Goal: Information Seeking & Learning: Learn about a topic

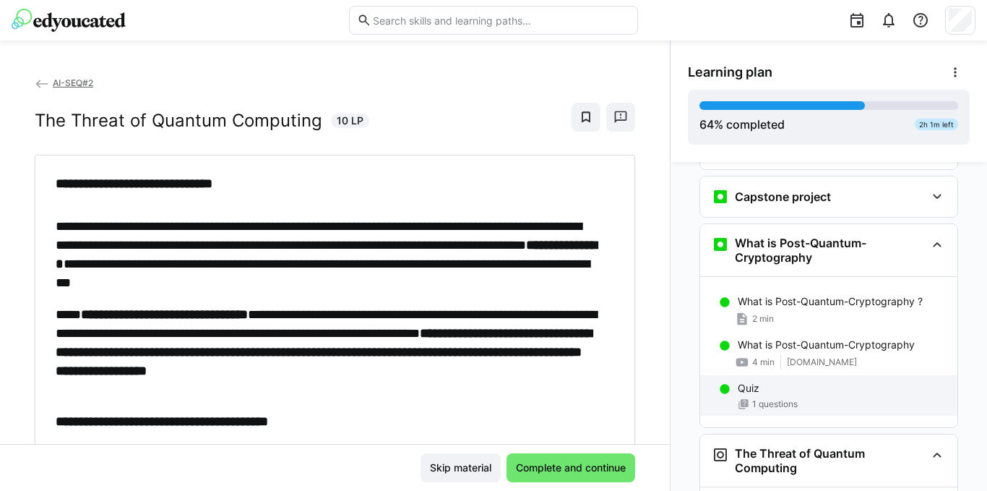
scroll to position [2429, 0]
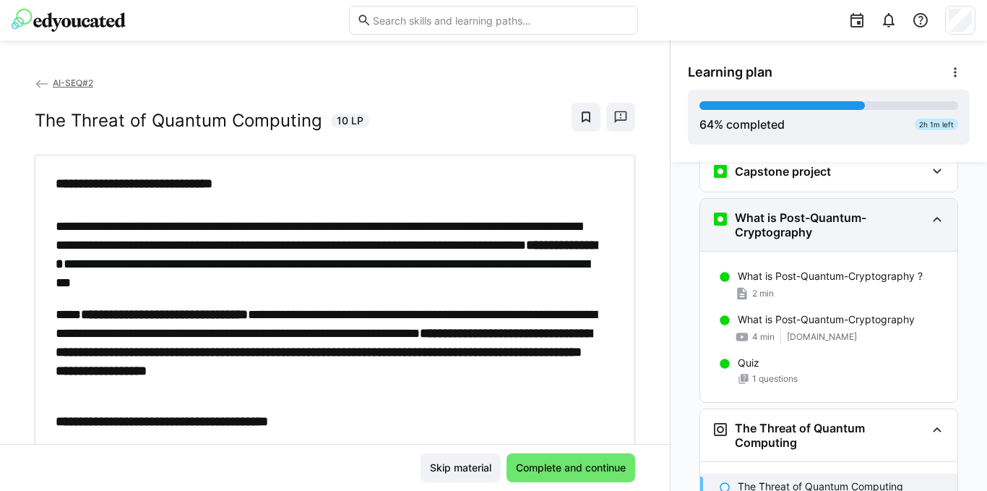
click at [844, 210] on h3 "What is Post-Quantum-Cryptography" at bounding box center [830, 224] width 191 height 29
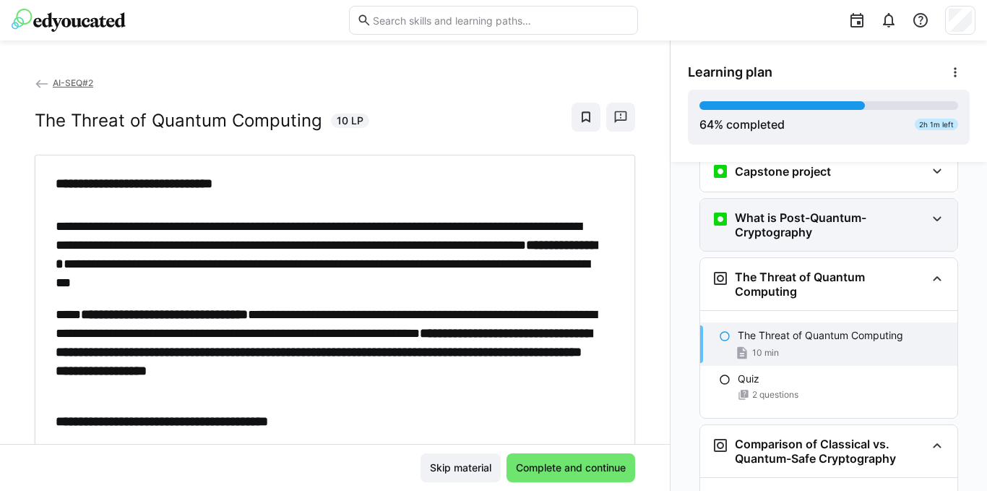
click at [844, 210] on h3 "What is Post-Quantum-Cryptography" at bounding box center [830, 224] width 191 height 29
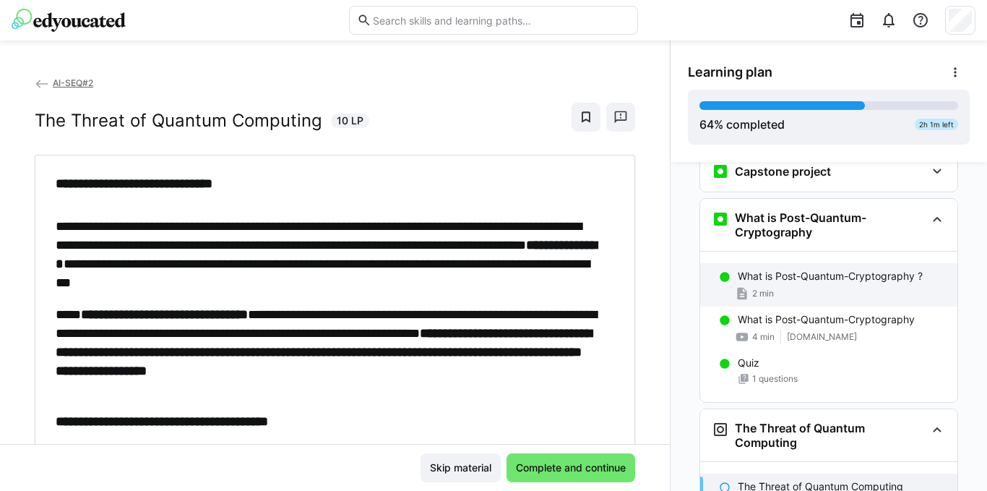
click at [819, 269] on p "What is Post-Quantum-Cryptography ?" at bounding box center [830, 276] width 185 height 14
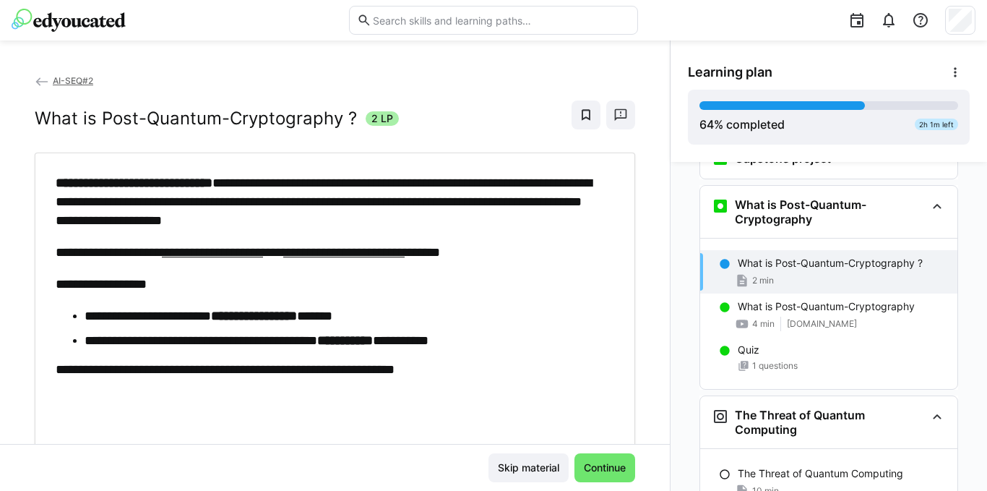
scroll to position [0, 0]
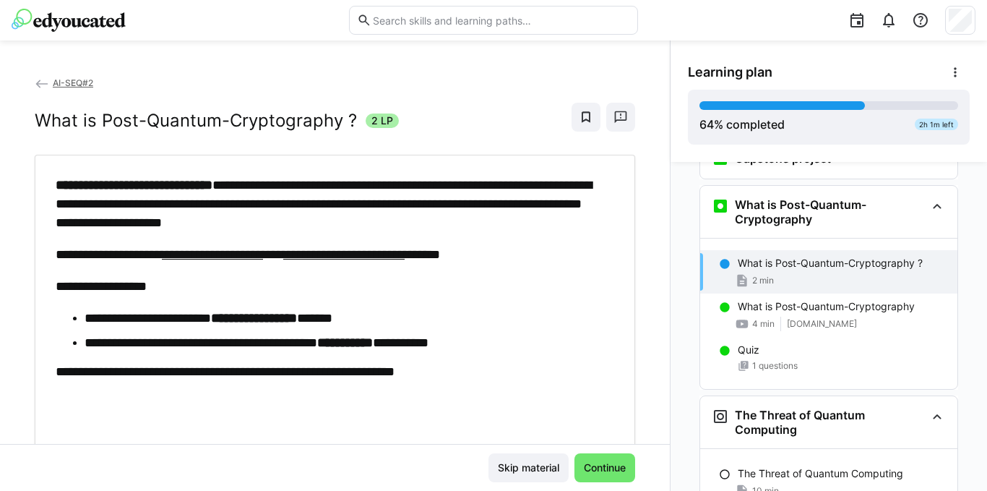
click at [258, 283] on p "**********" at bounding box center [328, 286] width 544 height 19
click at [614, 470] on span "Continue" at bounding box center [605, 467] width 46 height 14
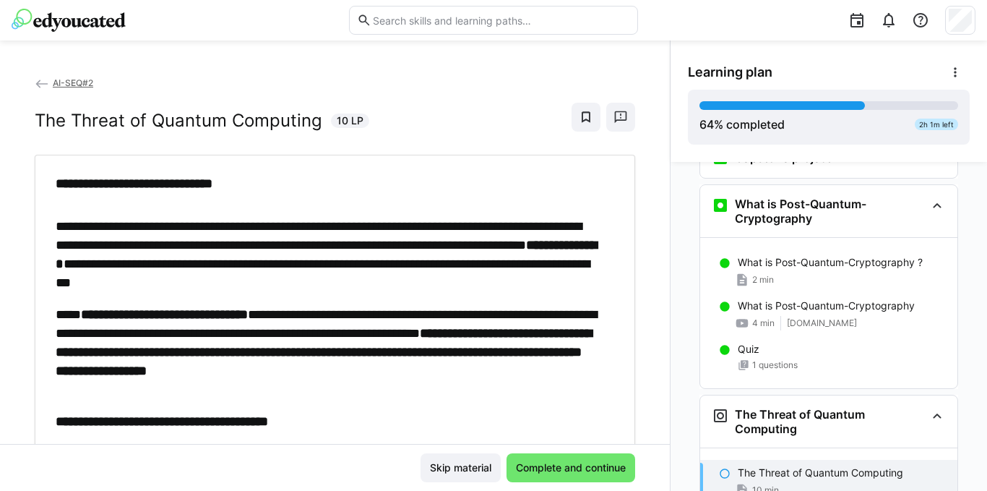
scroll to position [2435, 0]
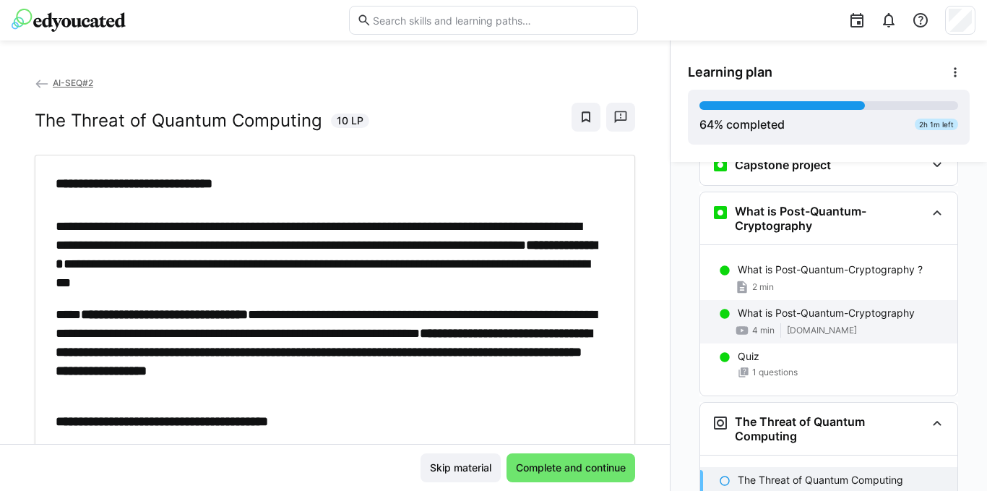
click at [757, 300] on div "What is Post-Quantum-Cryptography 4 min [DOMAIN_NAME]" at bounding box center [828, 321] width 257 height 43
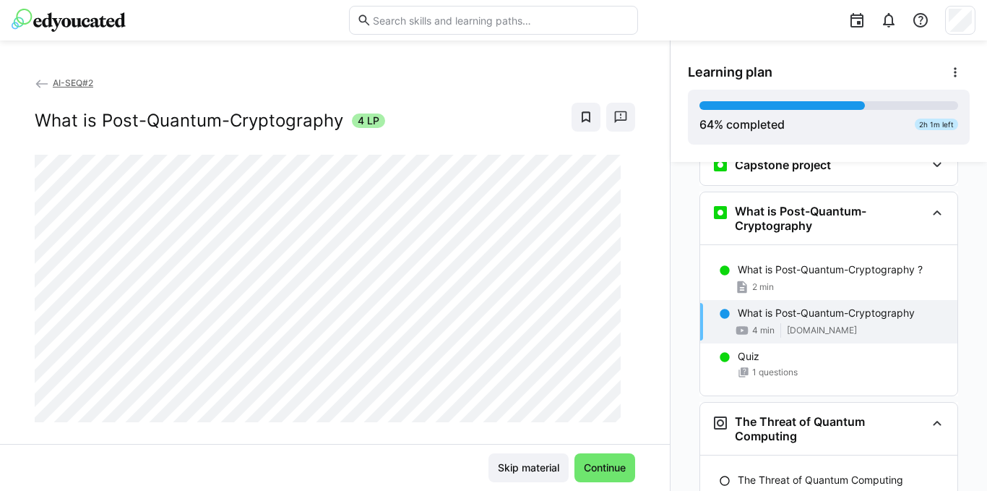
scroll to position [2442, 0]
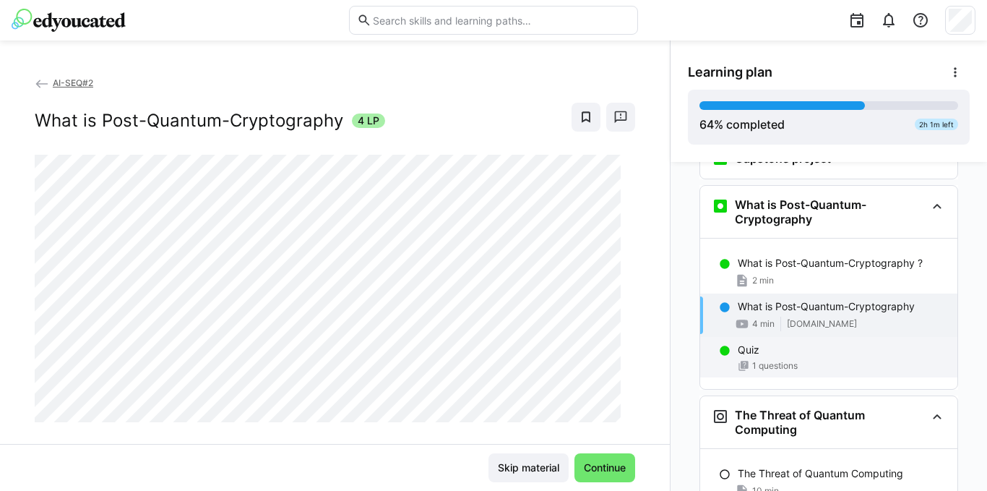
click at [756, 360] on span "1 questions" at bounding box center [775, 366] width 46 height 12
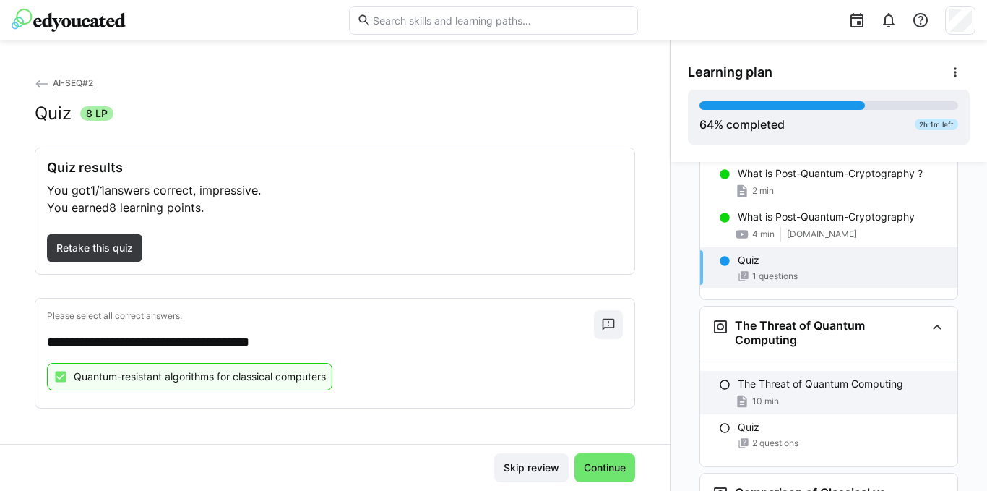
scroll to position [2514, 0]
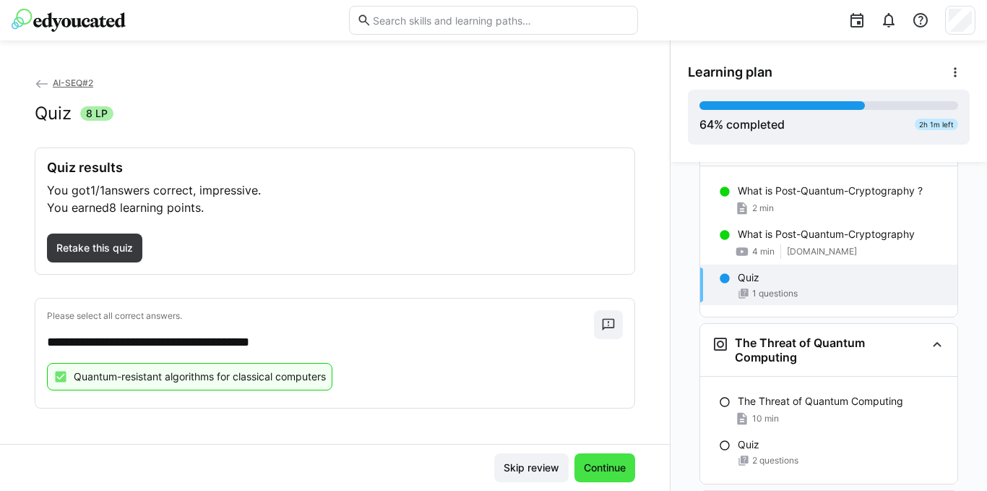
click at [595, 457] on span "Continue" at bounding box center [604, 467] width 61 height 29
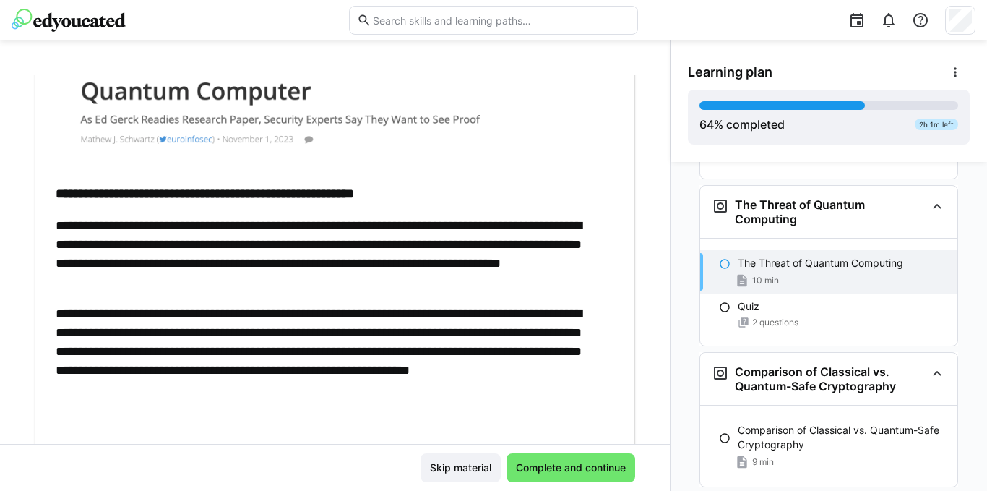
scroll to position [704, 0]
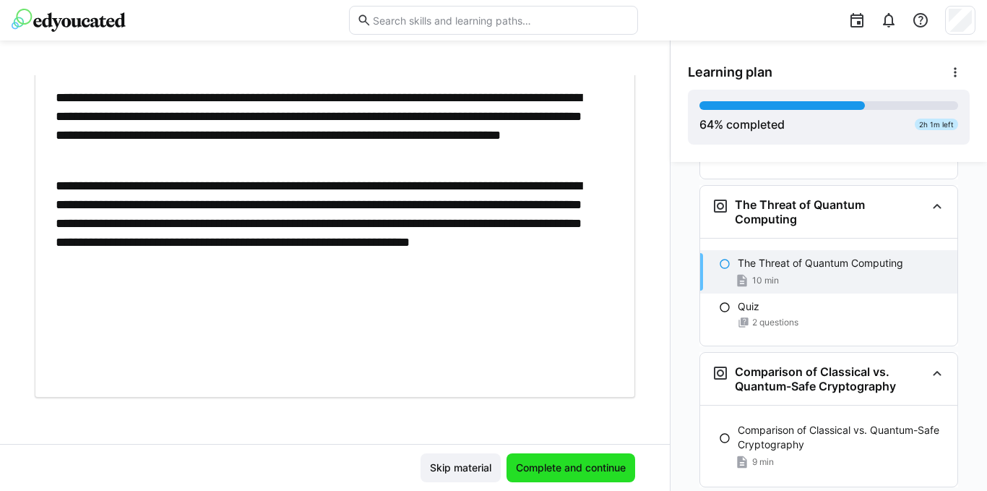
click at [569, 457] on span "Complete and continue" at bounding box center [570, 467] width 129 height 29
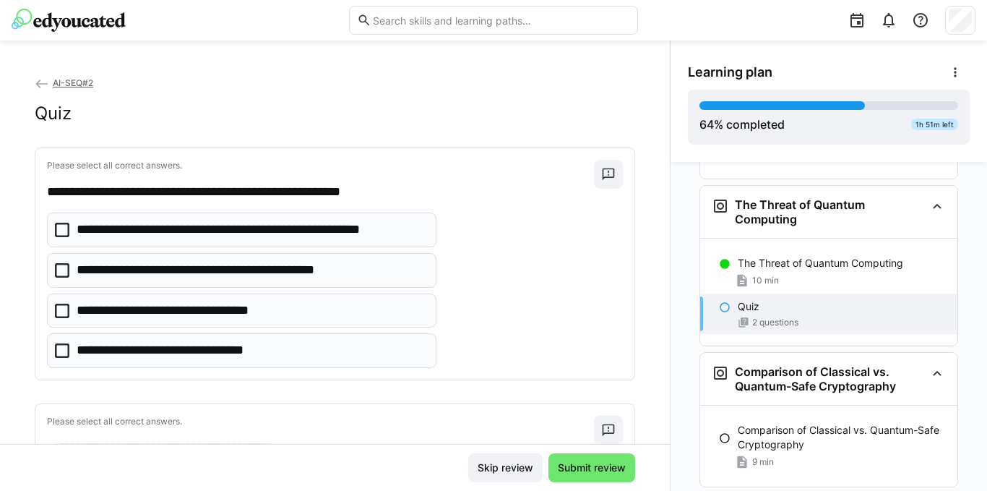
click at [66, 232] on icon at bounding box center [62, 229] width 14 height 14
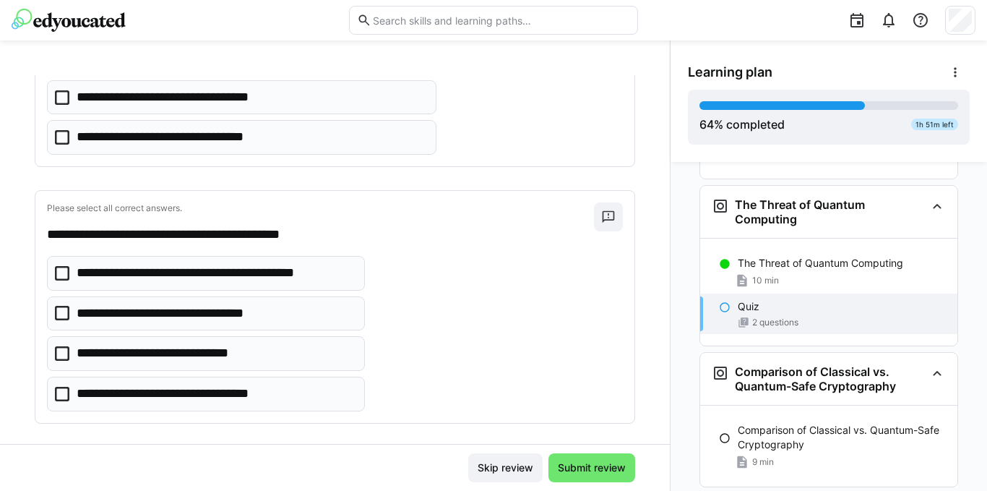
scroll to position [228, 0]
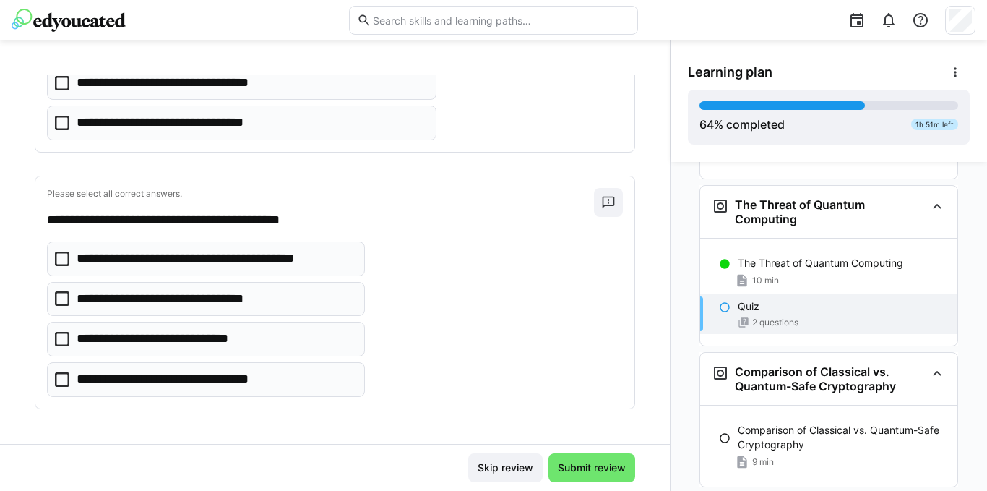
click at [66, 379] on icon at bounding box center [62, 379] width 14 height 14
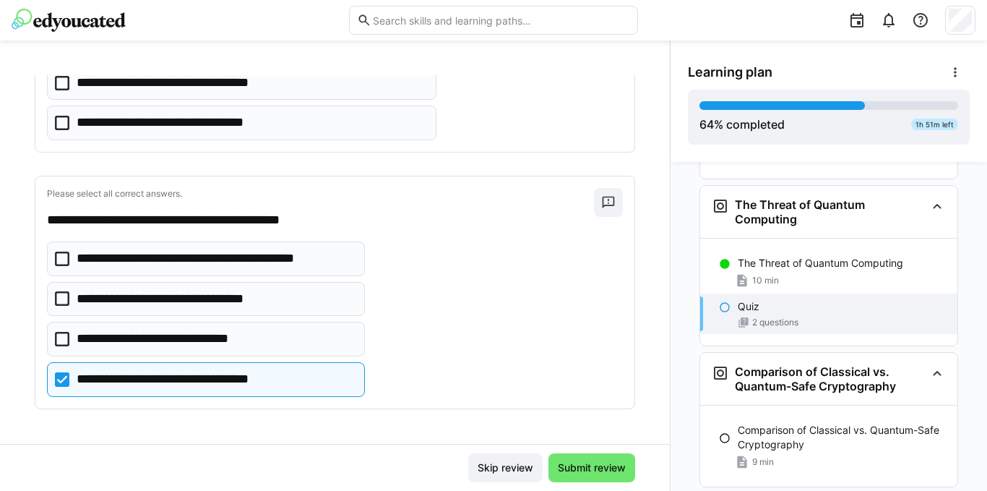
click at [65, 256] on icon at bounding box center [62, 258] width 14 height 14
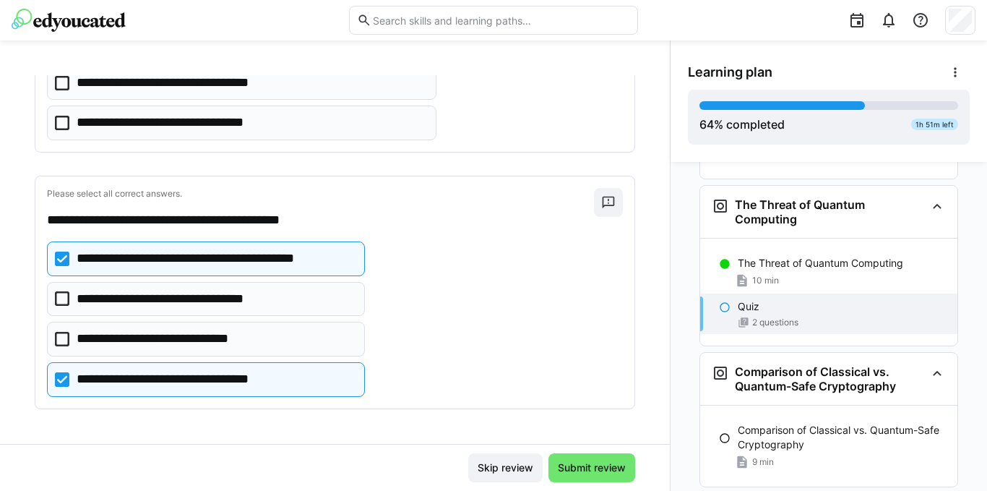
click at [68, 377] on icon at bounding box center [62, 379] width 14 height 14
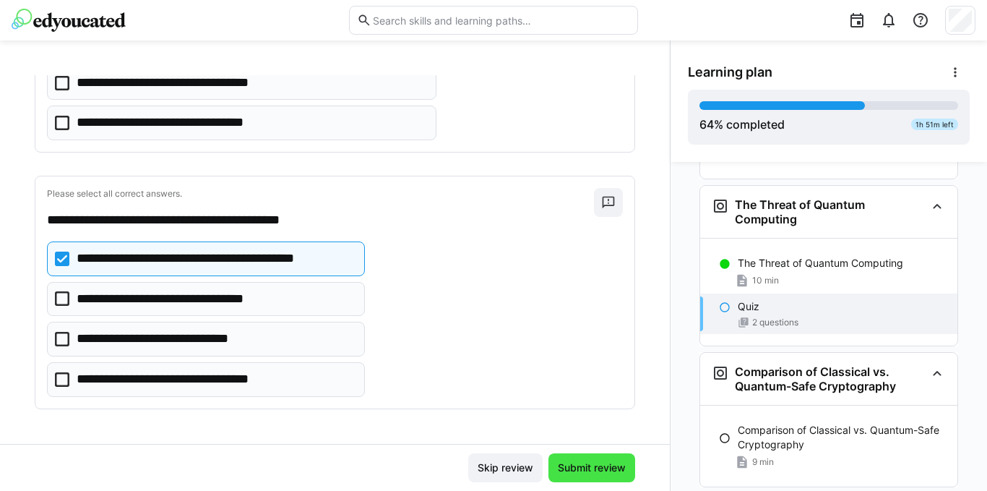
click at [577, 458] on span "Submit review" at bounding box center [591, 467] width 87 height 29
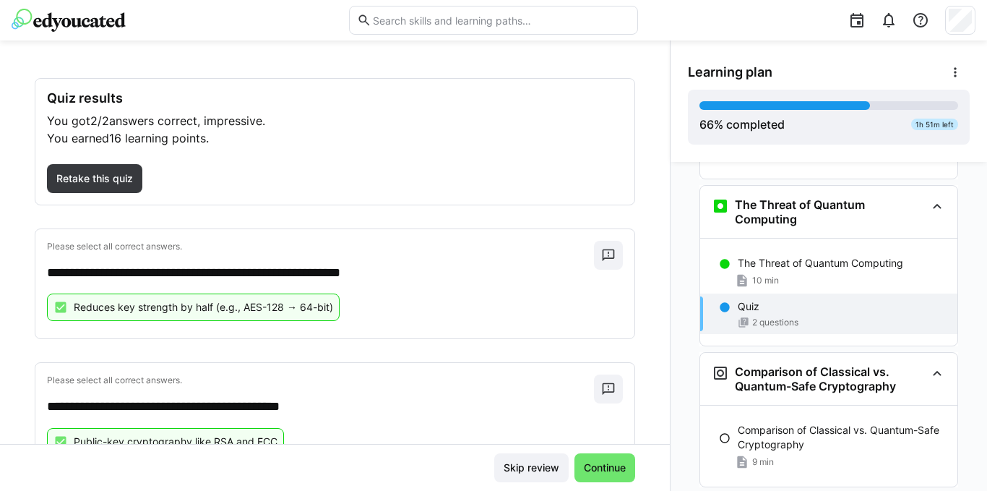
scroll to position [134, 0]
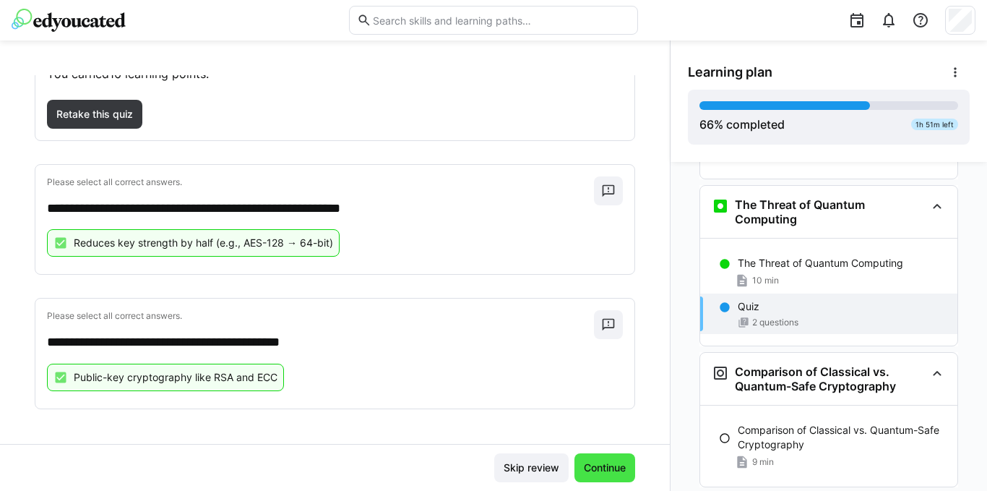
click at [608, 467] on span "Continue" at bounding box center [605, 467] width 46 height 14
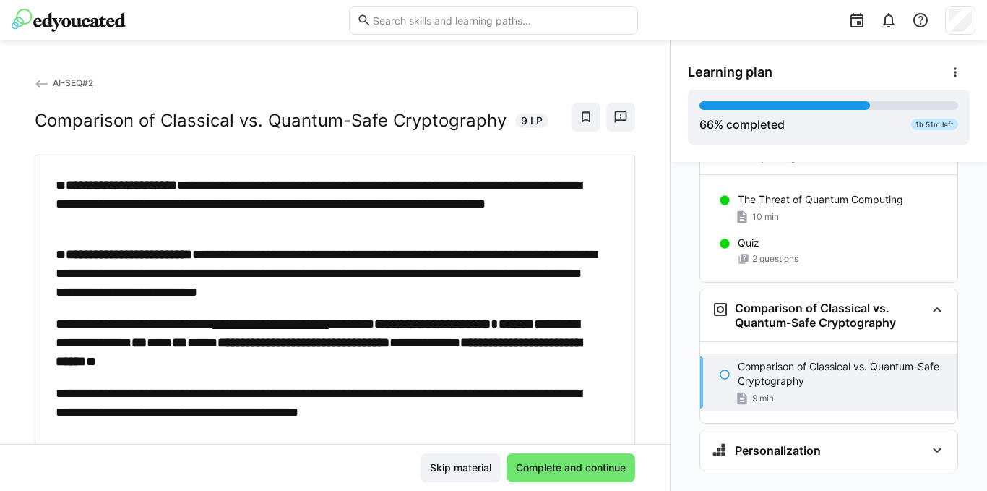
scroll to position [2718, 0]
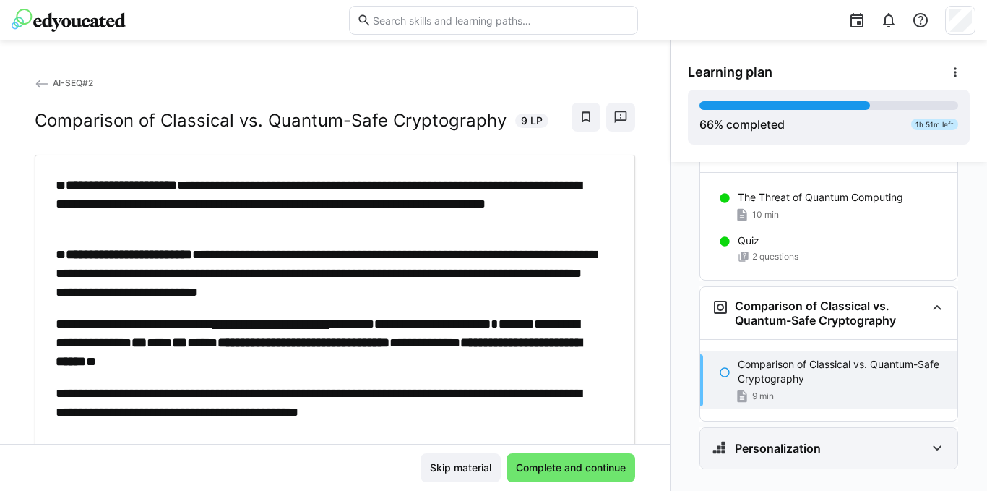
click at [886, 439] on div "Personalization" at bounding box center [819, 447] width 214 height 17
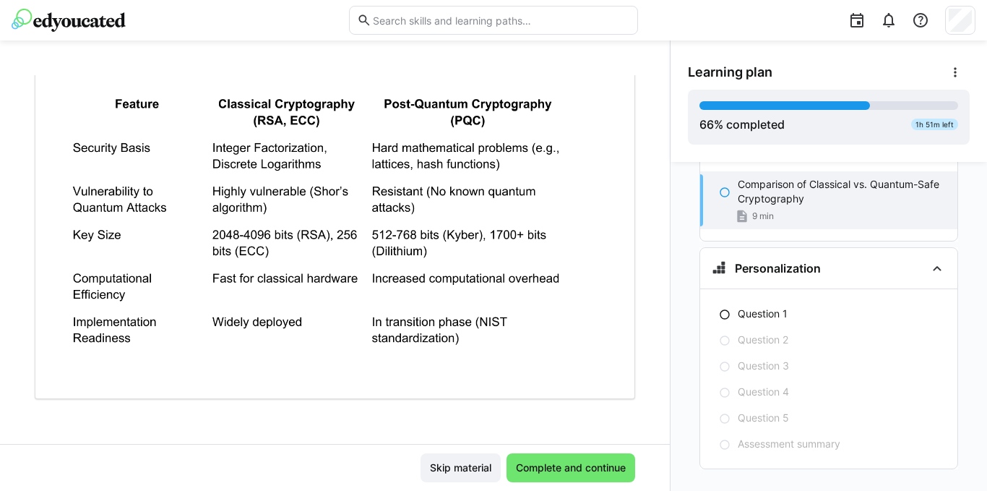
scroll to position [362, 0]
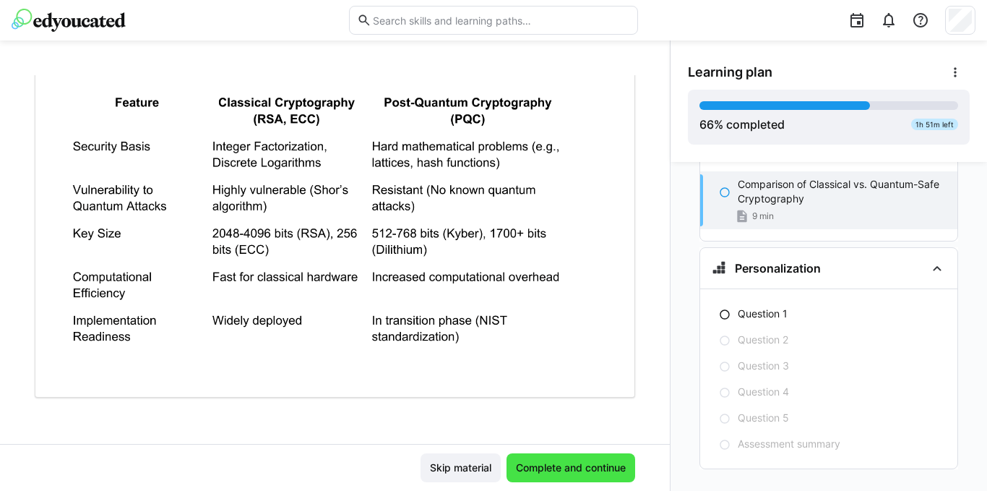
click at [558, 470] on span "Complete and continue" at bounding box center [571, 467] width 114 height 14
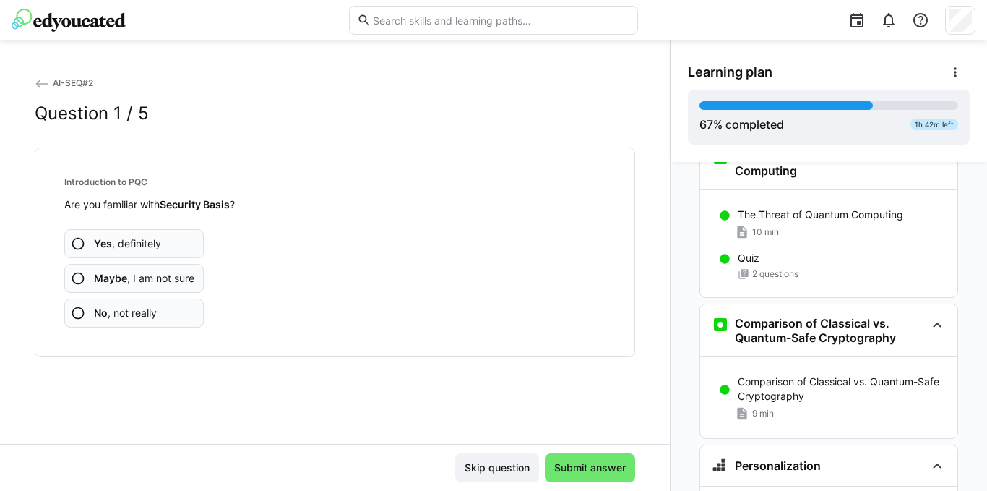
scroll to position [2898, 0]
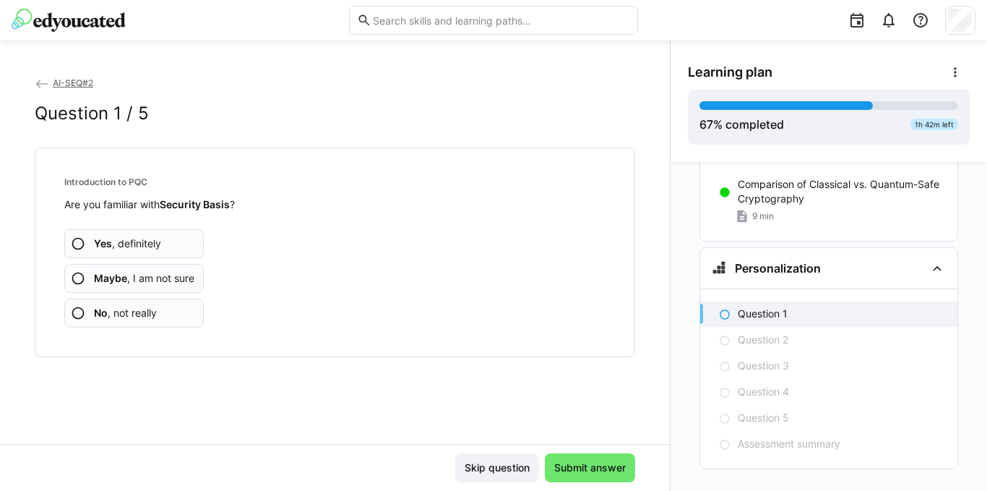
click at [165, 277] on span "Maybe , I am not sure" at bounding box center [144, 278] width 100 height 14
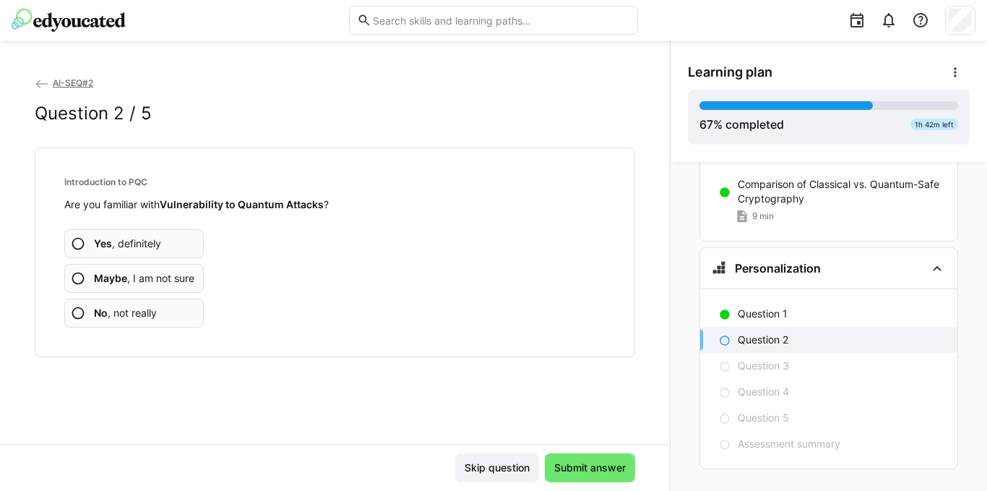
click at [143, 280] on span "Maybe , I am not sure" at bounding box center [144, 278] width 100 height 14
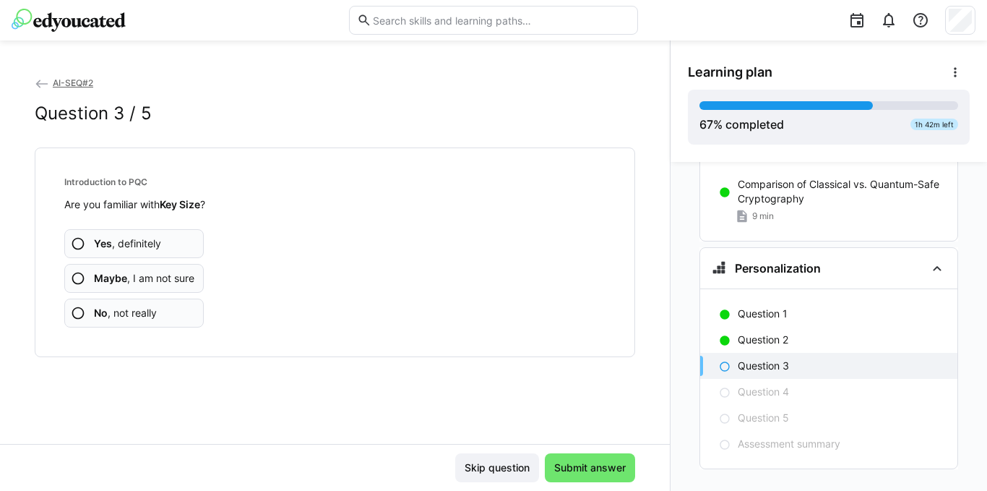
click at [131, 278] on span "Maybe , I am not sure" at bounding box center [144, 278] width 100 height 14
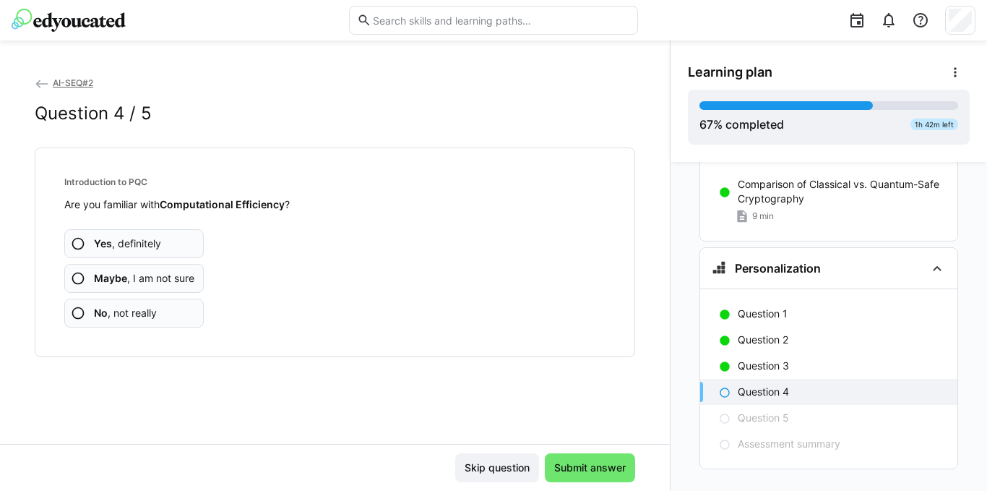
click at [151, 277] on span "Maybe , I am not sure" at bounding box center [144, 278] width 100 height 14
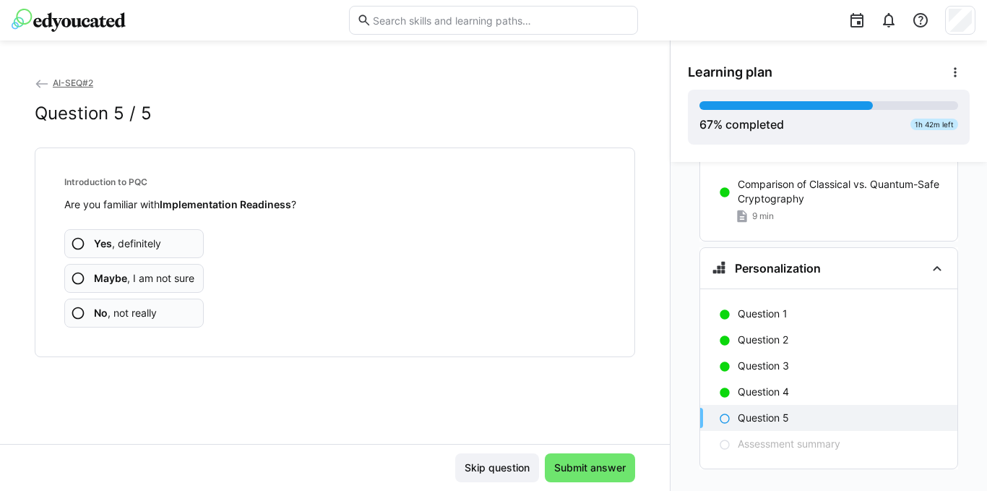
click at [105, 272] on b "Maybe" at bounding box center [110, 278] width 33 height 12
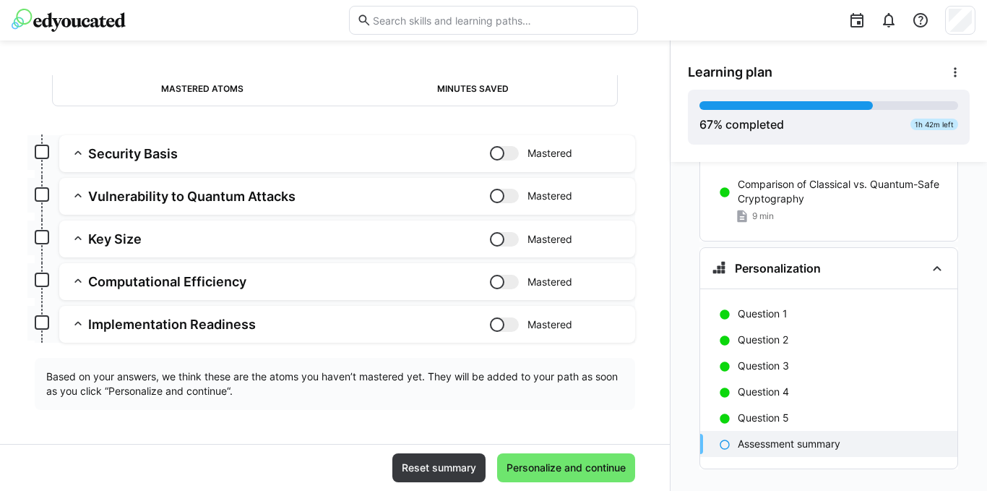
scroll to position [142, 0]
click at [519, 462] on span "Personalize and continue" at bounding box center [566, 467] width 124 height 14
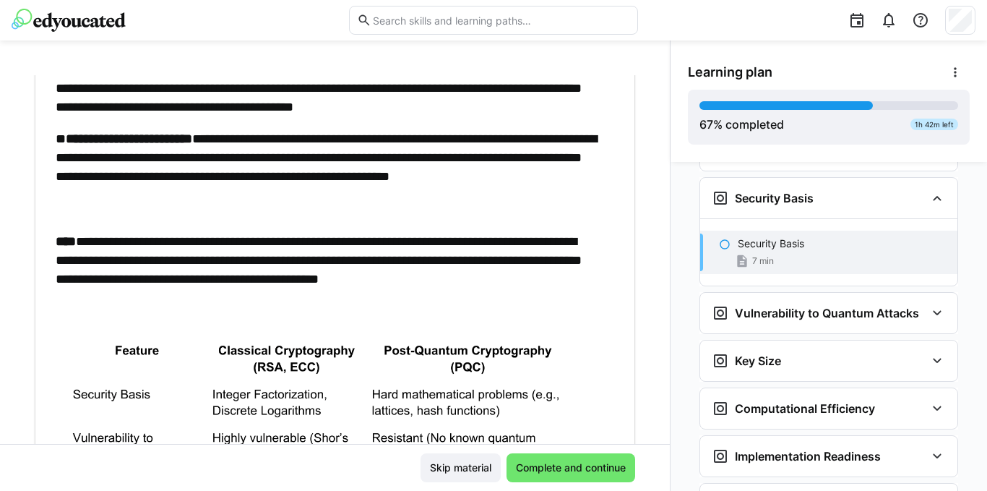
scroll to position [217, 0]
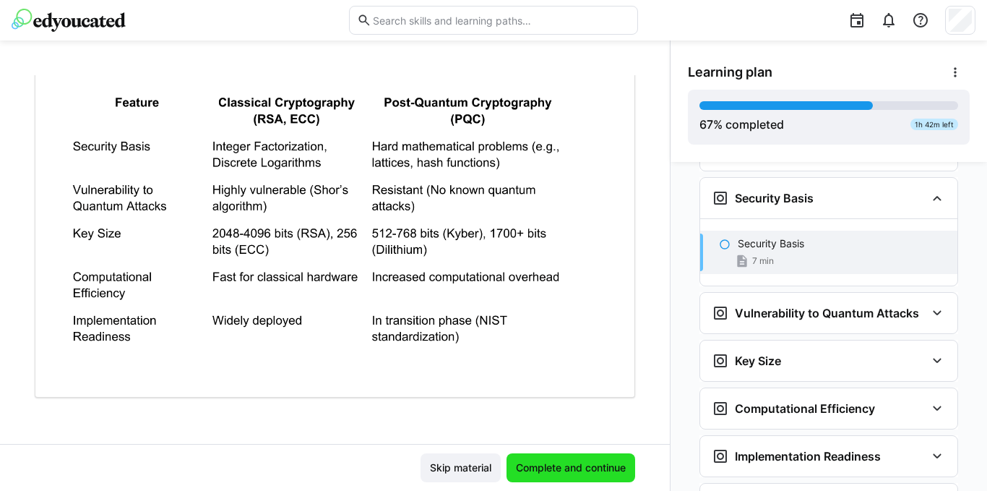
click at [558, 469] on span "Complete and continue" at bounding box center [571, 467] width 114 height 14
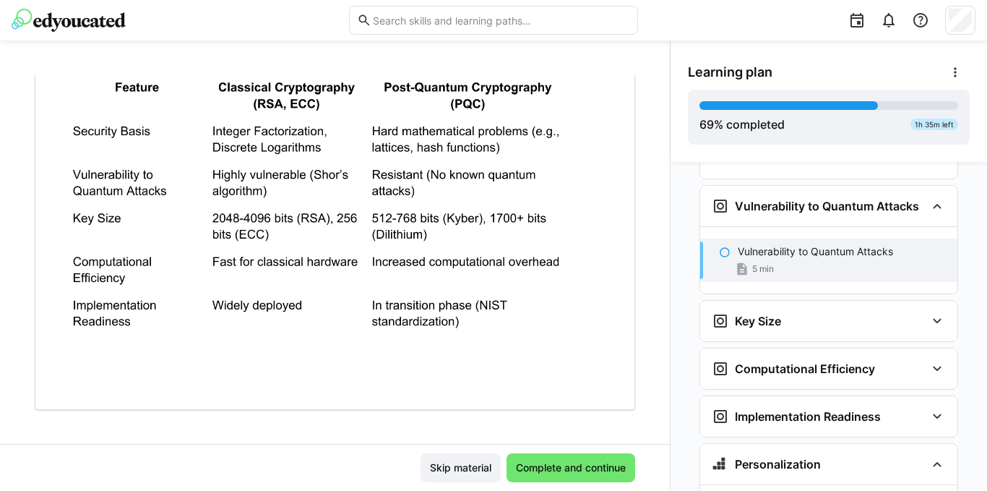
scroll to position [425, 0]
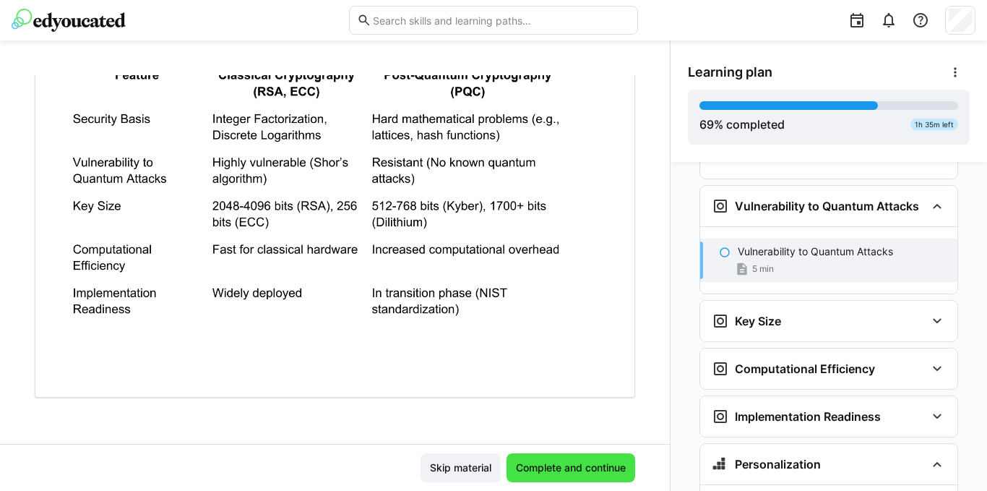
click at [551, 462] on span "Complete and continue" at bounding box center [571, 467] width 114 height 14
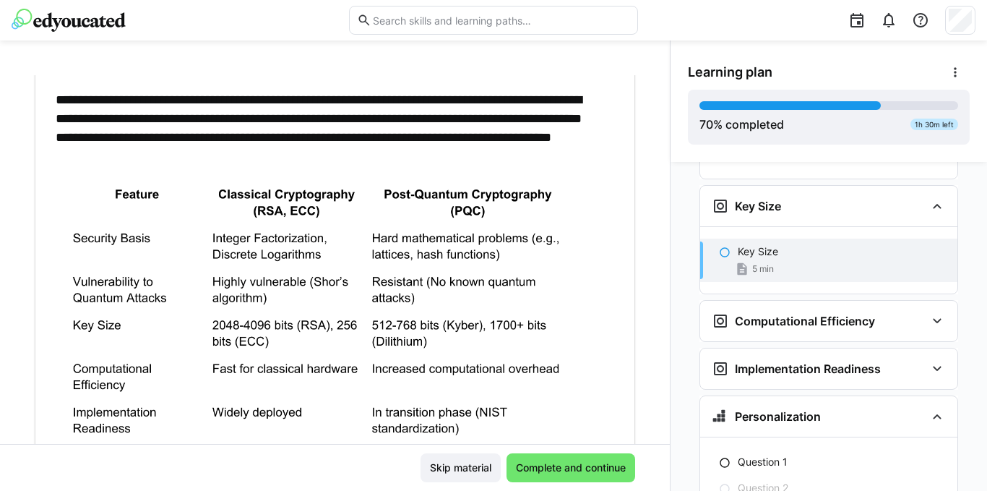
scroll to position [345, 0]
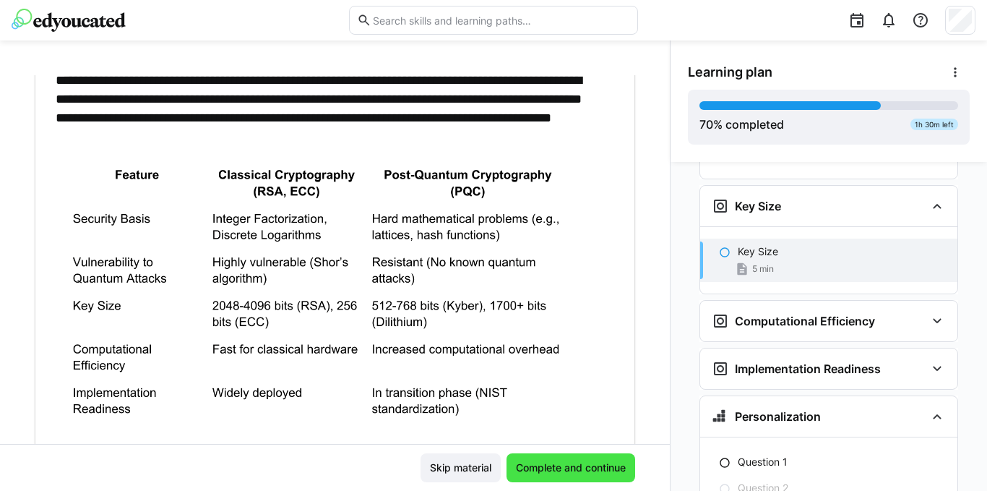
click at [551, 473] on span "Complete and continue" at bounding box center [571, 467] width 114 height 14
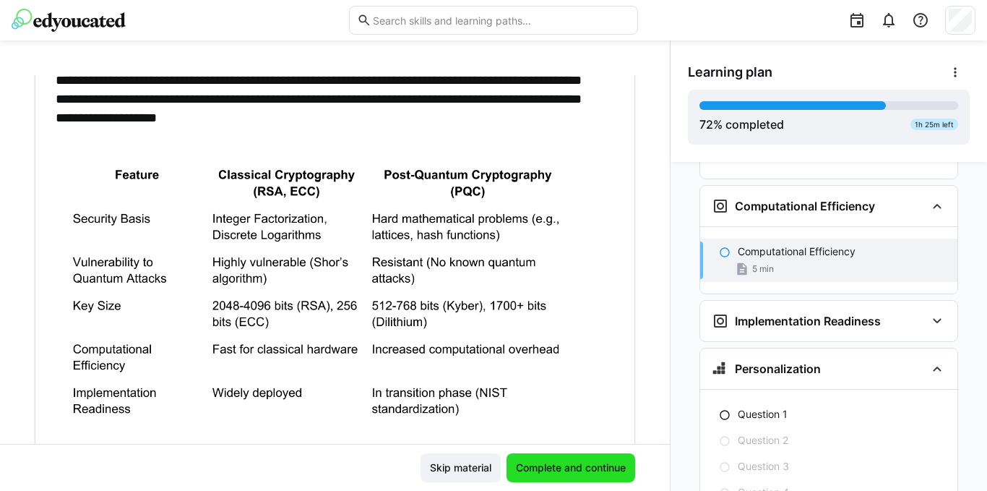
click at [552, 470] on span "Complete and continue" at bounding box center [571, 467] width 114 height 14
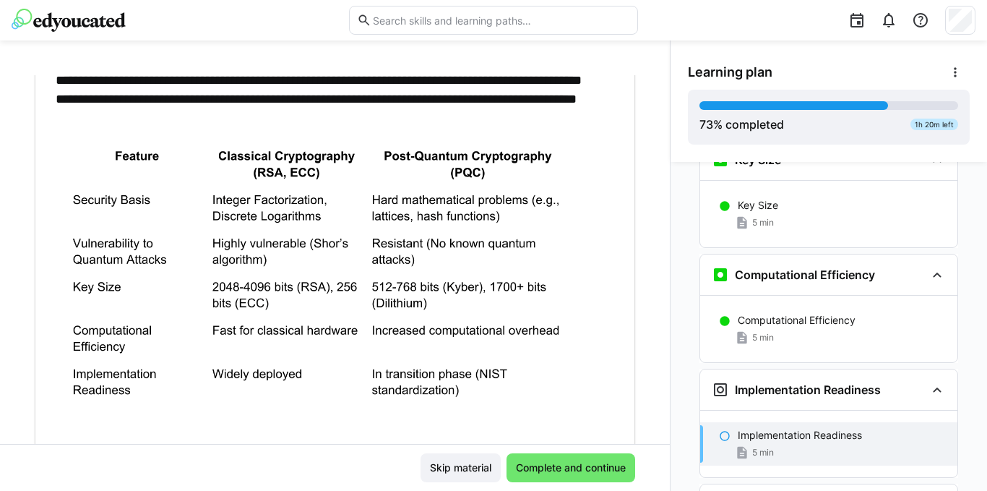
scroll to position [3308, 0]
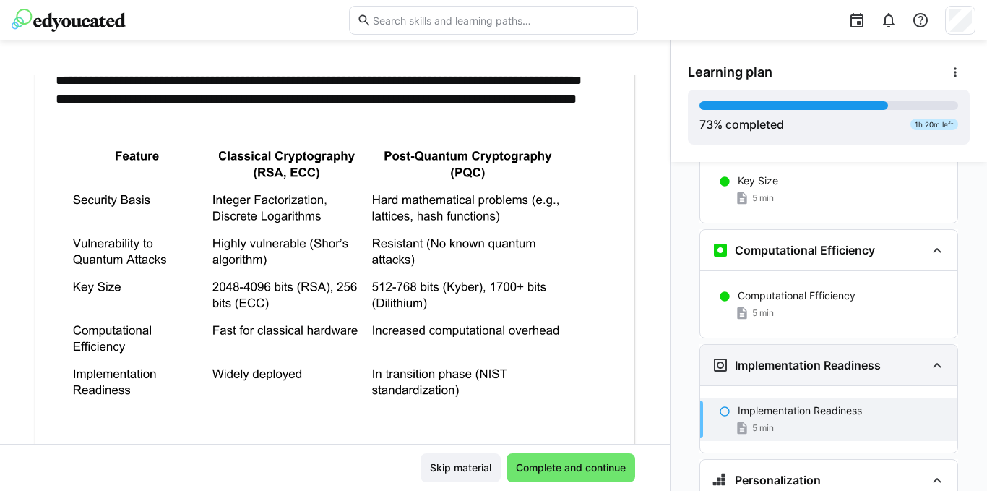
click at [836, 356] on div "Implementation Readiness" at bounding box center [796, 364] width 169 height 17
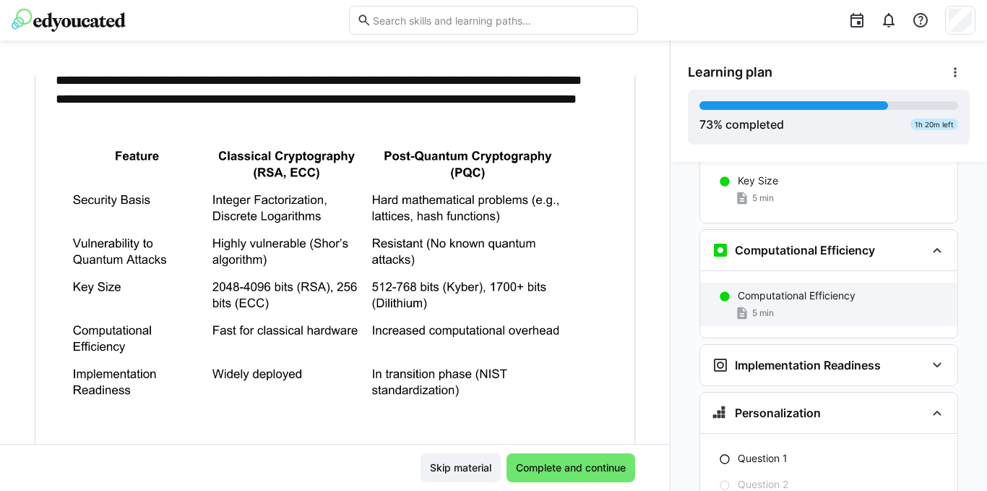
click at [816, 306] on div "5 min" at bounding box center [842, 313] width 208 height 14
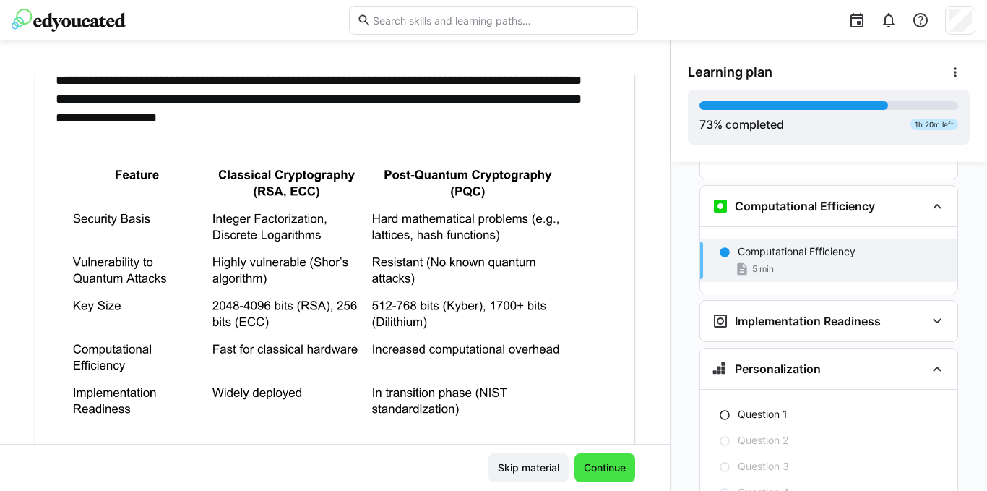
click at [609, 471] on span "Continue" at bounding box center [605, 467] width 46 height 14
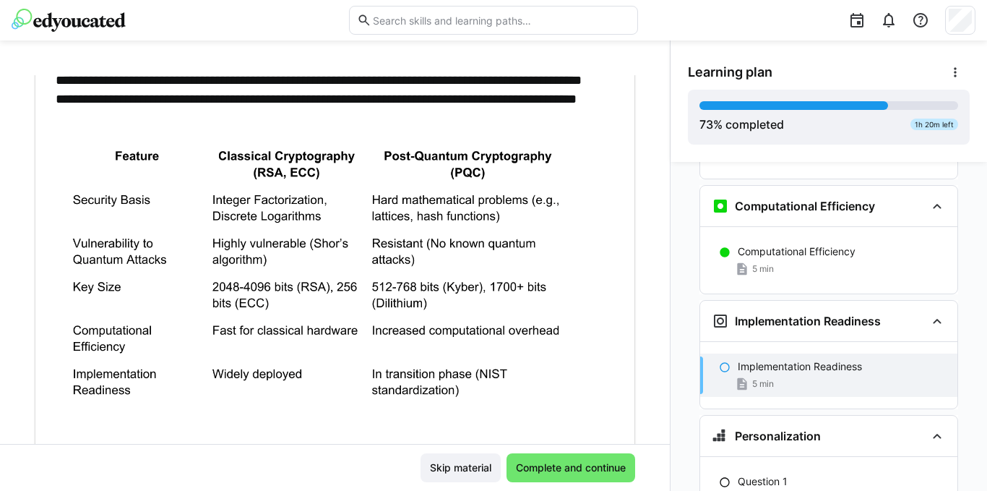
scroll to position [3452, 0]
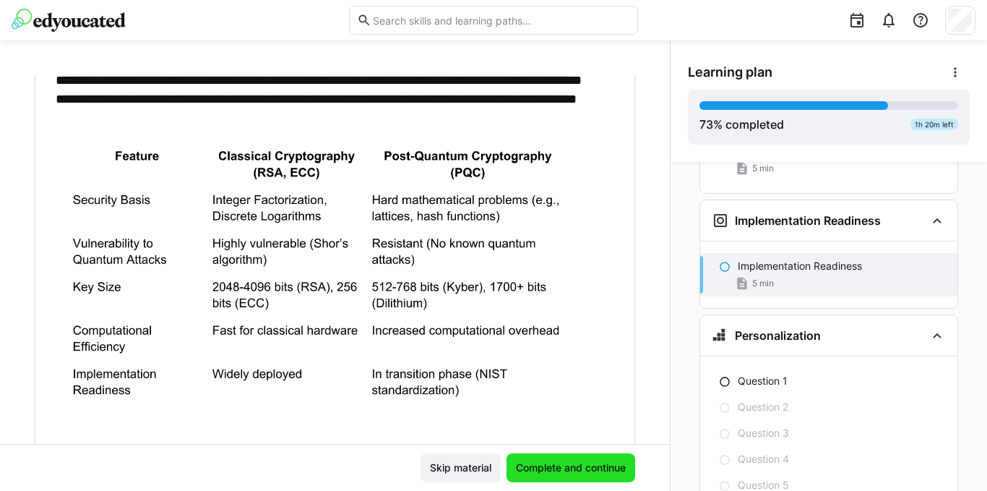
click at [609, 471] on span "Complete and continue" at bounding box center [571, 467] width 114 height 14
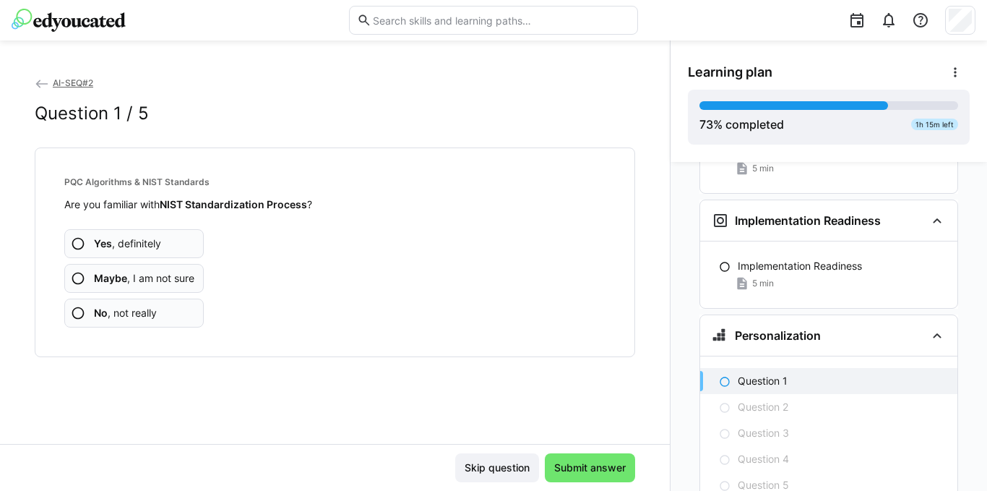
scroll to position [3519, 0]
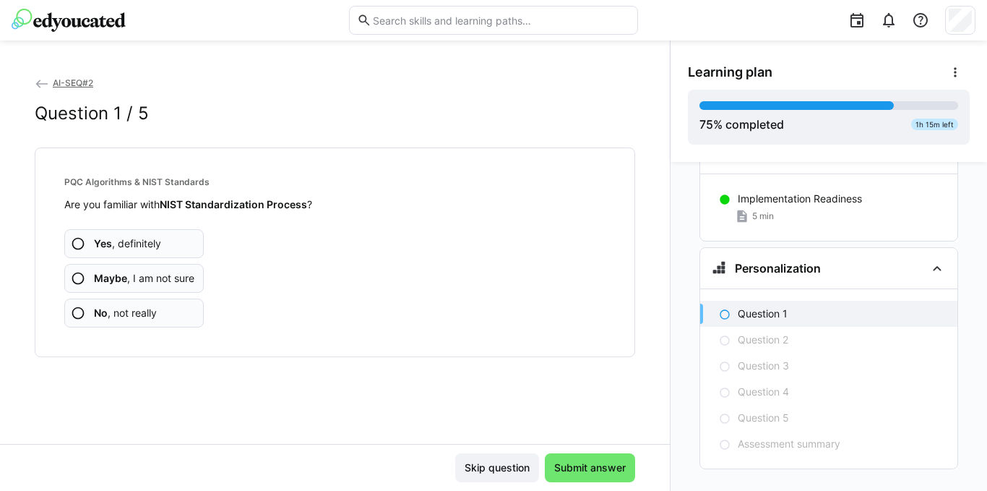
click at [77, 241] on eds-icon at bounding box center [78, 243] width 14 height 14
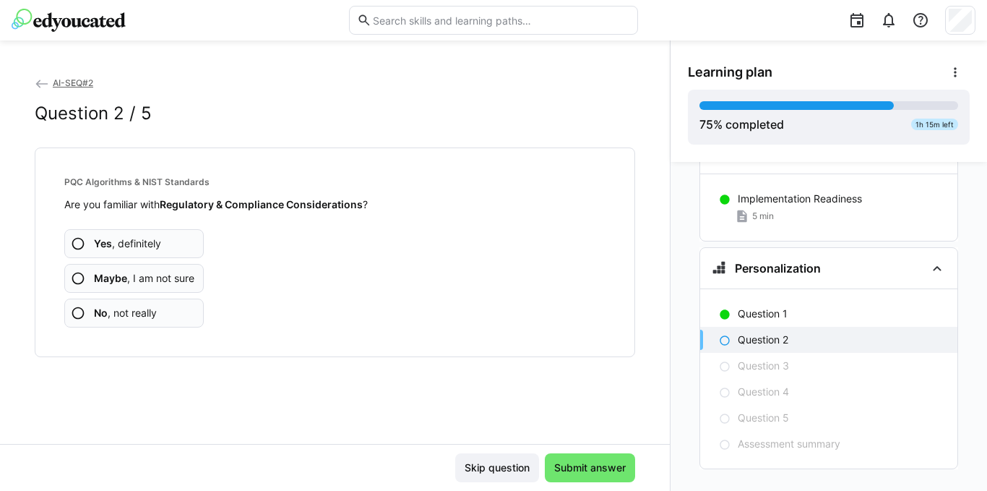
click at [79, 243] on eds-icon at bounding box center [78, 243] width 14 height 14
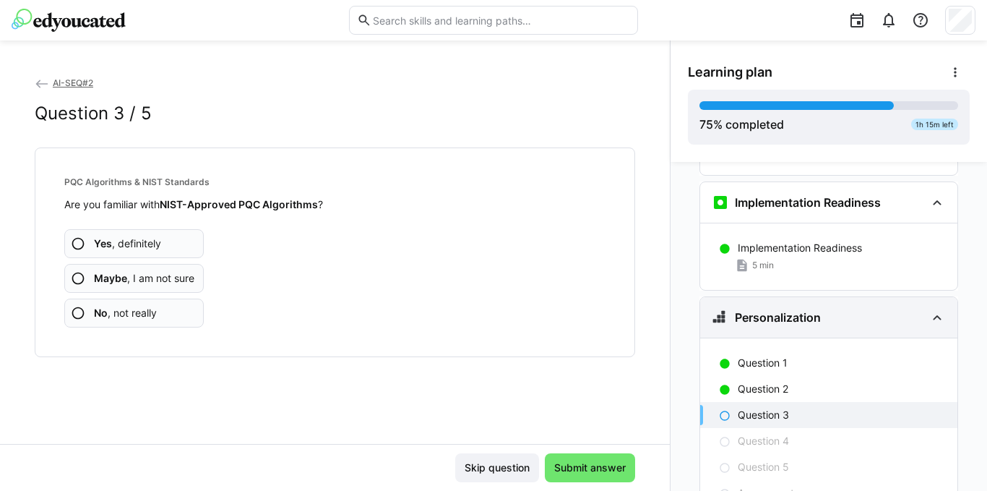
scroll to position [3447, 0]
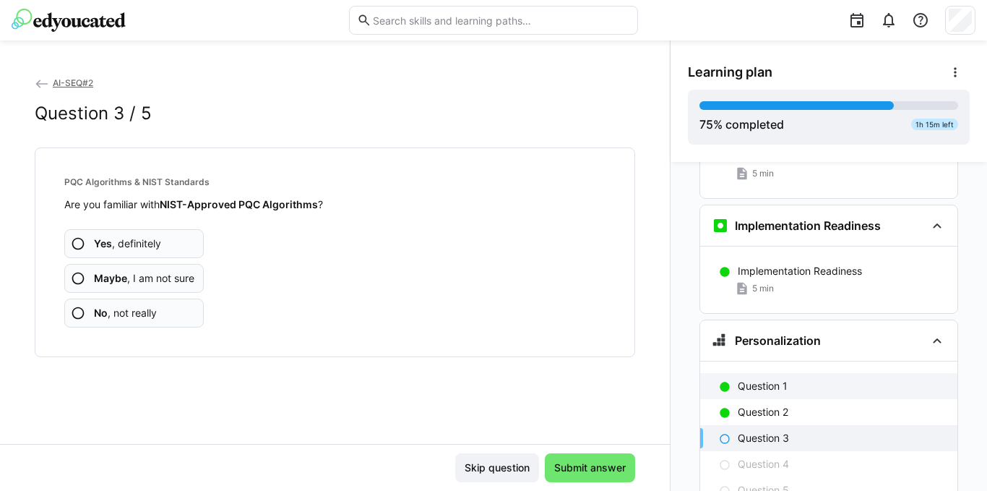
click at [756, 379] on p "Question 1" at bounding box center [763, 386] width 50 height 14
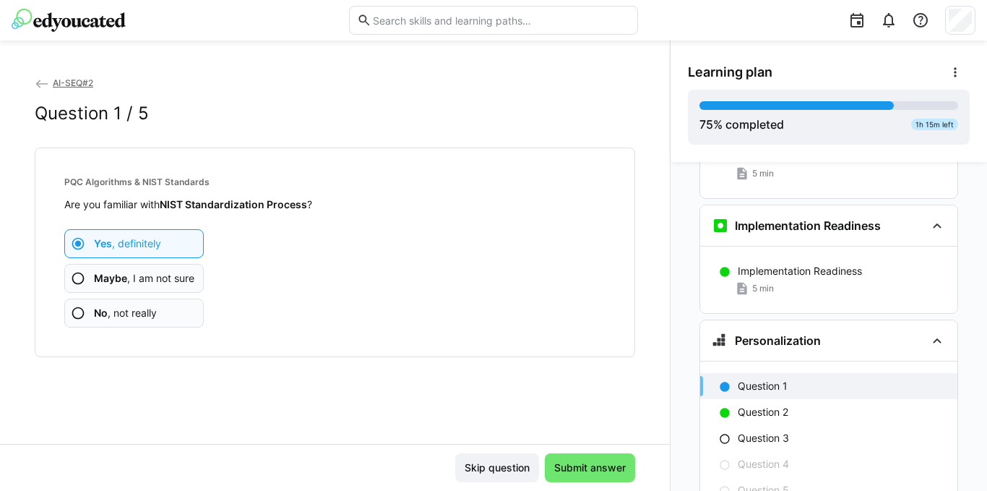
click at [98, 274] on b "Maybe" at bounding box center [110, 278] width 33 height 12
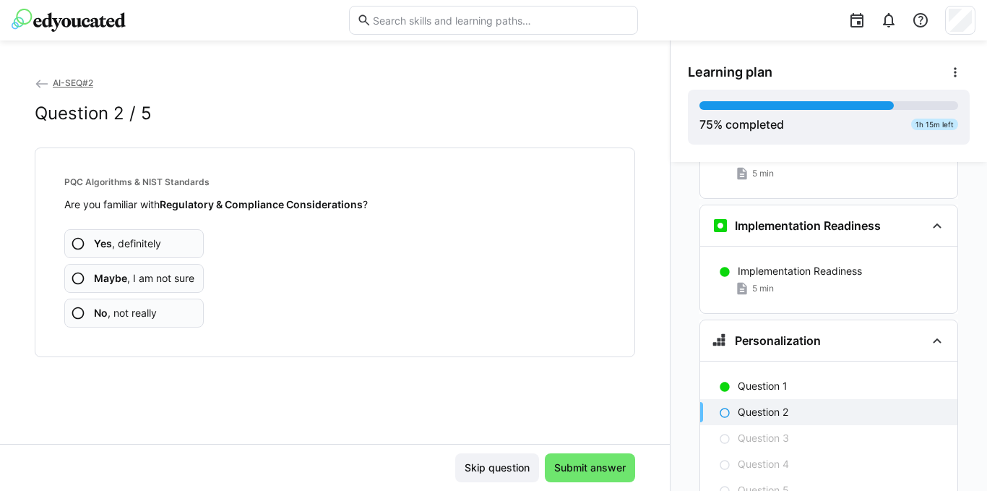
click at [142, 286] on app-assessment-question-radio "Maybe , I am not sure" at bounding box center [133, 278] width 139 height 29
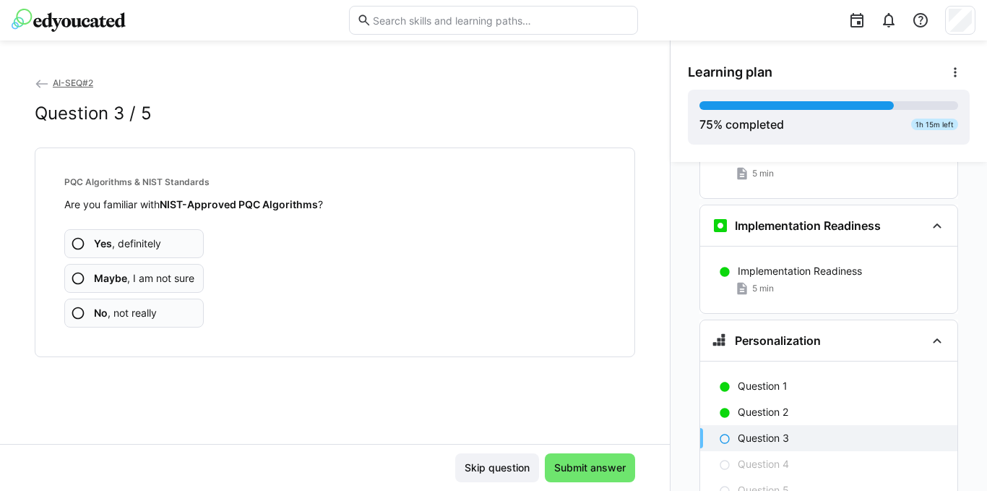
click at [126, 284] on span "Maybe , I am not sure" at bounding box center [144, 278] width 100 height 14
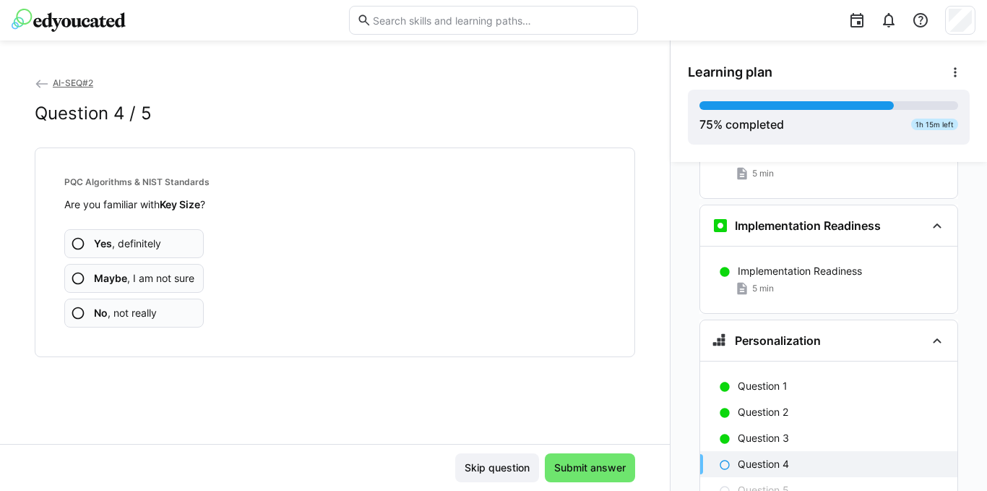
click at [126, 284] on span "Maybe , I am not sure" at bounding box center [144, 278] width 100 height 14
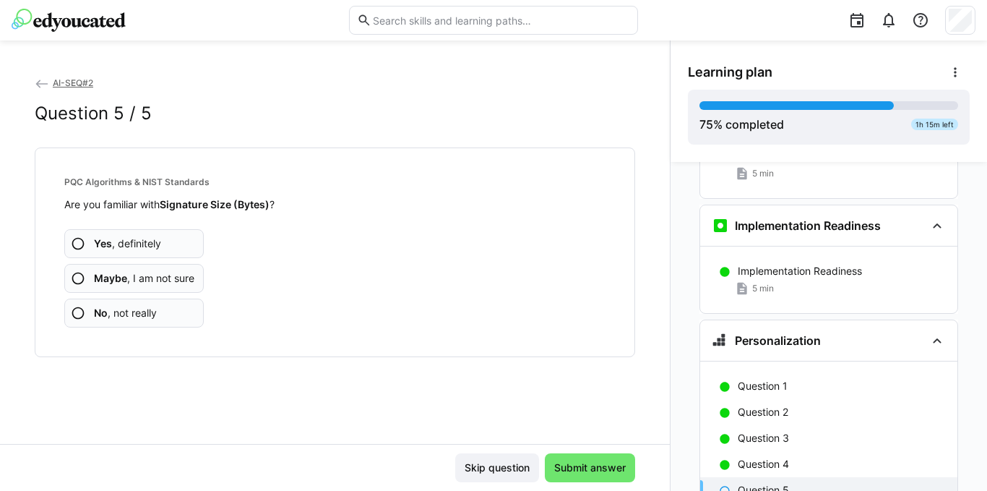
click at [128, 285] on span "Maybe , I am not sure" at bounding box center [144, 278] width 100 height 14
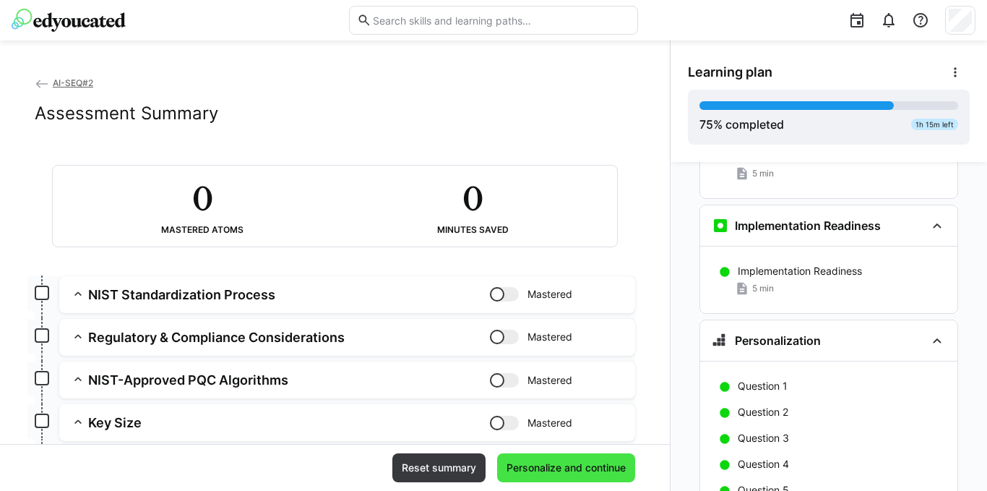
click at [571, 462] on span "Personalize and continue" at bounding box center [566, 467] width 124 height 14
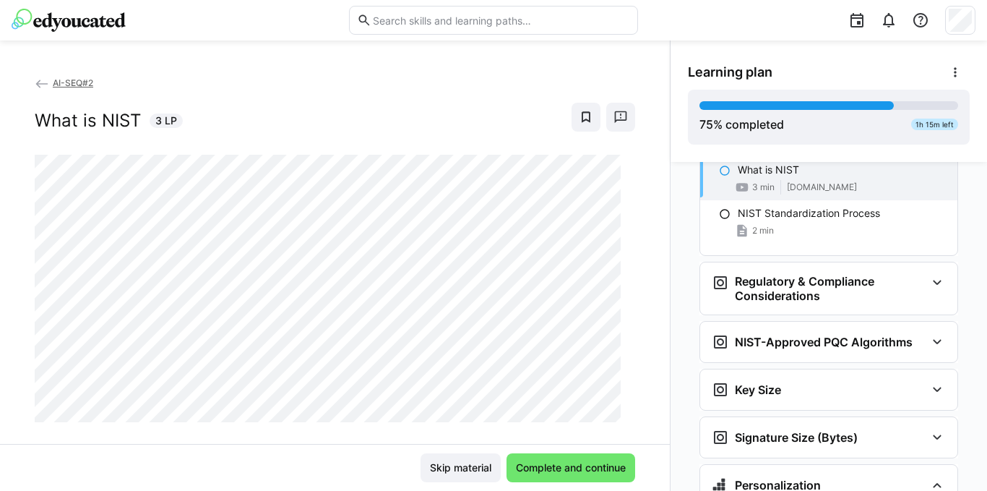
scroll to position [3639, 0]
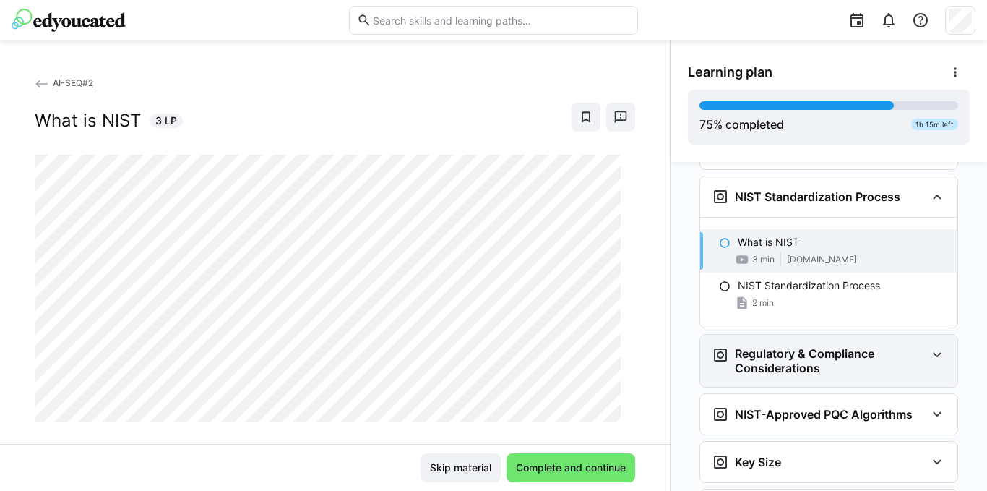
click at [928, 346] on eds-icon at bounding box center [936, 354] width 17 height 17
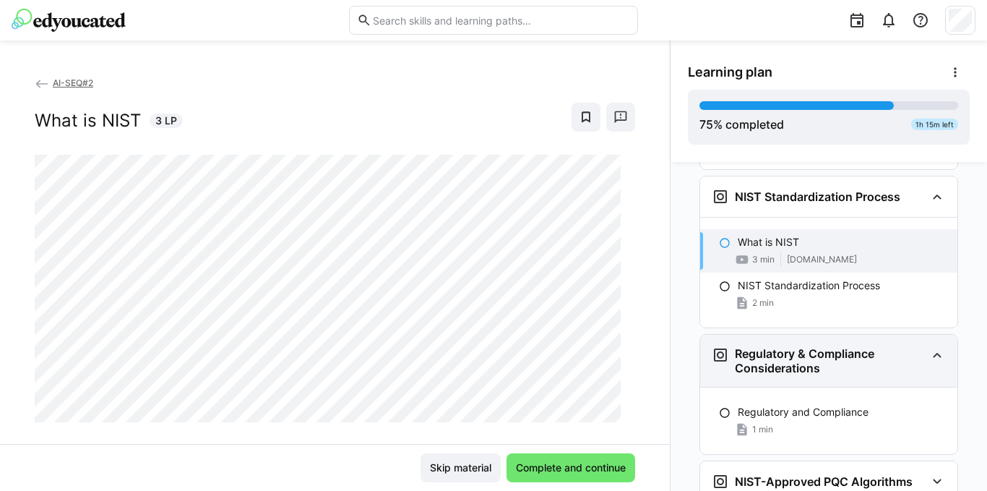
click at [928, 346] on eds-icon at bounding box center [936, 354] width 17 height 17
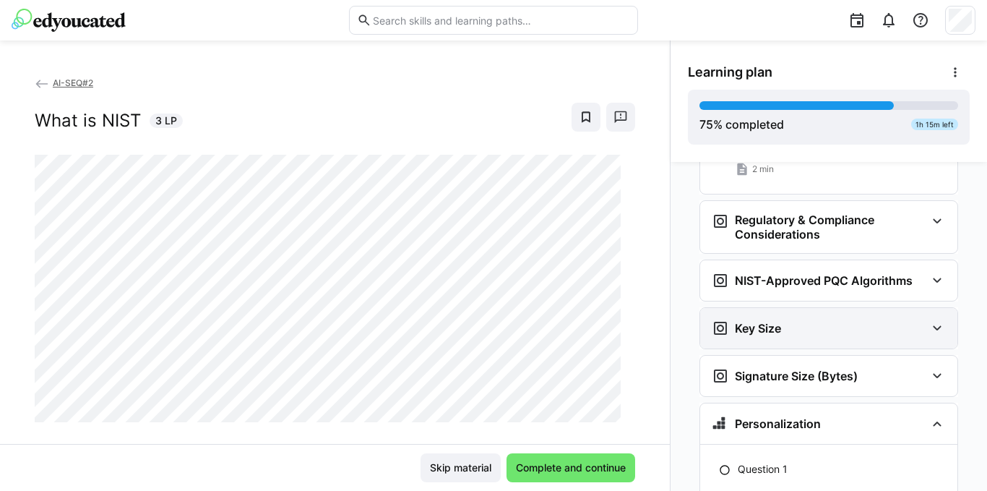
scroll to position [3783, 0]
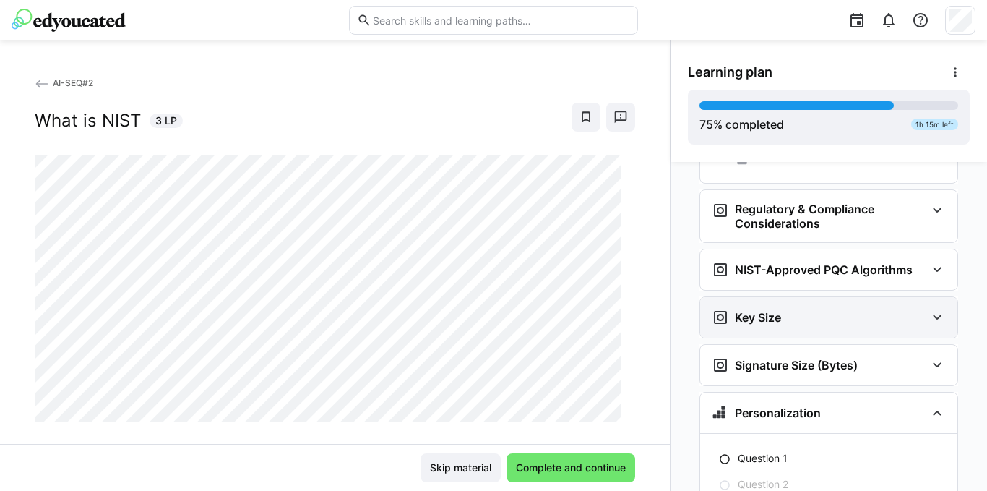
click at [909, 308] on div "Key Size" at bounding box center [819, 316] width 214 height 17
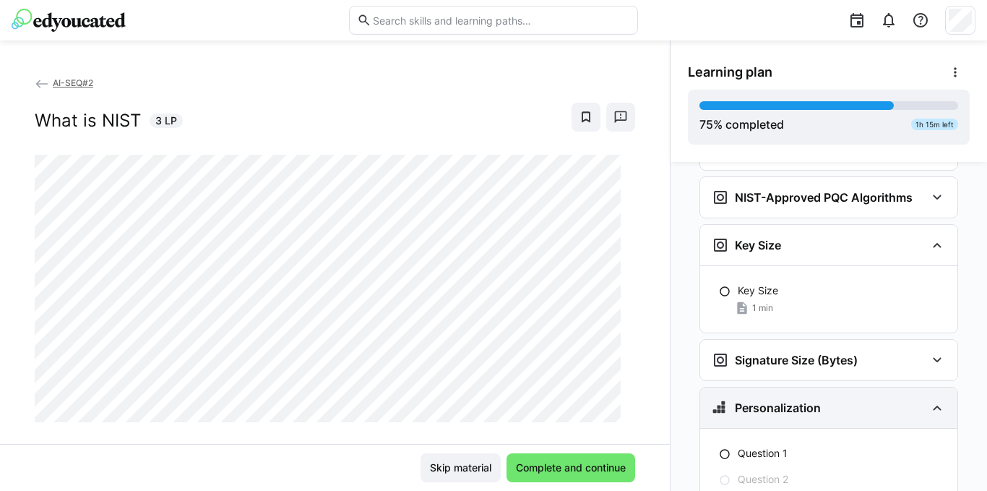
scroll to position [3928, 0]
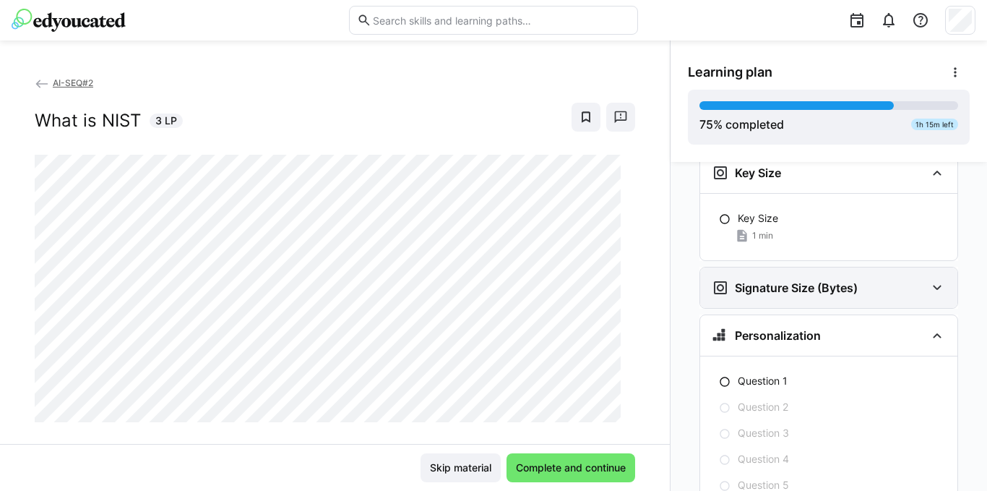
click at [925, 273] on div "Signature Size (Bytes)" at bounding box center [828, 287] width 257 height 40
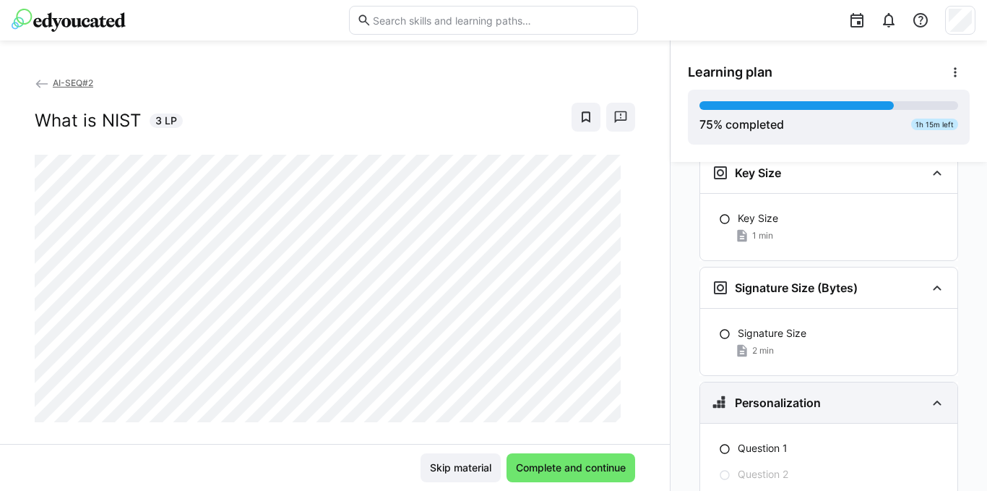
click at [936, 394] on eds-icon at bounding box center [936, 402] width 17 height 17
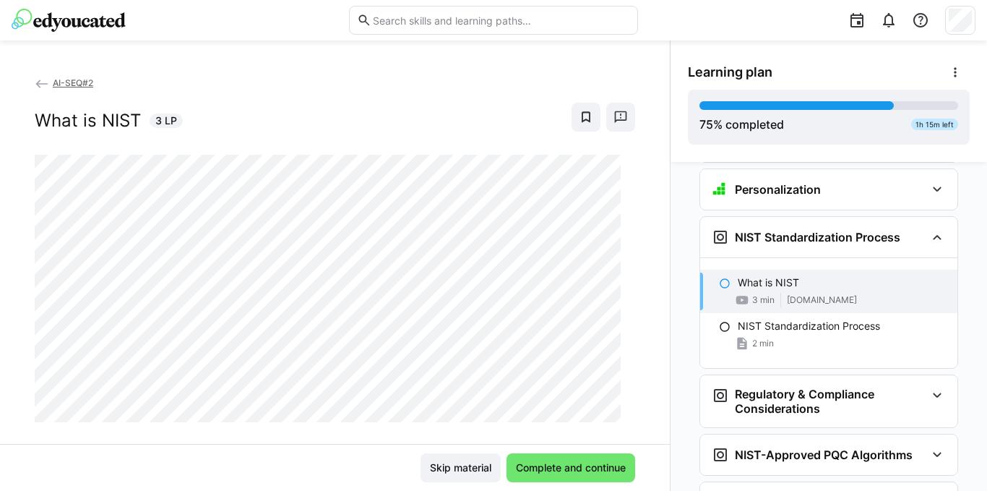
scroll to position [3593, 0]
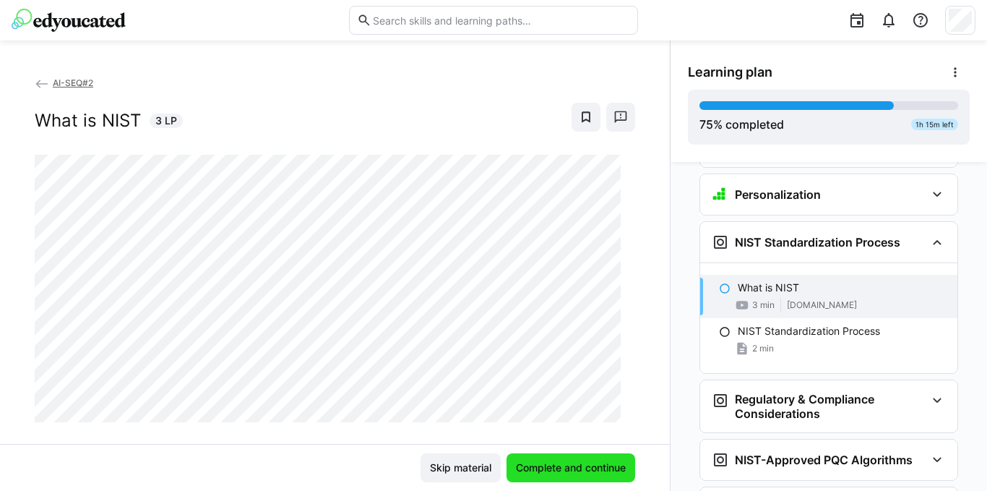
click at [532, 465] on span "Complete and continue" at bounding box center [571, 467] width 114 height 14
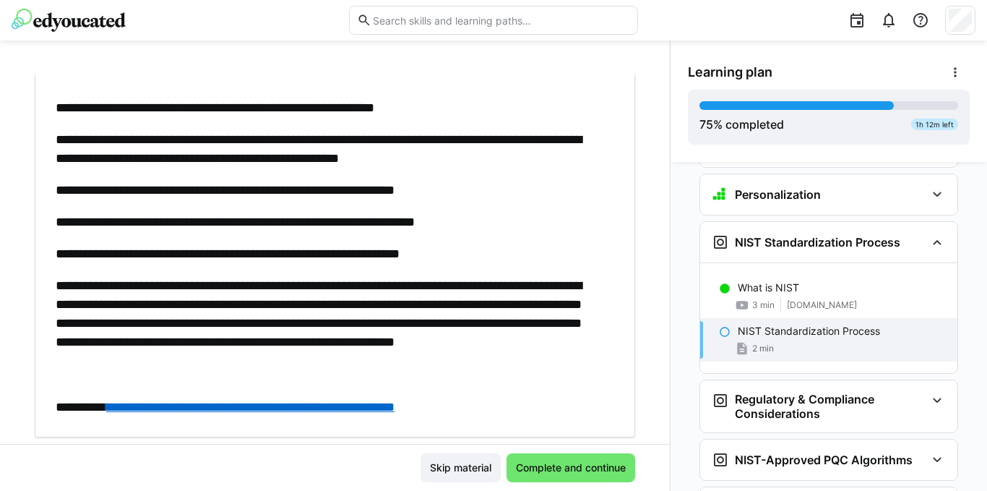
scroll to position [367, 0]
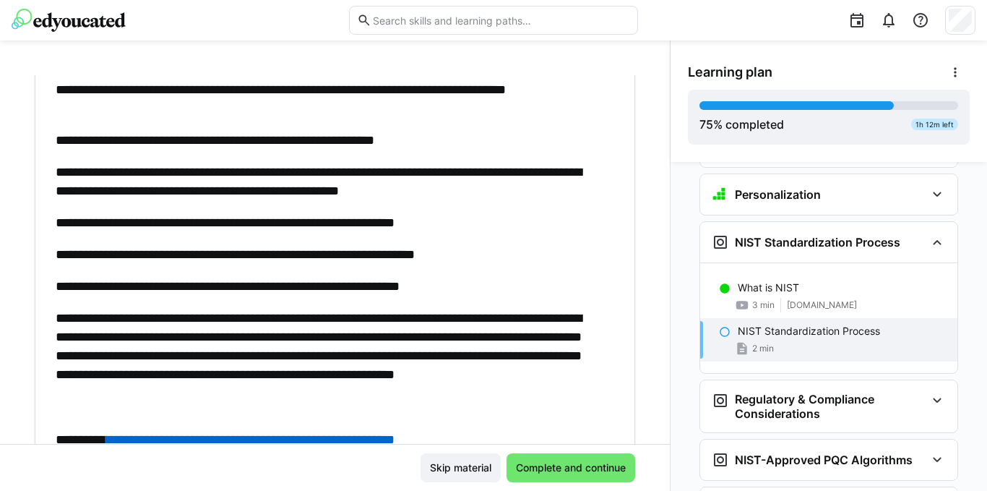
click at [389, 395] on p "**********" at bounding box center [328, 355] width 544 height 94
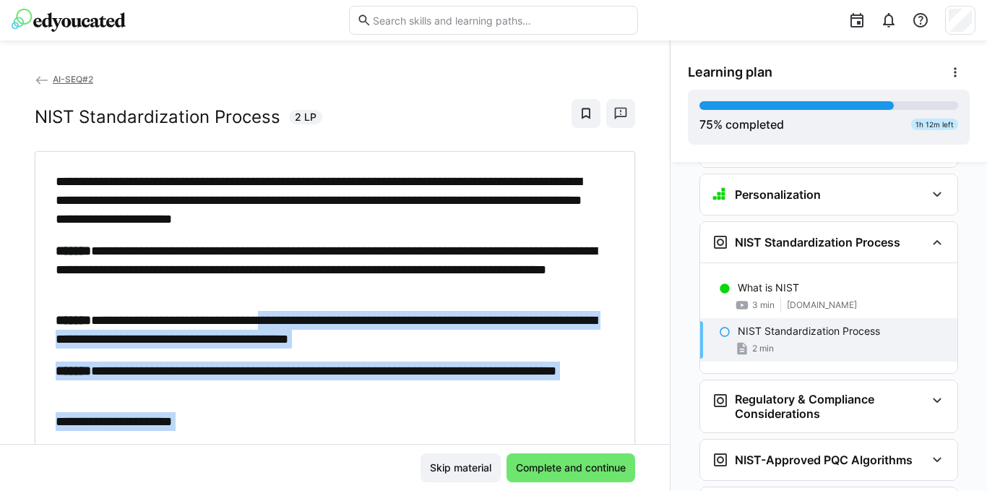
scroll to position [0, 0]
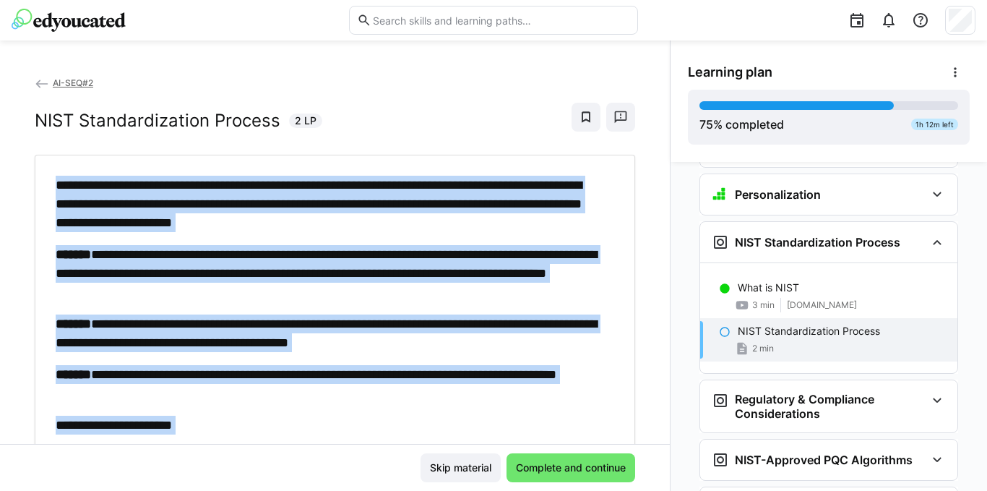
drag, startPoint x: 389, startPoint y: 395, endPoint x: 57, endPoint y: 186, distance: 392.2
click at [57, 186] on div "**********" at bounding box center [328, 496] width 544 height 640
copy div "**********"
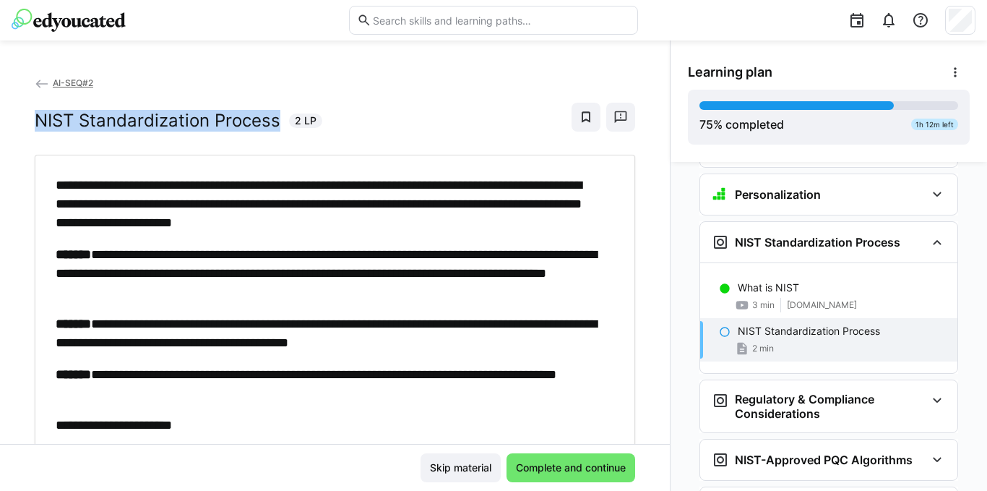
drag, startPoint x: 282, startPoint y: 123, endPoint x: 56, endPoint y: 119, distance: 226.1
click at [35, 110] on div "NIST Standardization Process 2 LP" at bounding box center [179, 121] width 288 height 22
copy h2 "NIST Standardization Process"
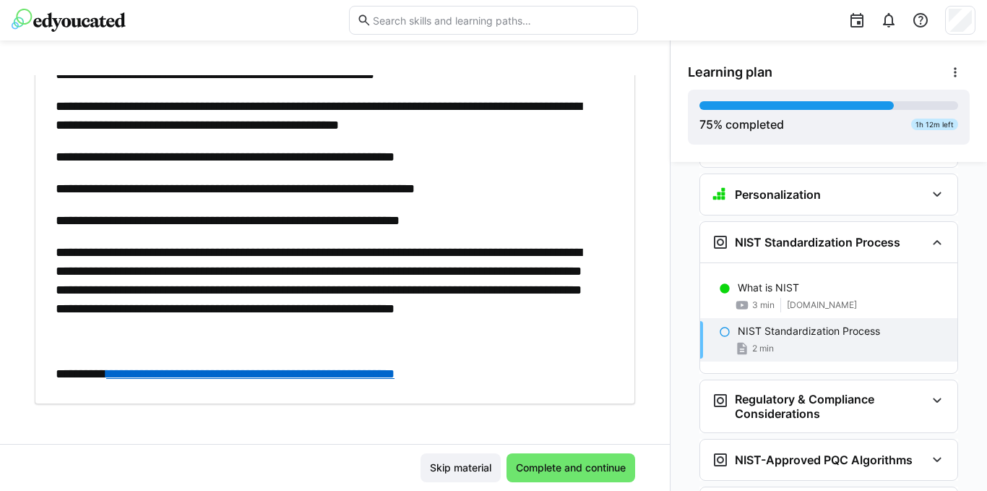
scroll to position [439, 0]
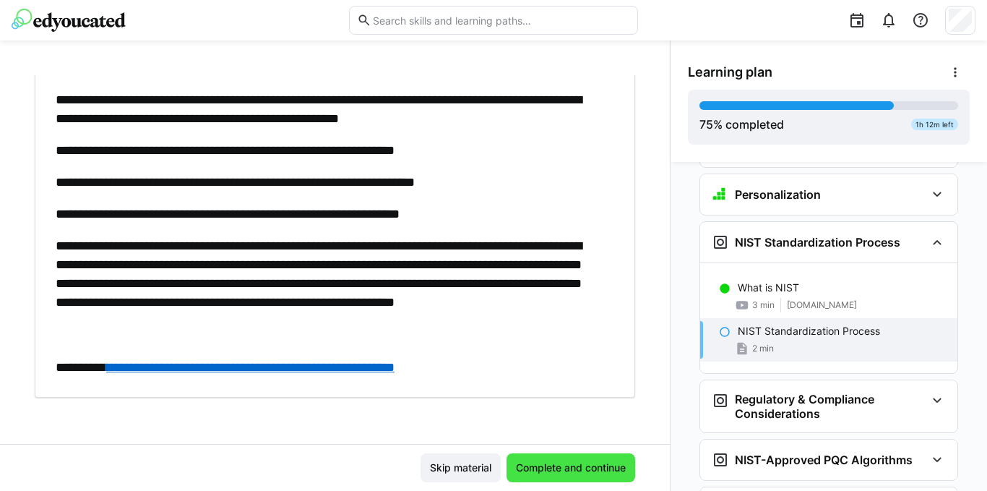
click at [561, 463] on span "Complete and continue" at bounding box center [571, 467] width 114 height 14
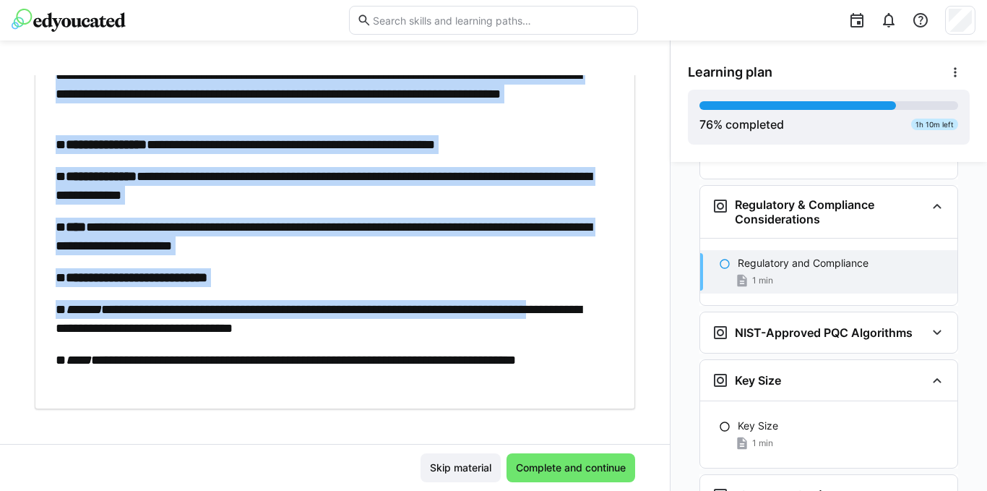
scroll to position [121, 0]
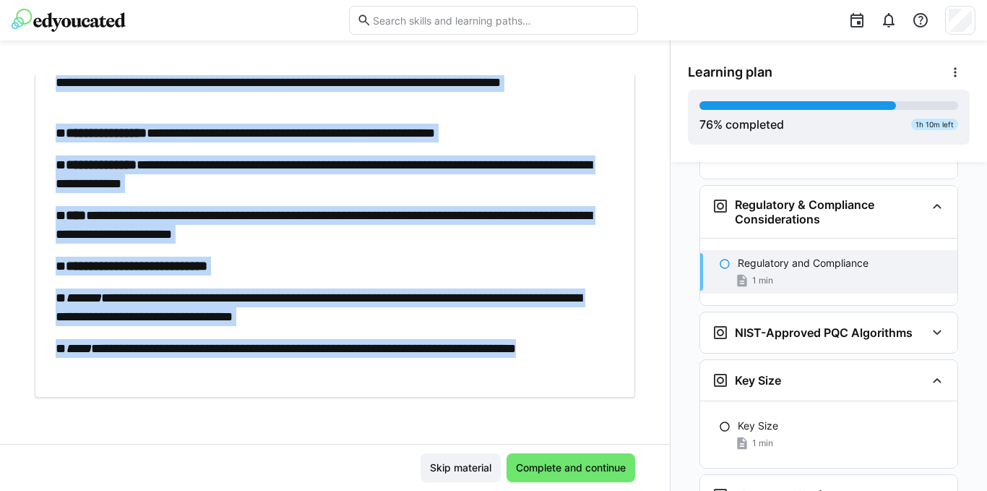
drag, startPoint x: 56, startPoint y: 182, endPoint x: 174, endPoint y: 361, distance: 214.8
click at [176, 363] on div "**********" at bounding box center [328, 215] width 544 height 322
copy div "**********"
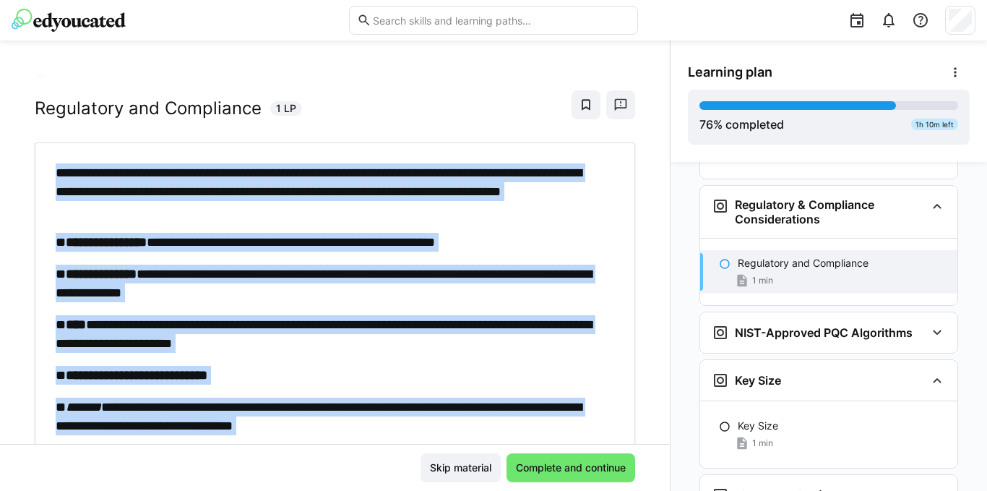
scroll to position [0, 0]
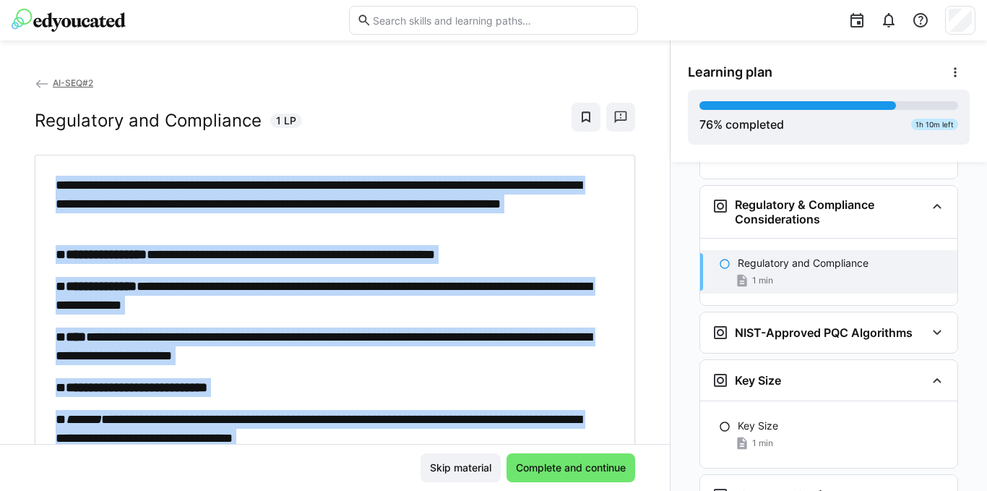
click at [253, 216] on p "**********" at bounding box center [328, 204] width 544 height 56
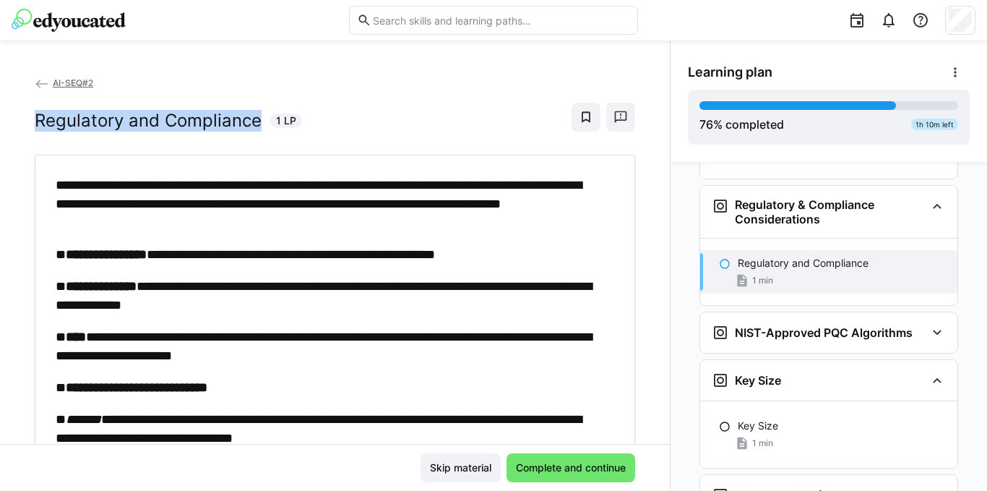
drag, startPoint x: 254, startPoint y: 121, endPoint x: 39, endPoint y: 123, distance: 214.6
click at [38, 123] on h2 "Regulatory and Compliance" at bounding box center [148, 121] width 227 height 22
copy h2 "Regulatory and Compliance"
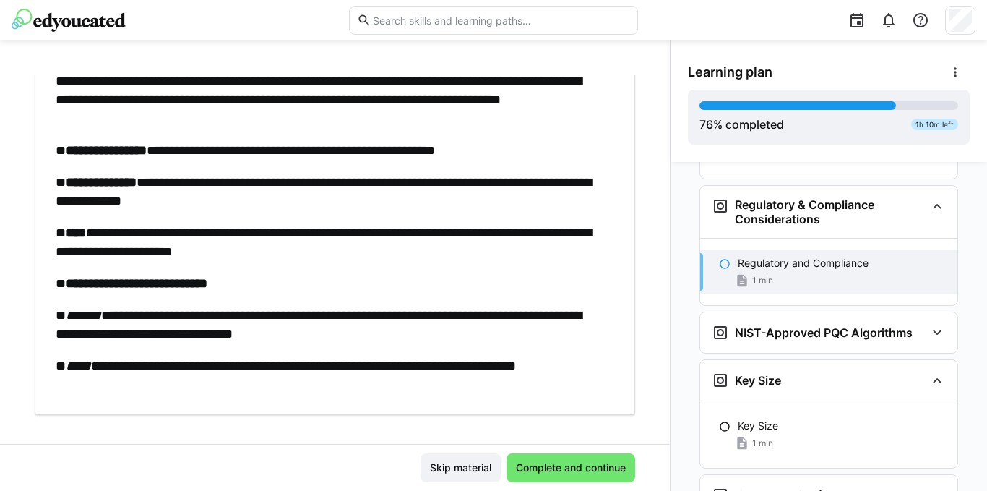
scroll to position [121, 0]
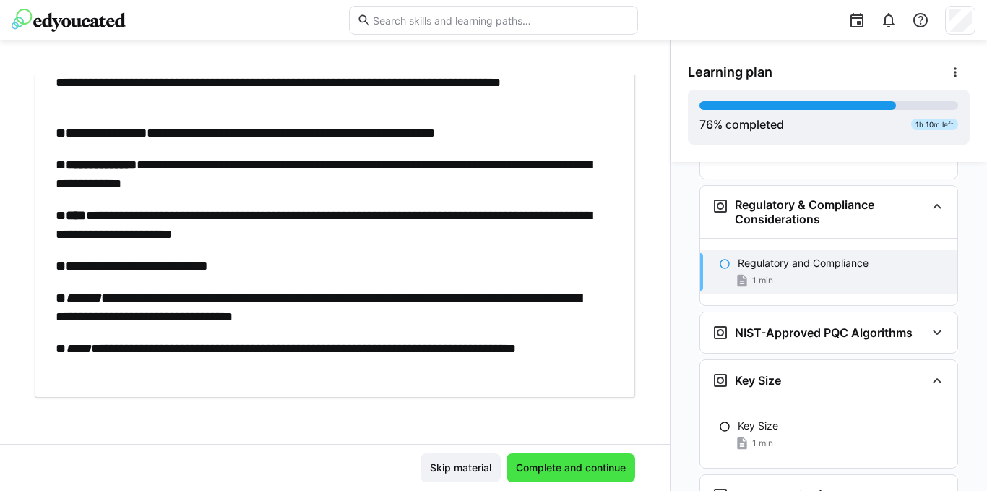
click at [534, 462] on span "Complete and continue" at bounding box center [571, 467] width 114 height 14
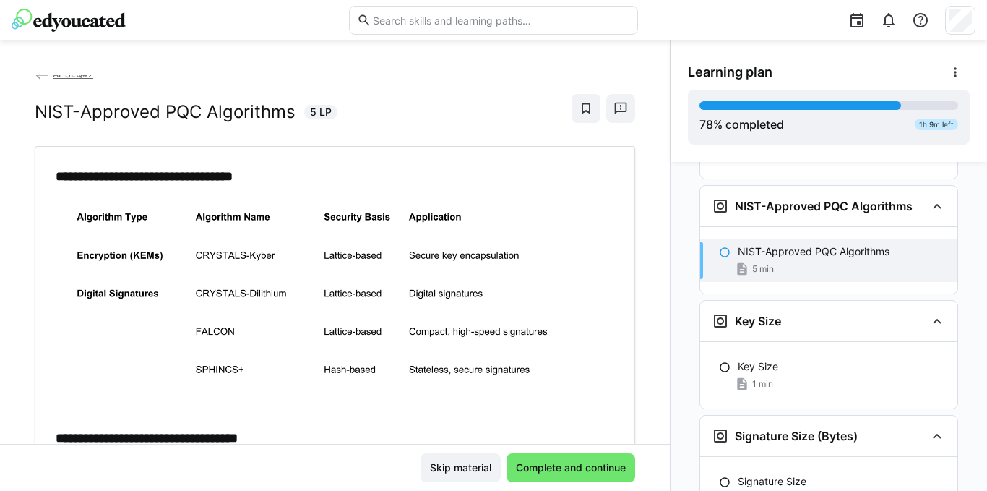
scroll to position [0, 0]
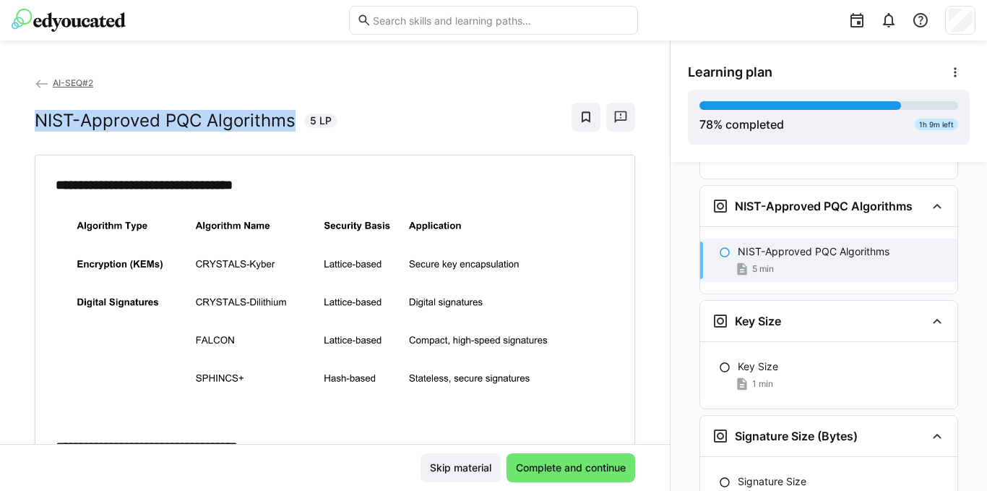
drag, startPoint x: 294, startPoint y: 121, endPoint x: 32, endPoint y: 119, distance: 262.2
click at [30, 119] on div "**********" at bounding box center [335, 259] width 670 height 368
copy h2 "NIST-Approved PQC Algorithms"
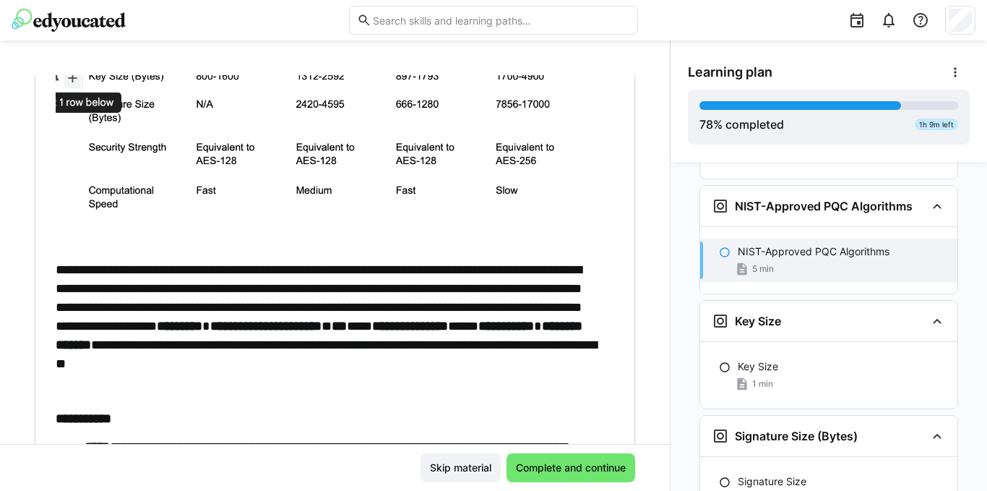
scroll to position [433, 0]
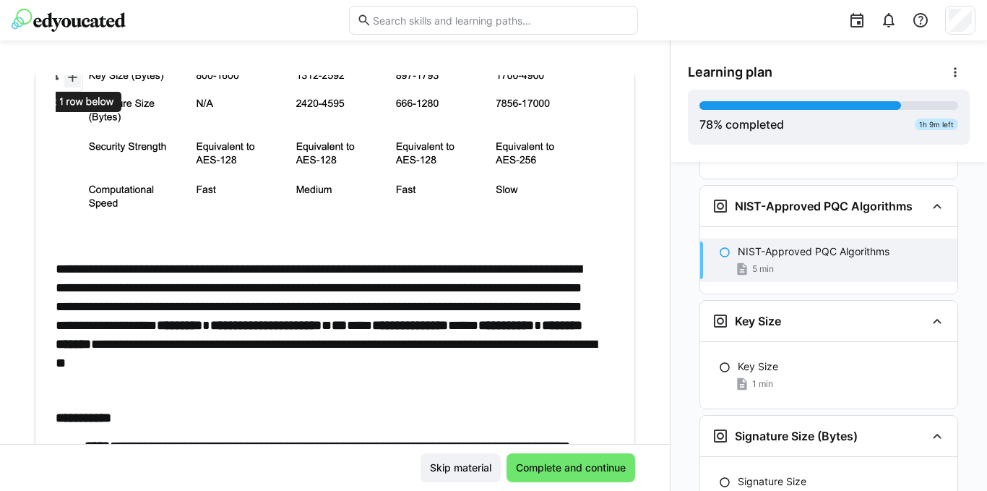
click at [381, 245] on p at bounding box center [328, 141] width 544 height 212
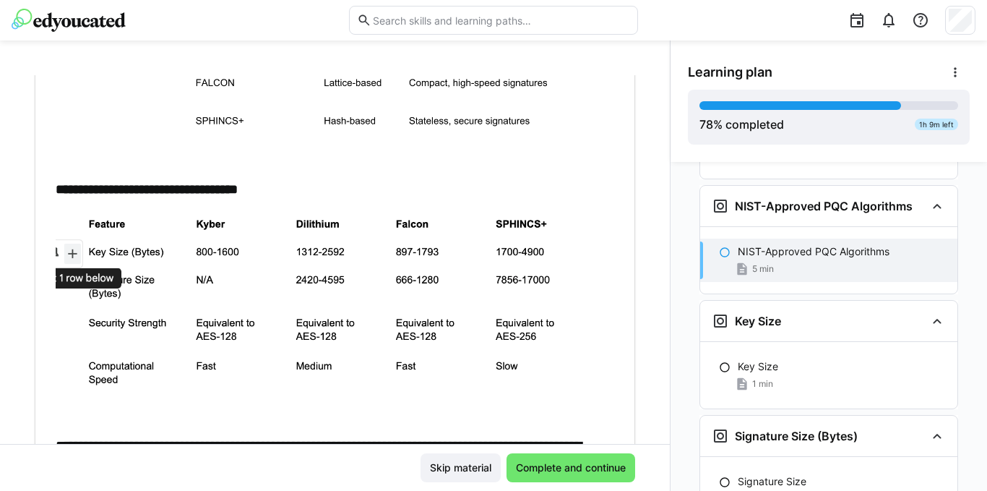
scroll to position [217, 0]
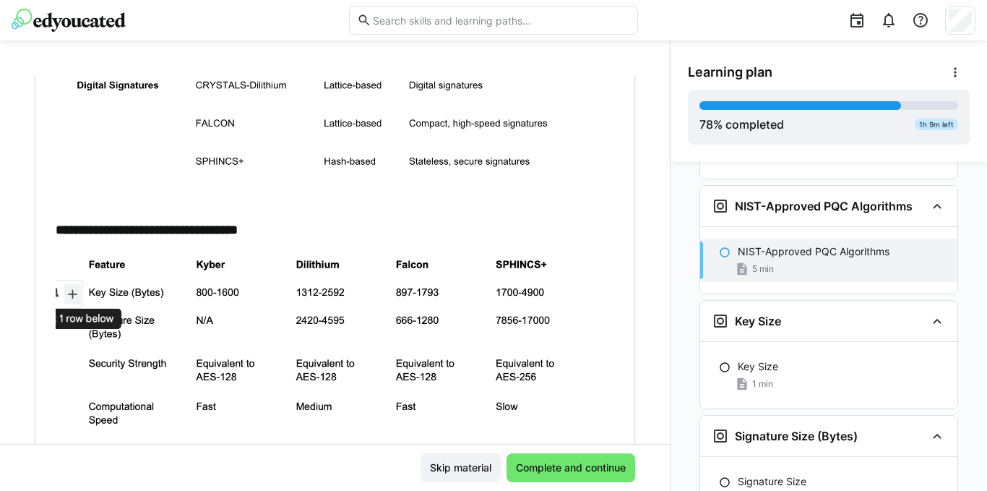
click at [87, 317] on img at bounding box center [322, 355] width 533 height 206
click at [71, 295] on img at bounding box center [322, 355] width 533 height 206
click at [75, 290] on img at bounding box center [322, 355] width 533 height 206
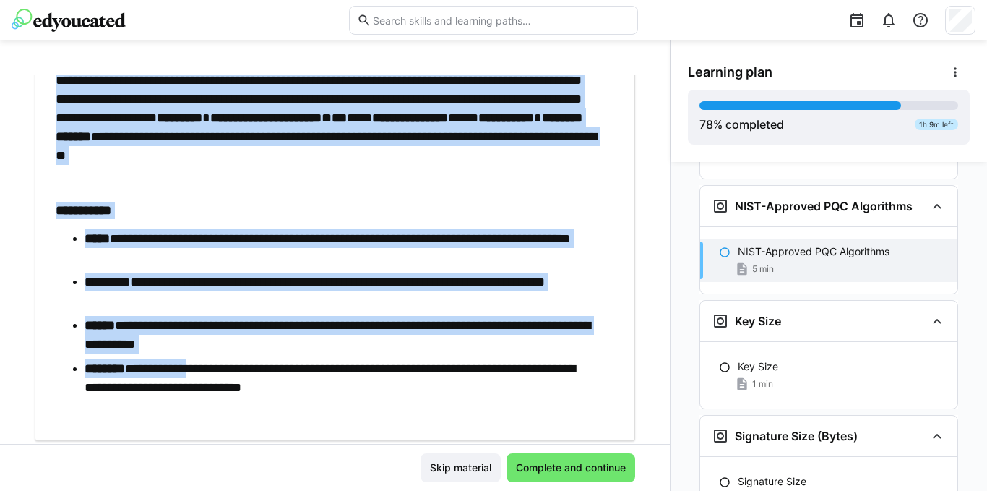
scroll to position [650, 0]
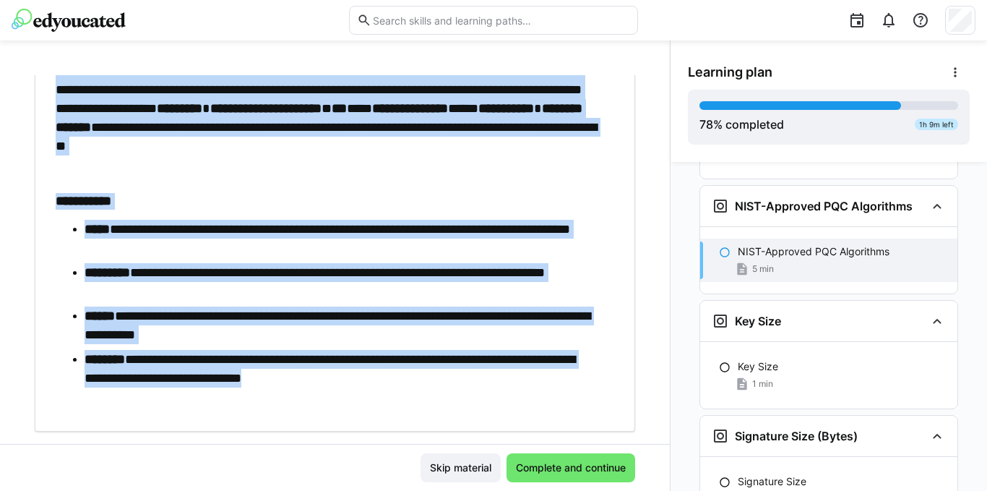
drag, startPoint x: 57, startPoint y: 183, endPoint x: 449, endPoint y: 383, distance: 440.0
copy div "**********"
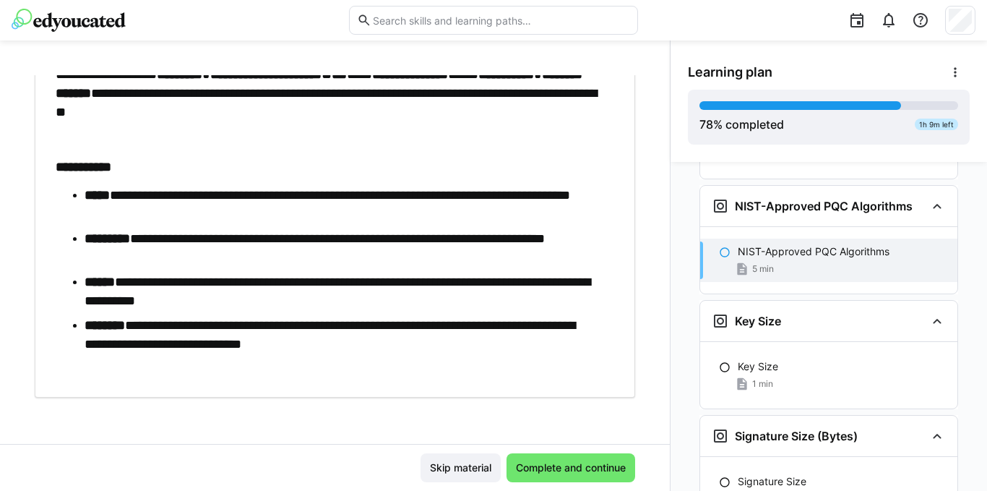
click at [461, 423] on div "**********" at bounding box center [335, 259] width 670 height 368
click at [553, 464] on span "Complete and continue" at bounding box center [571, 467] width 114 height 14
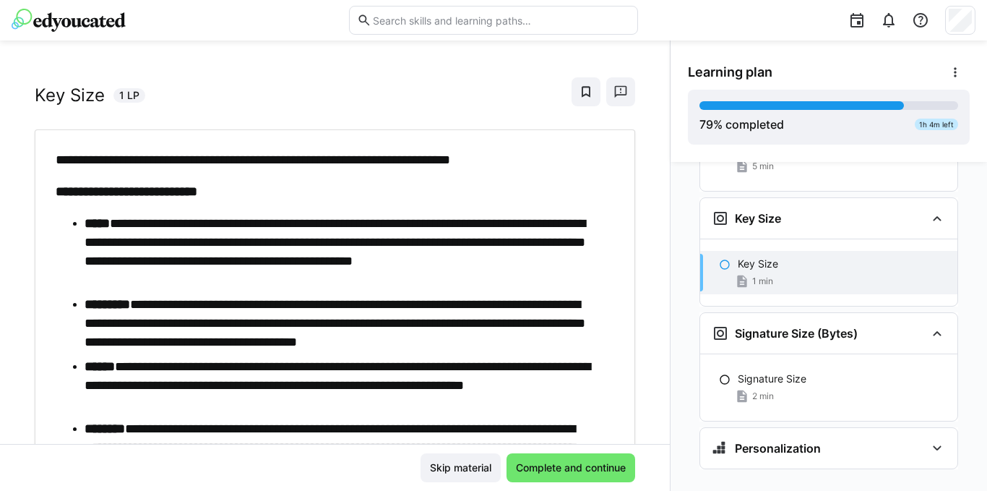
scroll to position [0, 0]
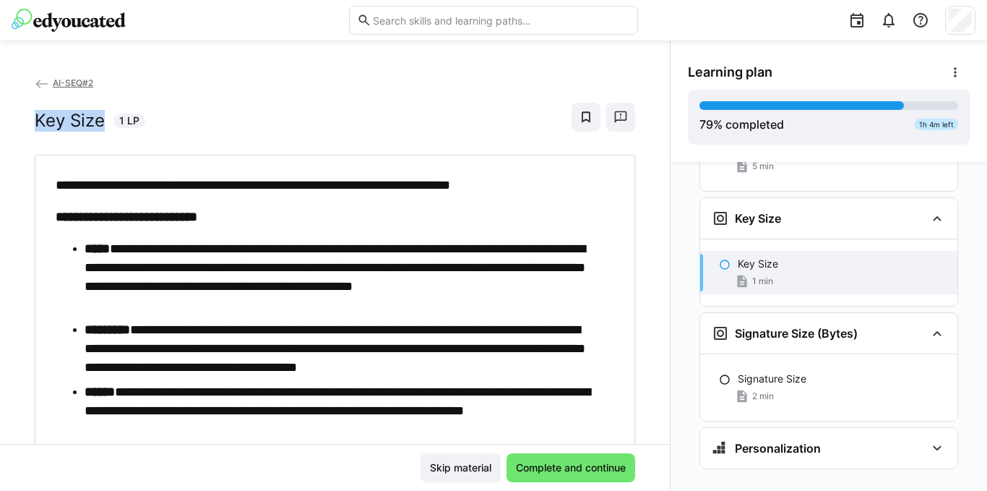
drag, startPoint x: 107, startPoint y: 121, endPoint x: 35, endPoint y: 121, distance: 71.5
click at [35, 121] on div "Key Size 1 LP" at bounding box center [90, 121] width 111 height 22
copy h2 "Key Size"
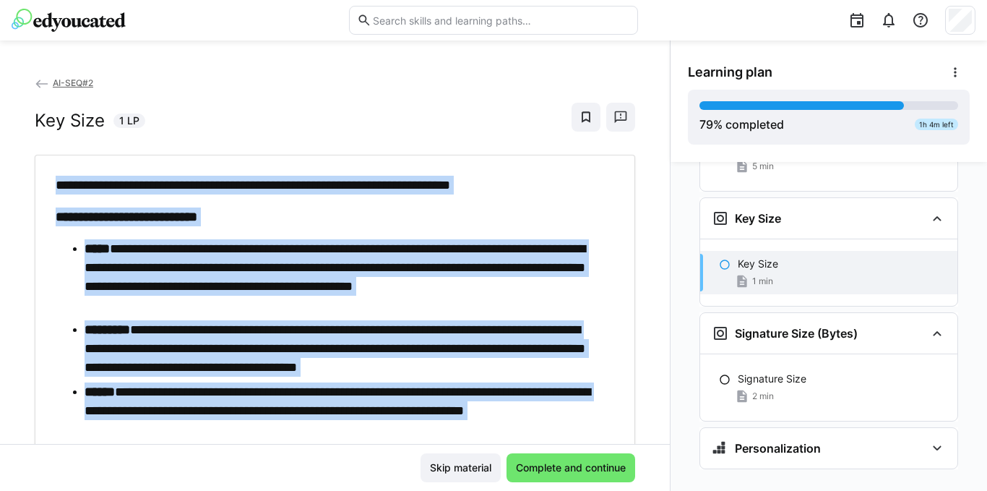
drag, startPoint x: 235, startPoint y: 339, endPoint x: 52, endPoint y: 177, distance: 244.6
click at [52, 177] on div "**********" at bounding box center [335, 395] width 579 height 438
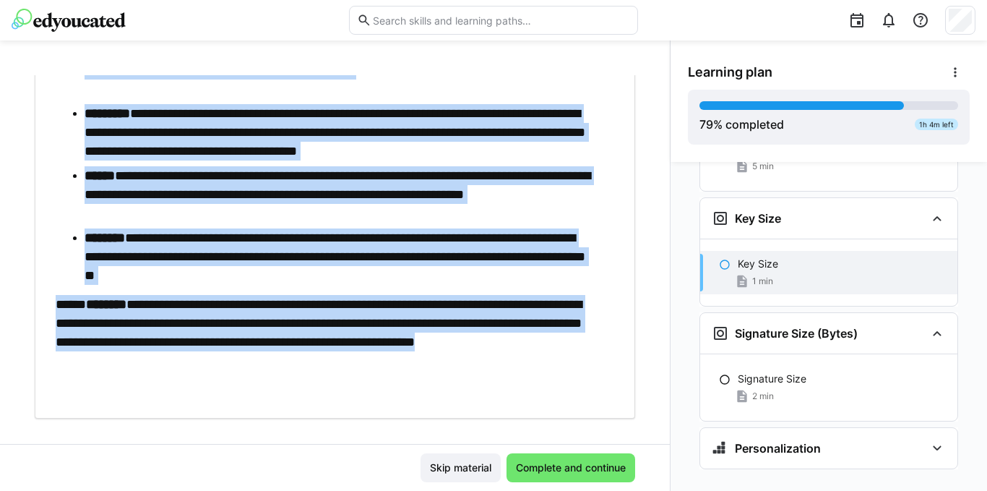
scroll to position [237, 0]
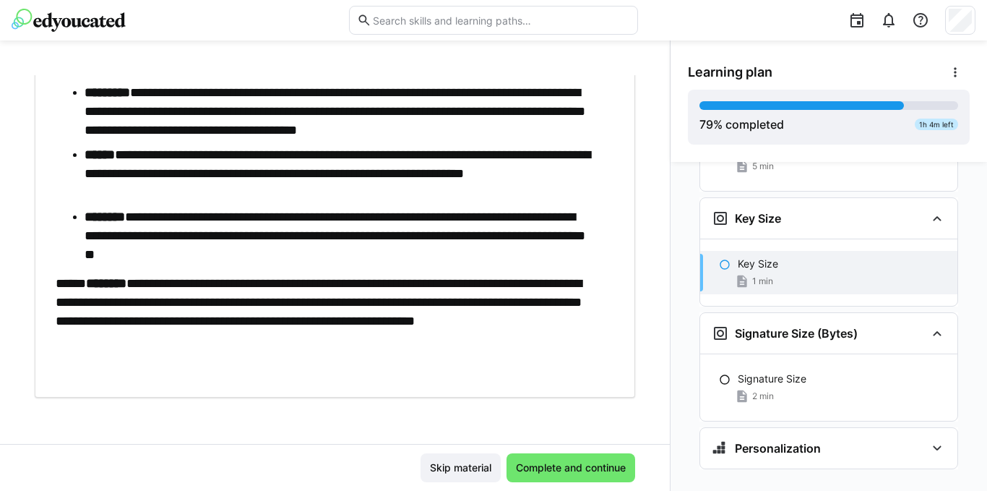
click at [419, 364] on div "**********" at bounding box center [328, 158] width 544 height 438
click at [554, 472] on span "Complete and continue" at bounding box center [571, 467] width 114 height 14
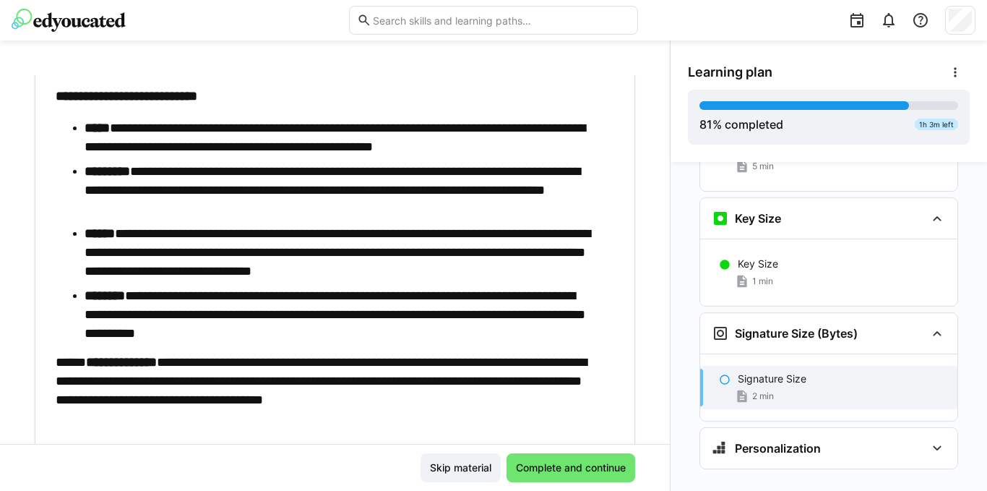
scroll to position [0, 0]
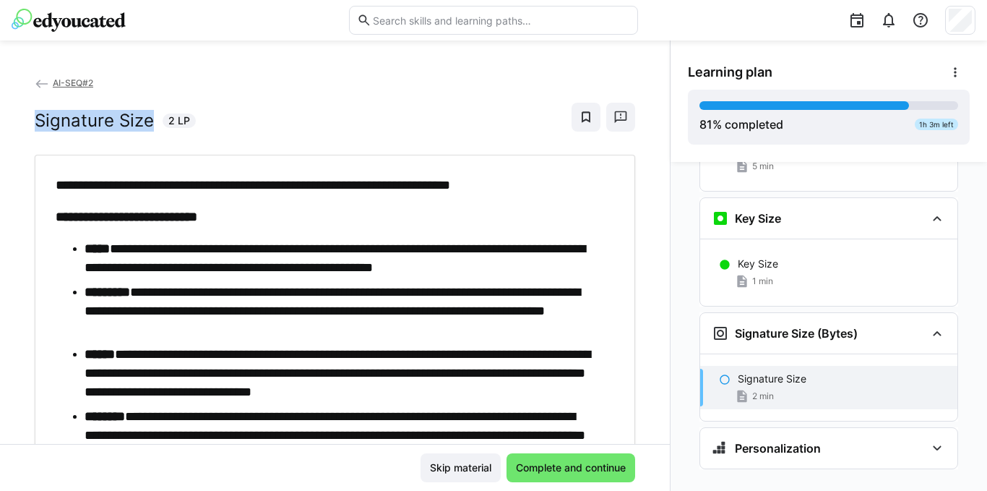
drag, startPoint x: 37, startPoint y: 115, endPoint x: 152, endPoint y: 116, distance: 115.6
click at [152, 116] on div "Signature Size 2 LP" at bounding box center [115, 121] width 161 height 22
copy h2 "Signature Size"
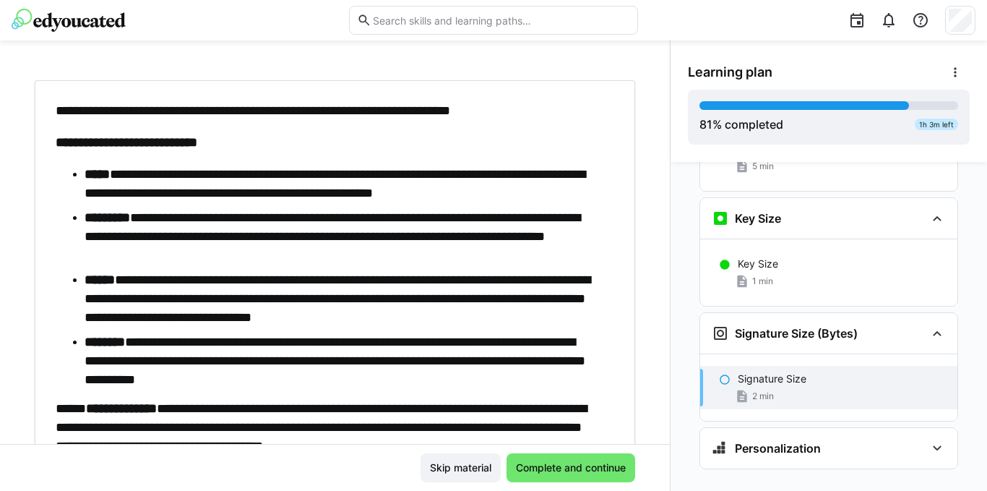
scroll to position [72, 0]
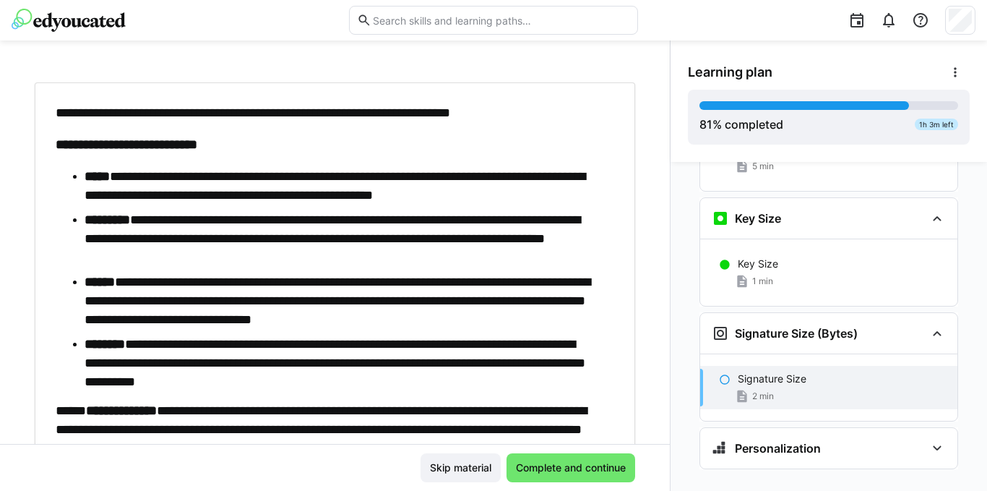
click at [64, 119] on p "**********" at bounding box center [328, 112] width 544 height 19
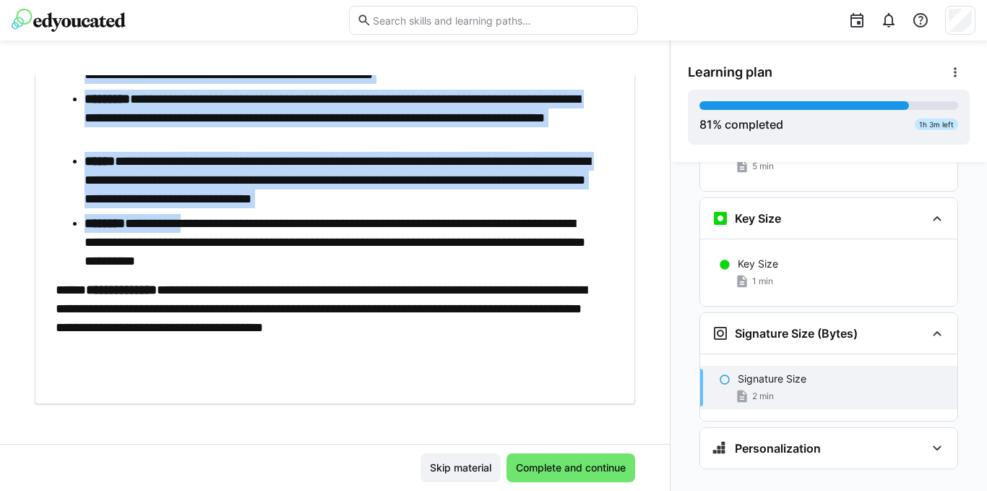
scroll to position [199, 0]
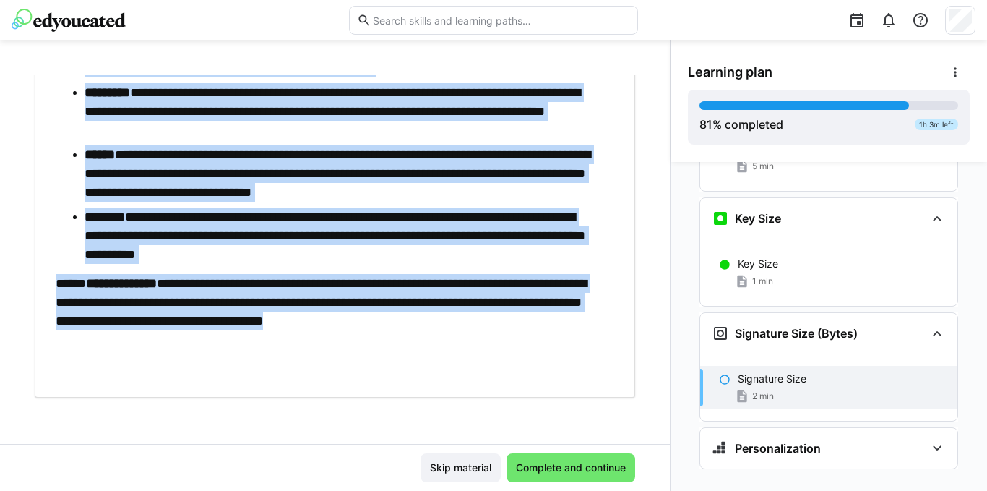
drag, startPoint x: 56, startPoint y: 111, endPoint x: 131, endPoint y: 344, distance: 245.4
click at [132, 344] on div "**********" at bounding box center [328, 176] width 544 height 400
copy div "**********"
click at [421, 251] on li "**********" at bounding box center [342, 235] width 515 height 56
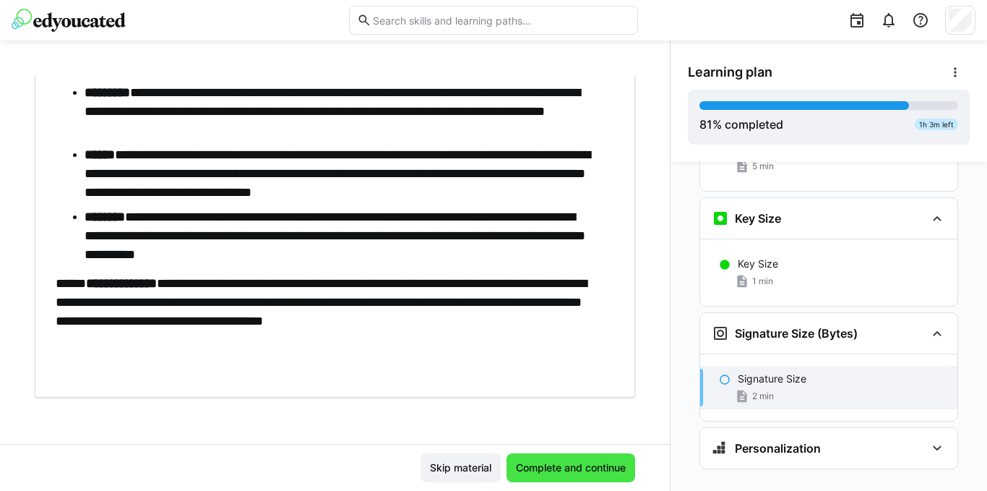
click at [572, 468] on span "Complete and continue" at bounding box center [571, 467] width 114 height 14
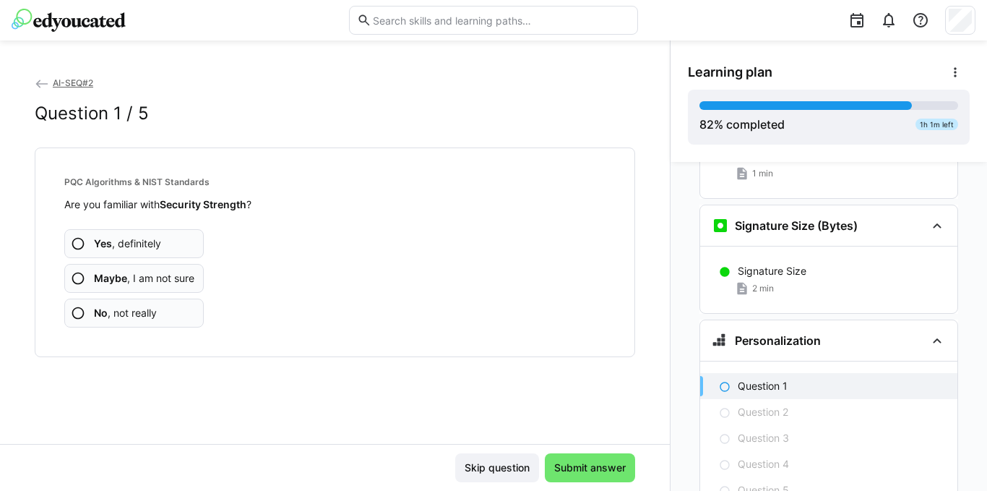
scroll to position [4052, 0]
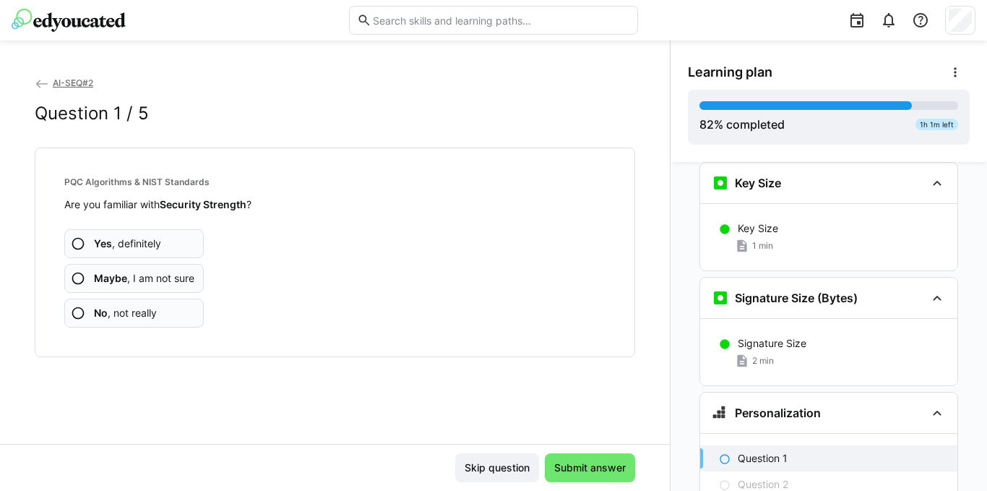
click at [74, 275] on eds-icon at bounding box center [78, 278] width 14 height 14
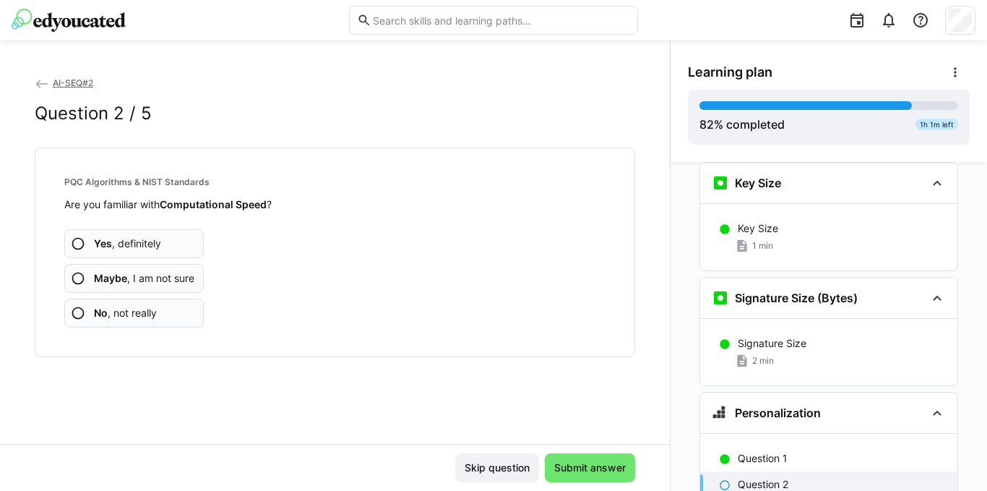
click at [79, 278] on eds-icon at bounding box center [78, 278] width 14 height 14
click at [75, 276] on eds-icon at bounding box center [78, 278] width 14 height 14
click at [79, 280] on eds-icon at bounding box center [78, 278] width 14 height 14
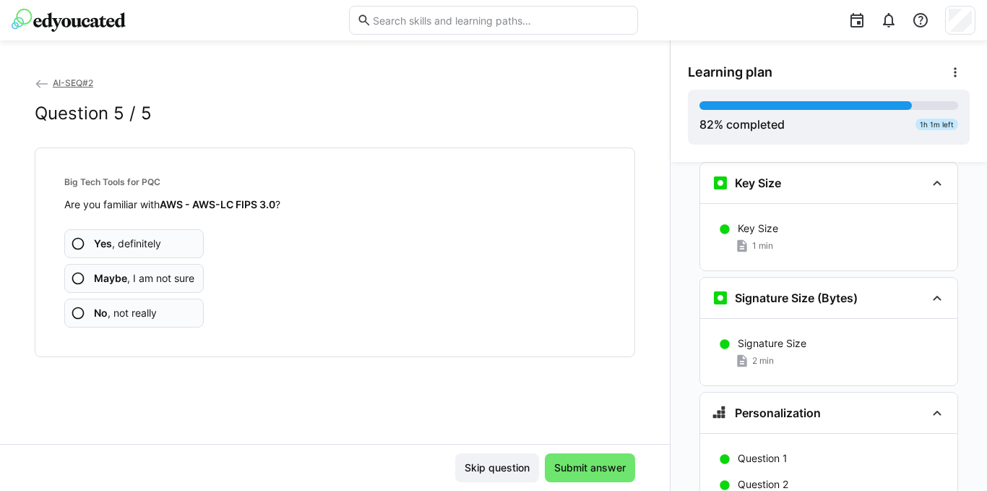
click at [77, 279] on eds-icon at bounding box center [78, 278] width 14 height 14
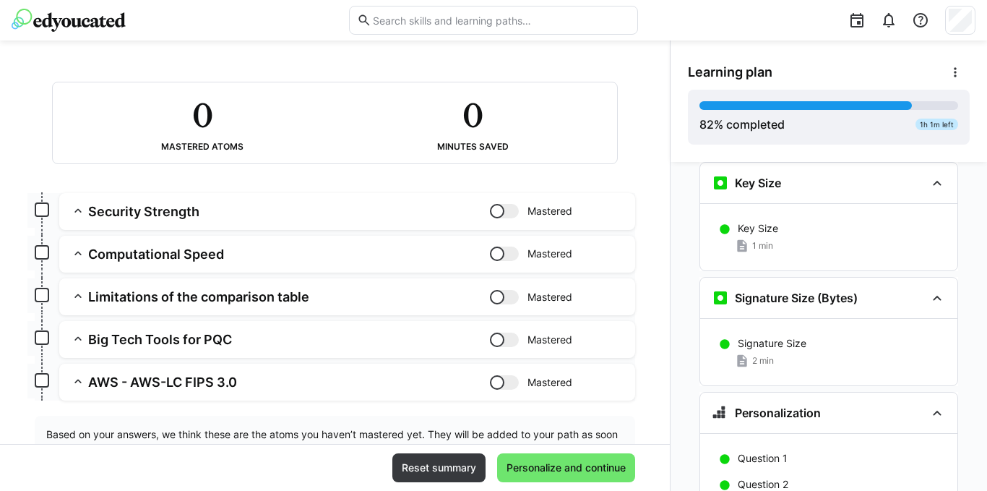
scroll to position [142, 0]
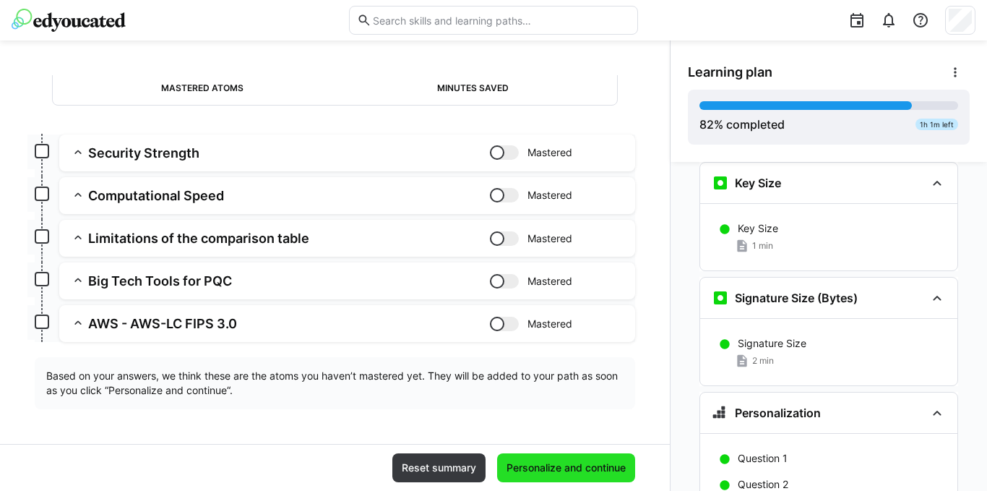
click at [579, 474] on span "Personalize and continue" at bounding box center [566, 467] width 124 height 14
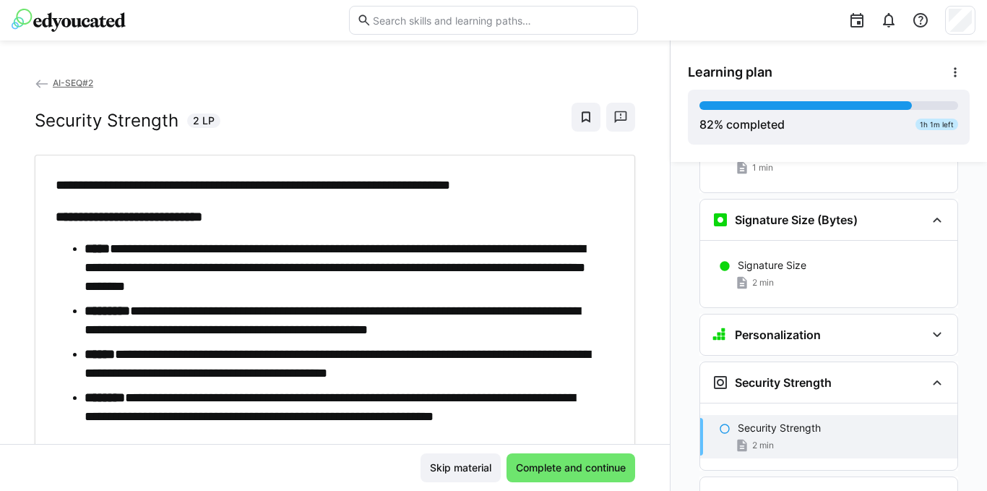
scroll to position [4128, 0]
click at [743, 417] on div "Security Strength 2 min" at bounding box center [828, 438] width 257 height 43
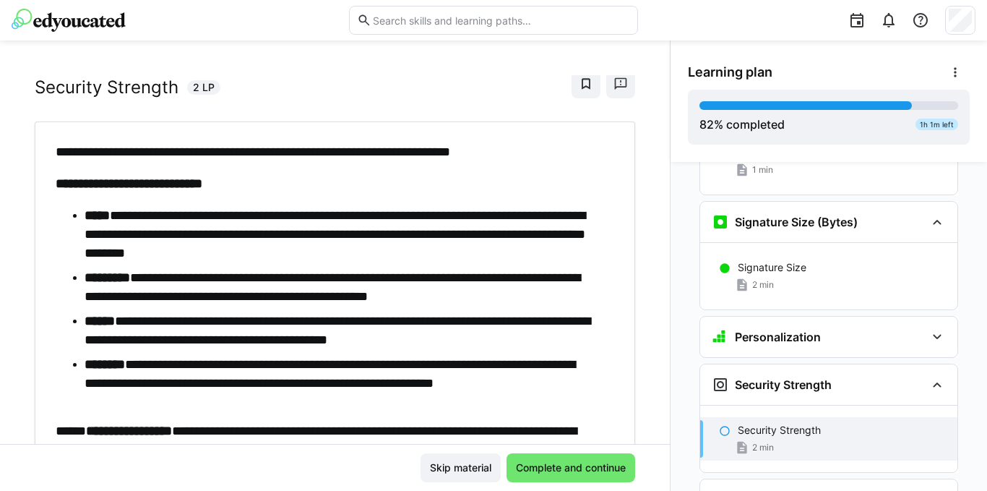
scroll to position [0, 0]
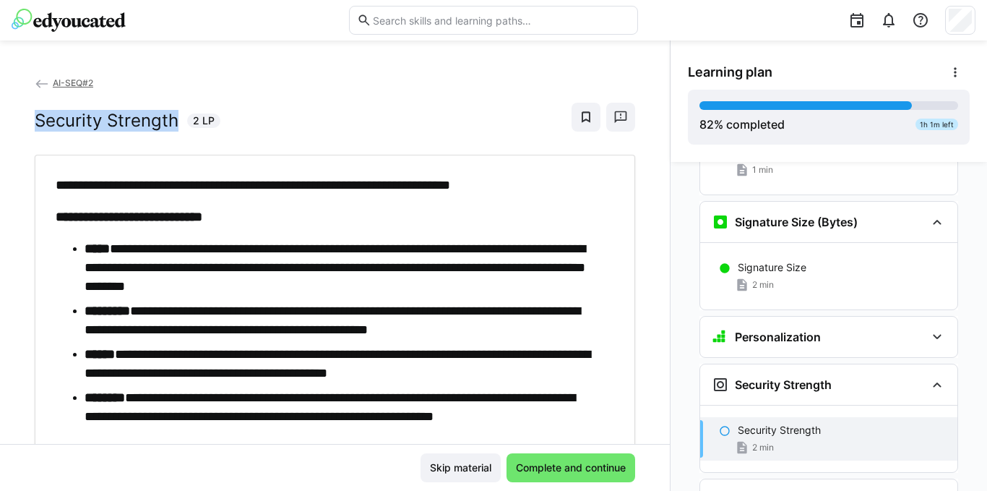
drag, startPoint x: 180, startPoint y: 116, endPoint x: 38, endPoint y: 126, distance: 142.7
click at [35, 124] on div "Security Strength 2 LP" at bounding box center [128, 121] width 186 height 22
copy h2 "Security Strength"
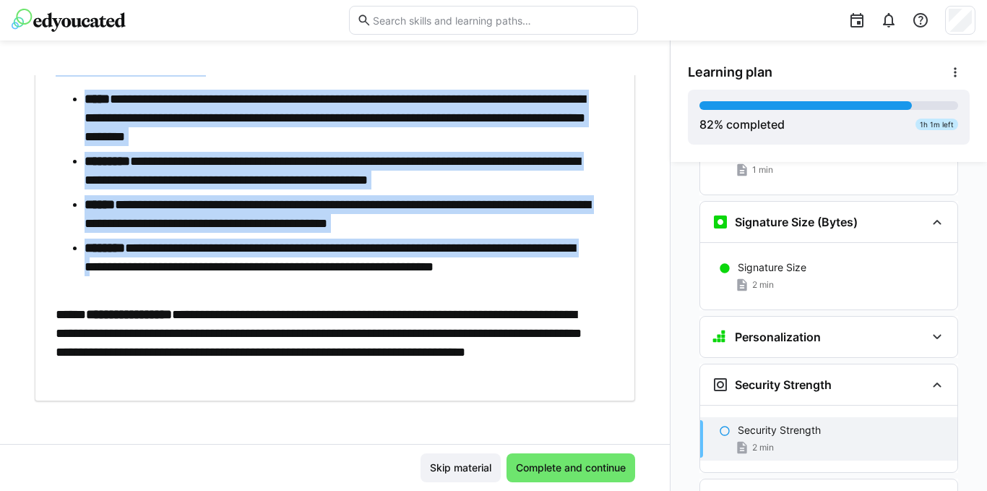
scroll to position [153, 0]
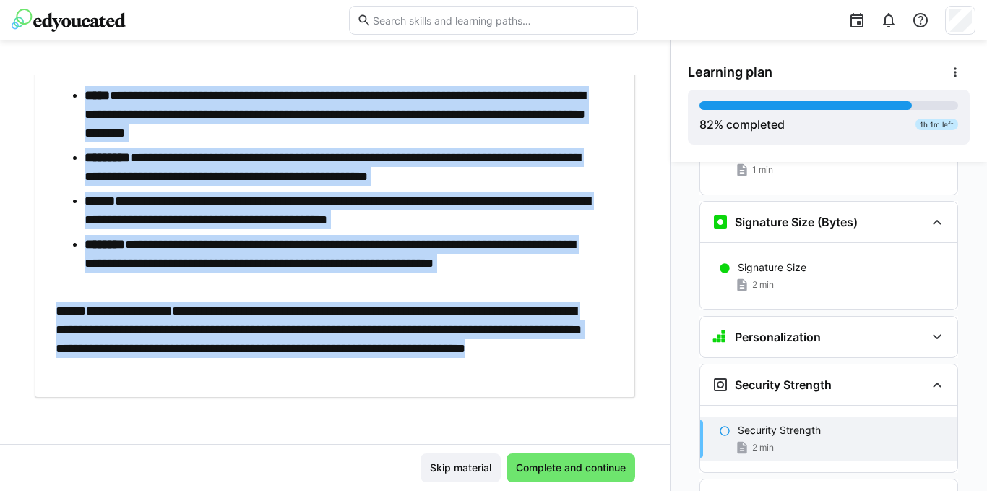
drag, startPoint x: 54, startPoint y: 183, endPoint x: 254, endPoint y: 347, distance: 257.7
click at [259, 359] on div "**********" at bounding box center [335, 199] width 579 height 354
click at [394, 288] on li "**********" at bounding box center [342, 263] width 515 height 56
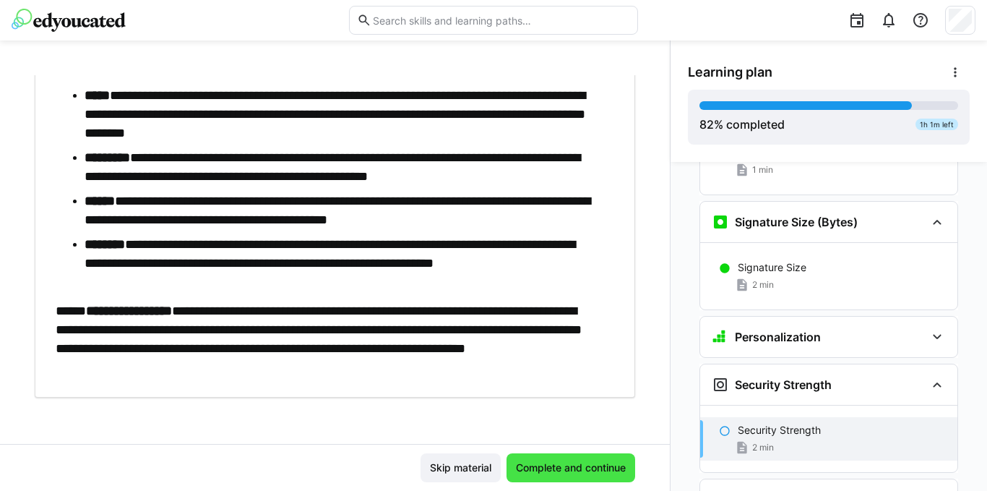
click at [532, 470] on span "Complete and continue" at bounding box center [571, 467] width 114 height 14
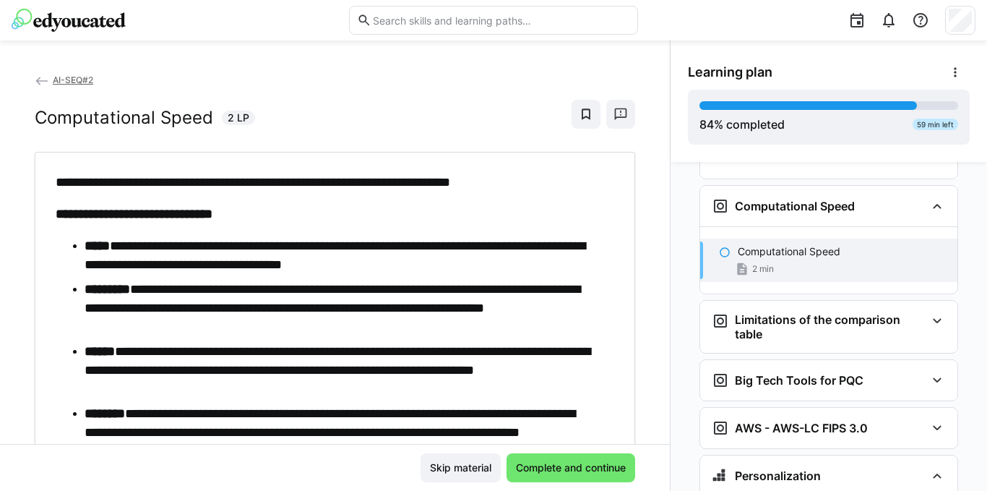
scroll to position [0, 0]
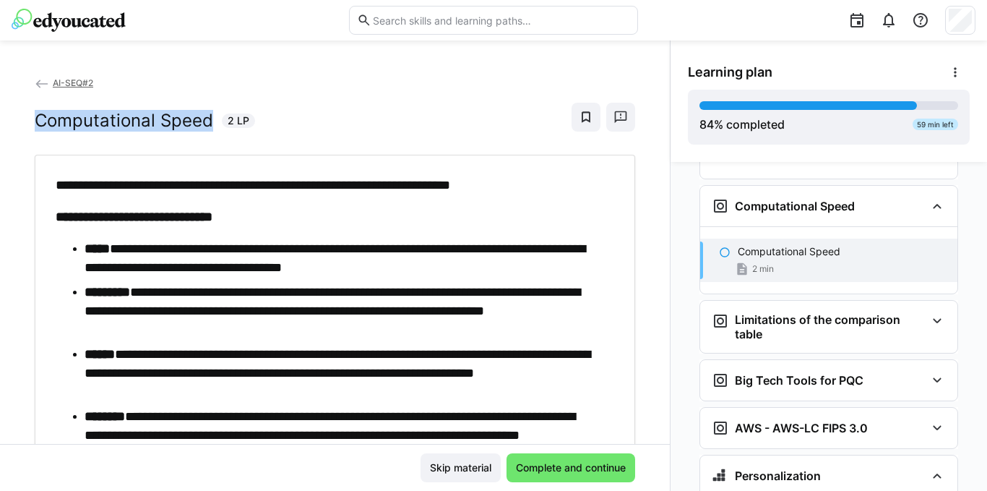
drag, startPoint x: 213, startPoint y: 118, endPoint x: 36, endPoint y: 120, distance: 177.0
click at [36, 120] on div "Computational Speed 2 LP" at bounding box center [145, 121] width 220 height 22
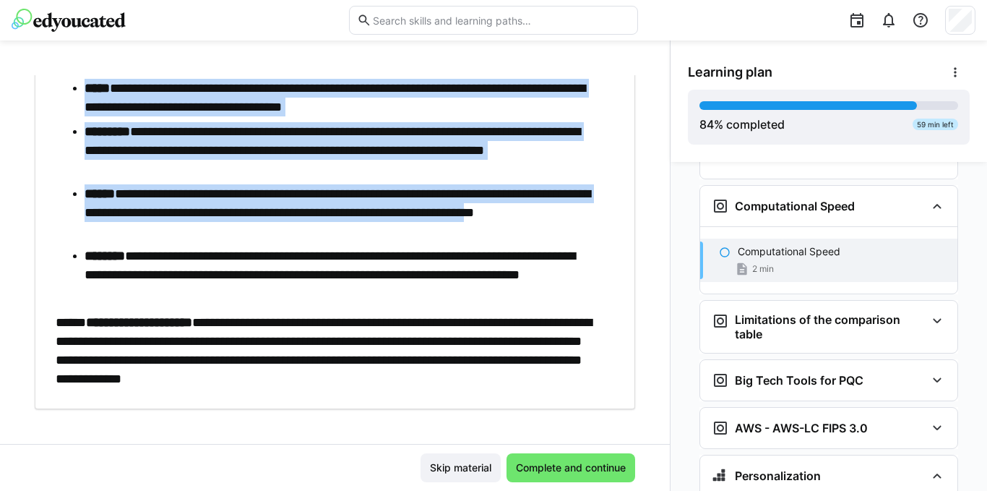
scroll to position [172, 0]
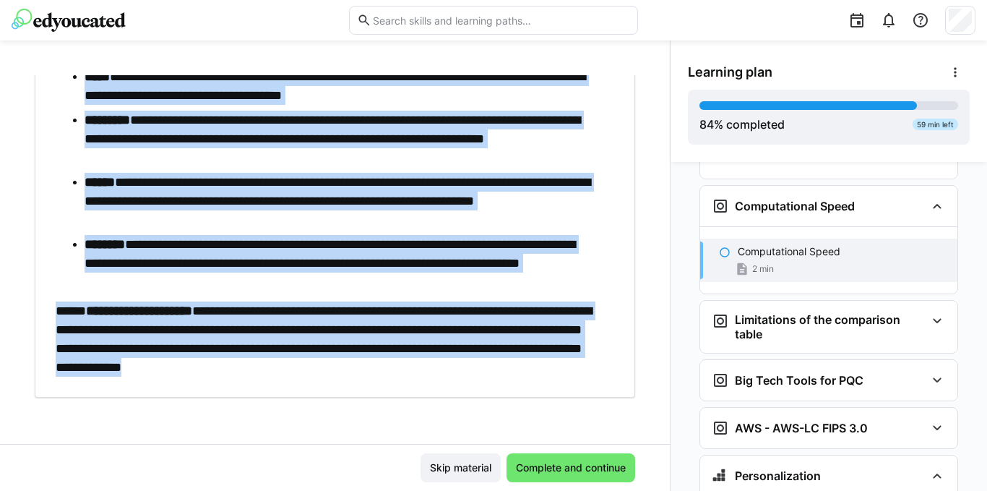
drag, startPoint x: 53, startPoint y: 111, endPoint x: 531, endPoint y: 373, distance: 545.7
click at [531, 373] on div "**********" at bounding box center [335, 190] width 579 height 373
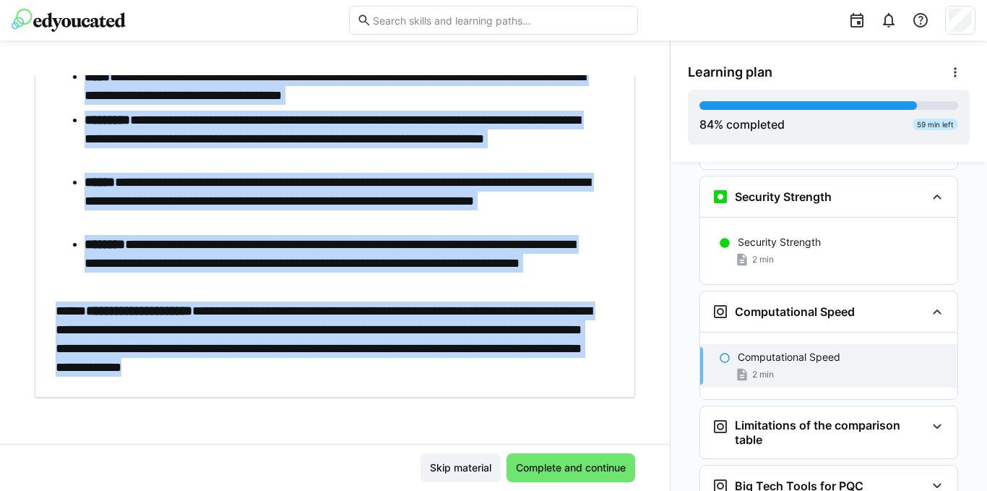
scroll to position [4277, 0]
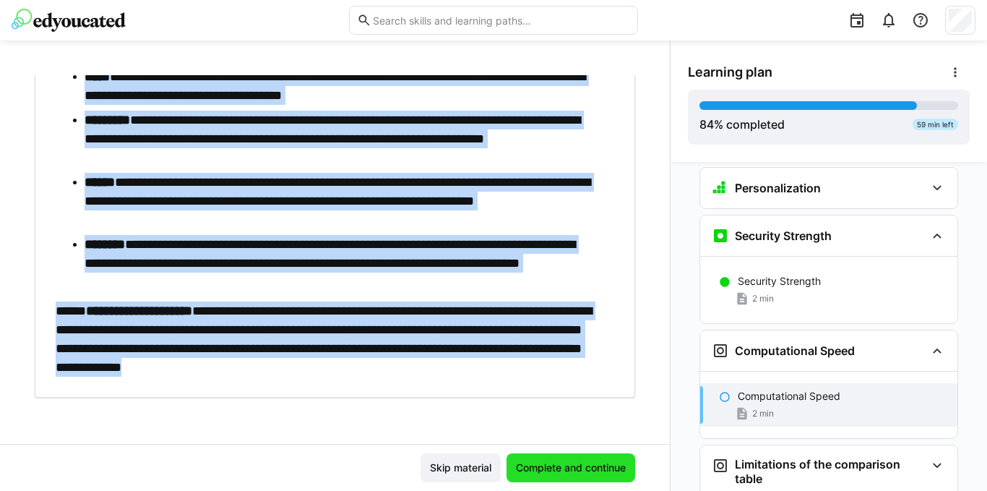
click at [566, 477] on span "Complete and continue" at bounding box center [570, 467] width 129 height 29
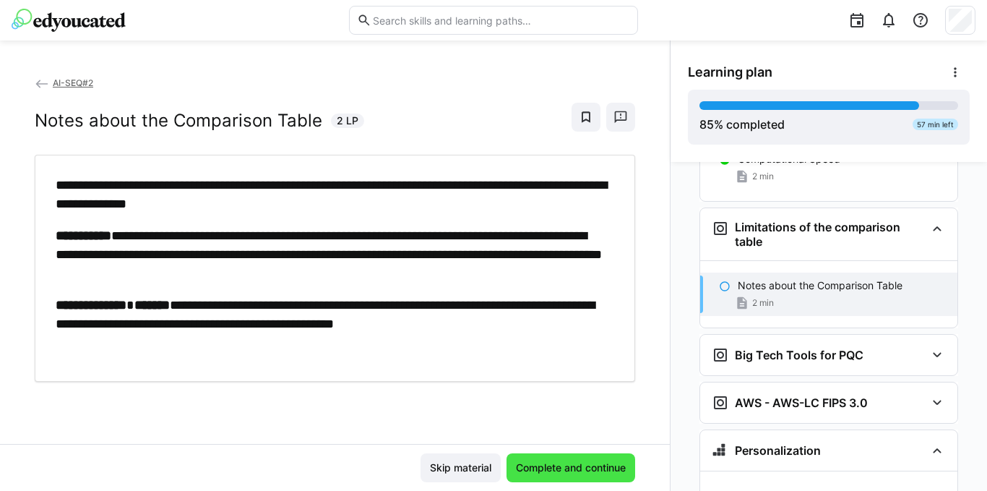
scroll to position [4536, 0]
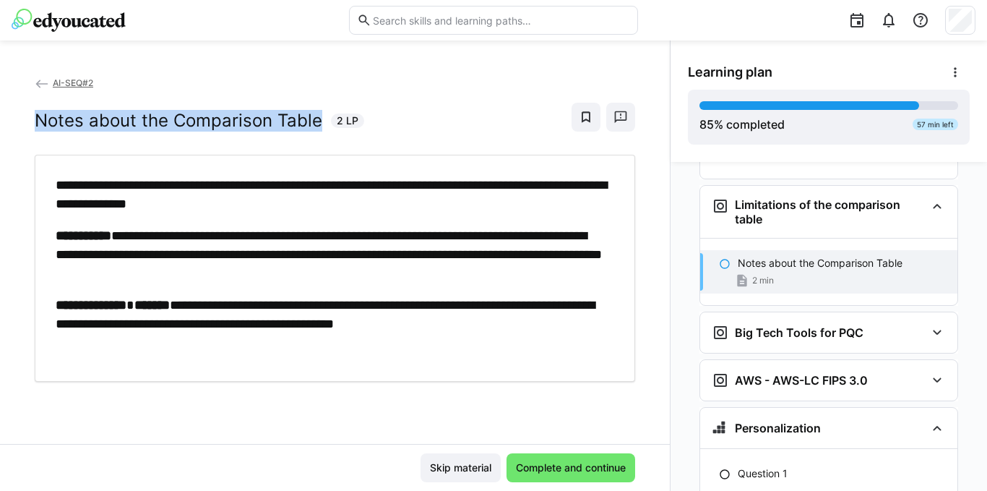
drag, startPoint x: 316, startPoint y: 122, endPoint x: 37, endPoint y: 116, distance: 278.9
click at [32, 126] on div "**********" at bounding box center [335, 259] width 670 height 368
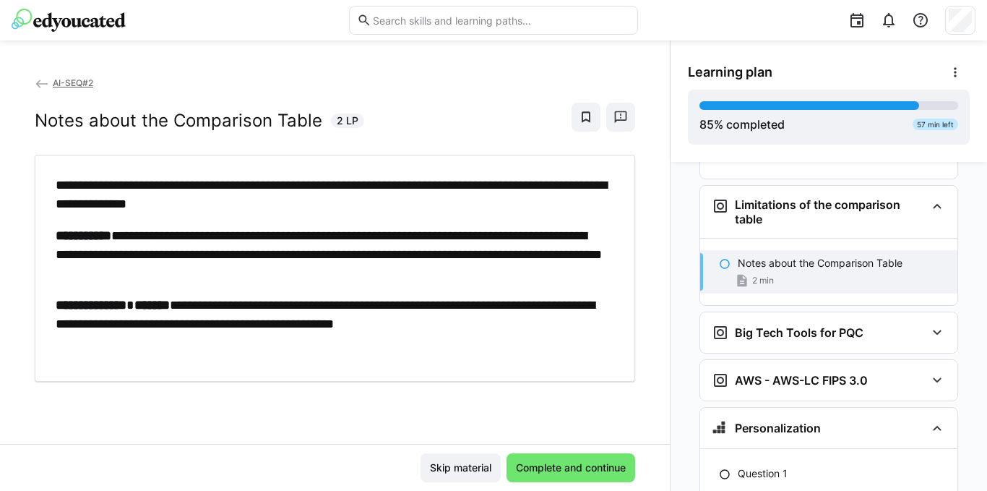
click at [84, 184] on p "**********" at bounding box center [331, 195] width 551 height 38
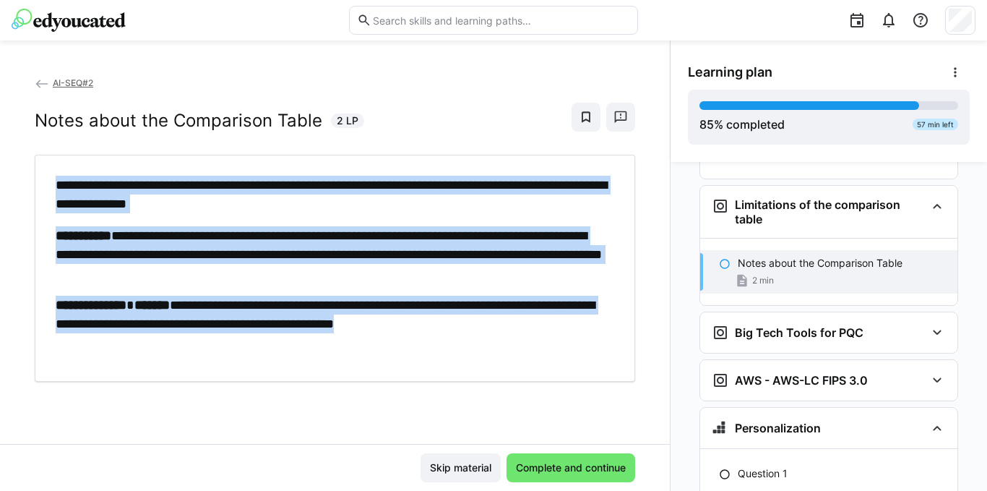
drag, startPoint x: 55, startPoint y: 180, endPoint x: 511, endPoint y: 321, distance: 477.3
click at [510, 322] on div "**********" at bounding box center [335, 268] width 579 height 185
click at [587, 461] on span "Complete and continue" at bounding box center [571, 467] width 114 height 14
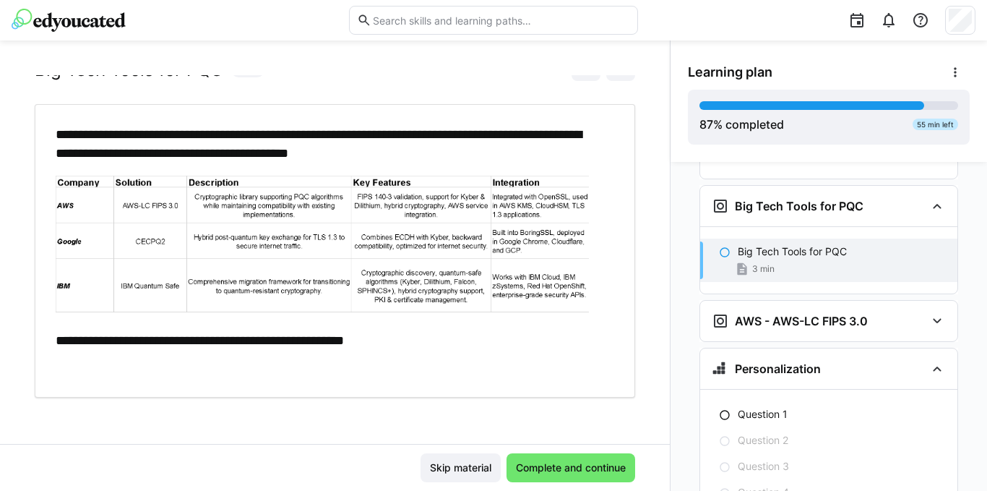
scroll to position [0, 0]
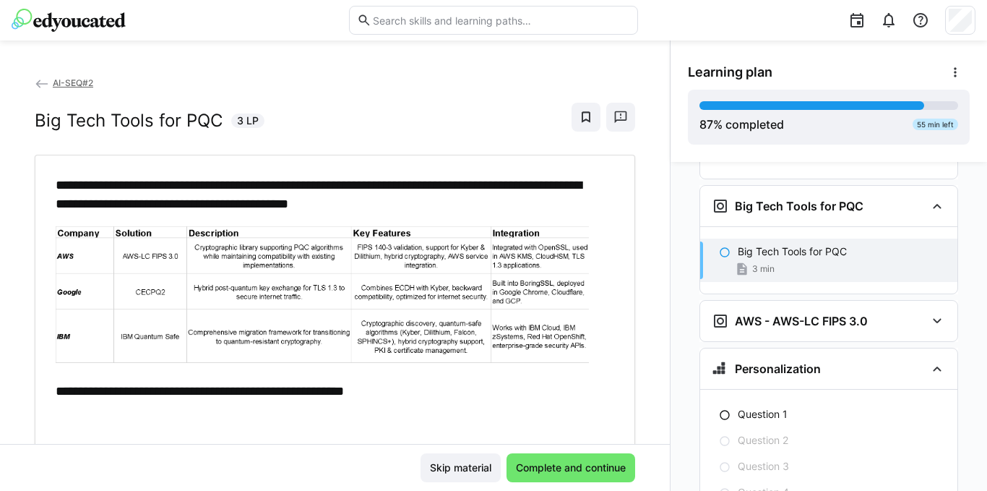
click at [418, 271] on img at bounding box center [322, 294] width 533 height 137
drag, startPoint x: 220, startPoint y: 118, endPoint x: 33, endPoint y: 127, distance: 187.3
click at [33, 126] on div "**********" at bounding box center [335, 259] width 670 height 368
click at [57, 166] on div "**********" at bounding box center [335, 302] width 600 height 294
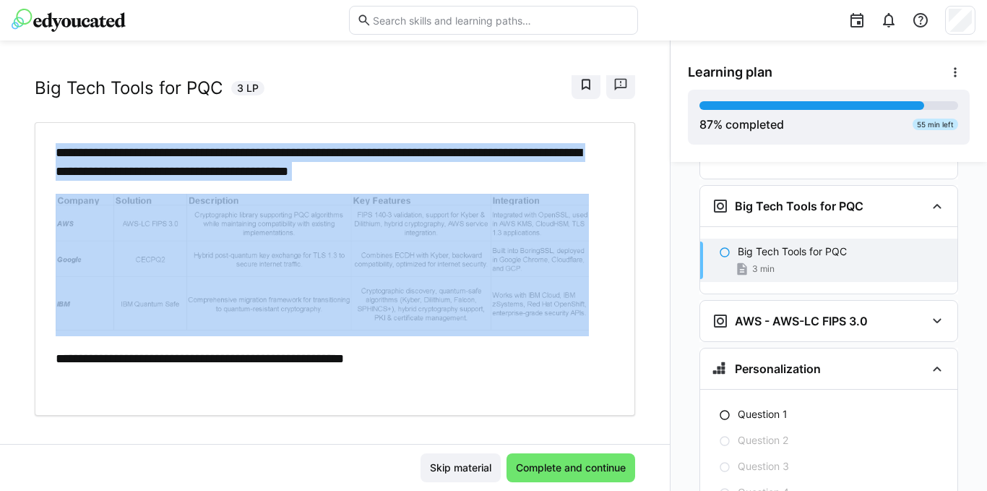
scroll to position [51, 0]
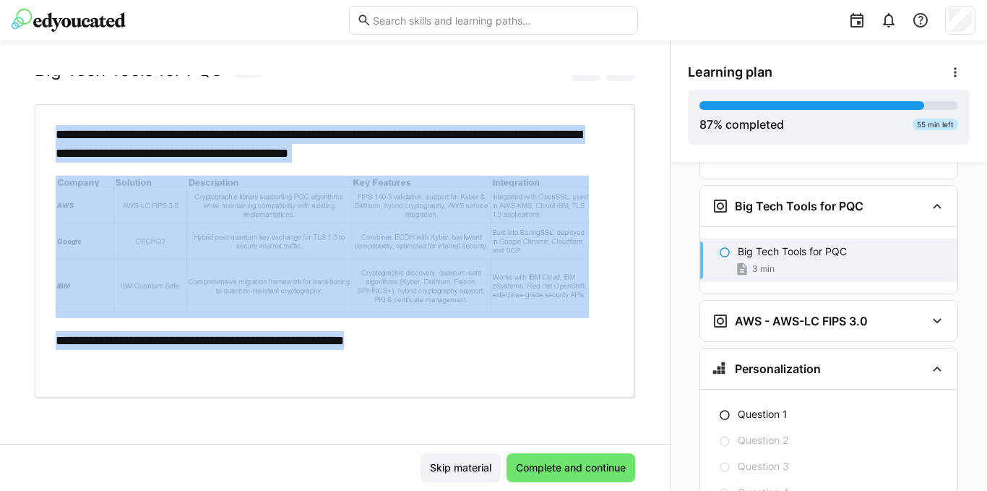
drag, startPoint x: 50, startPoint y: 176, endPoint x: 412, endPoint y: 342, distance: 398.5
click at [412, 342] on div "**********" at bounding box center [335, 251] width 579 height 252
click at [537, 337] on p "**********" at bounding box center [328, 340] width 544 height 19
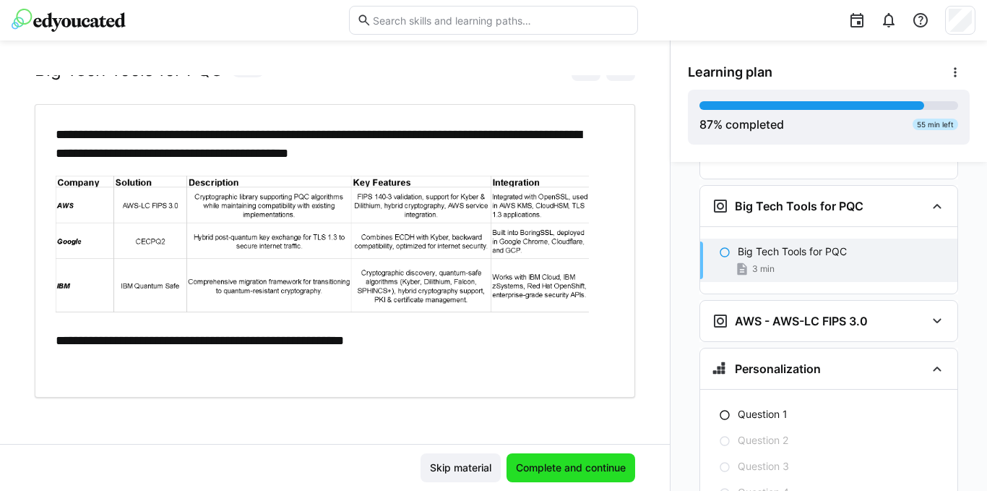
click at [548, 467] on span "Complete and continue" at bounding box center [571, 467] width 114 height 14
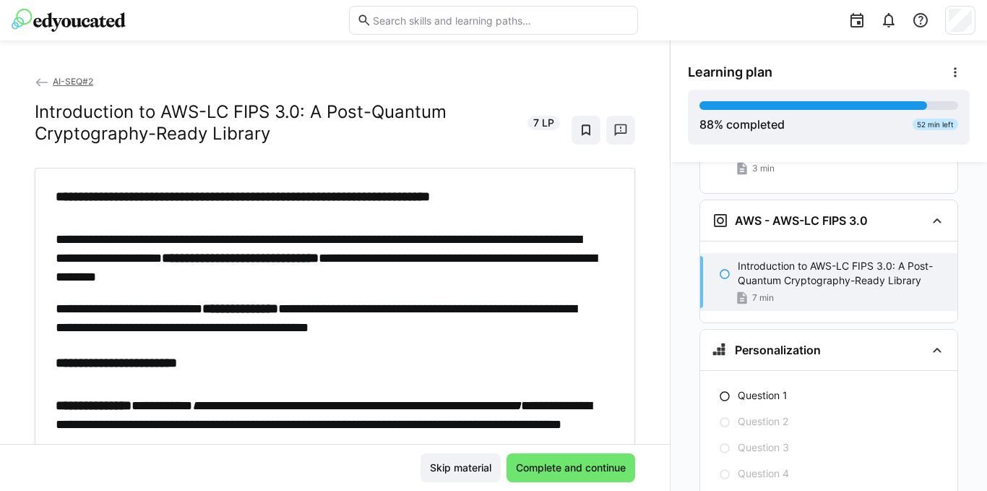
scroll to position [0, 0]
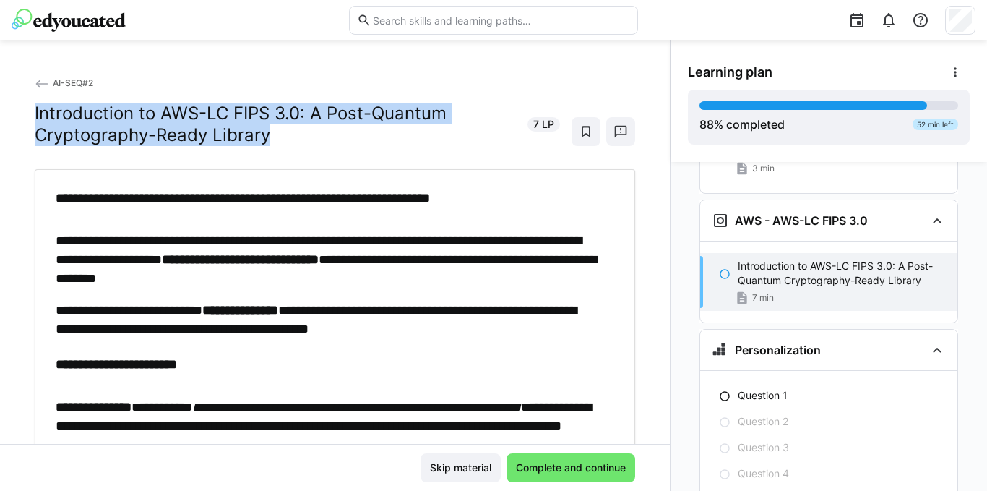
drag, startPoint x: 273, startPoint y: 136, endPoint x: 33, endPoint y: 113, distance: 240.9
click at [33, 113] on div "**********" at bounding box center [335, 259] width 670 height 368
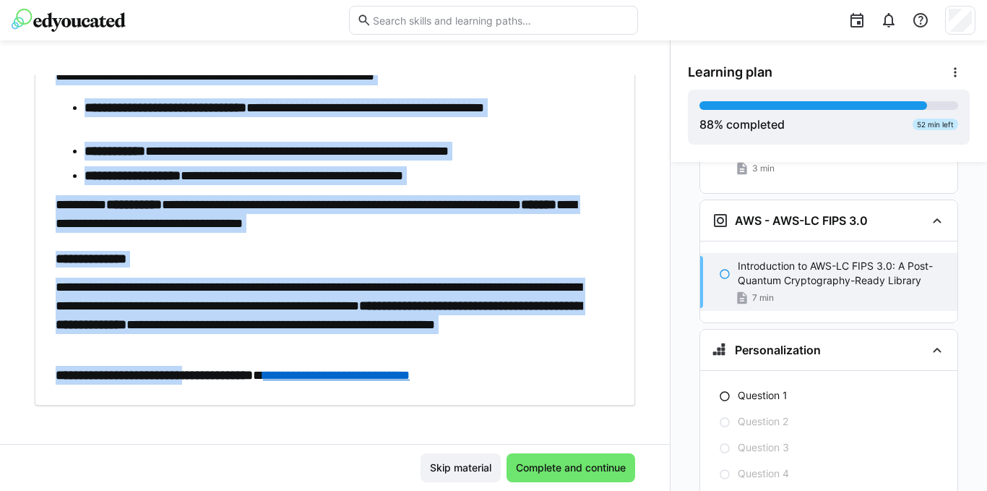
scroll to position [821, 0]
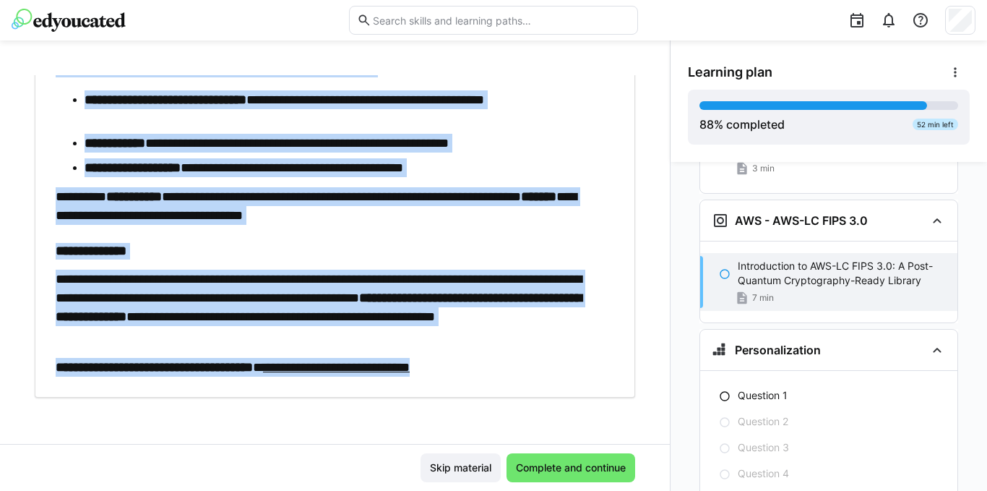
drag, startPoint x: 53, startPoint y: 130, endPoint x: 534, endPoint y: 371, distance: 537.9
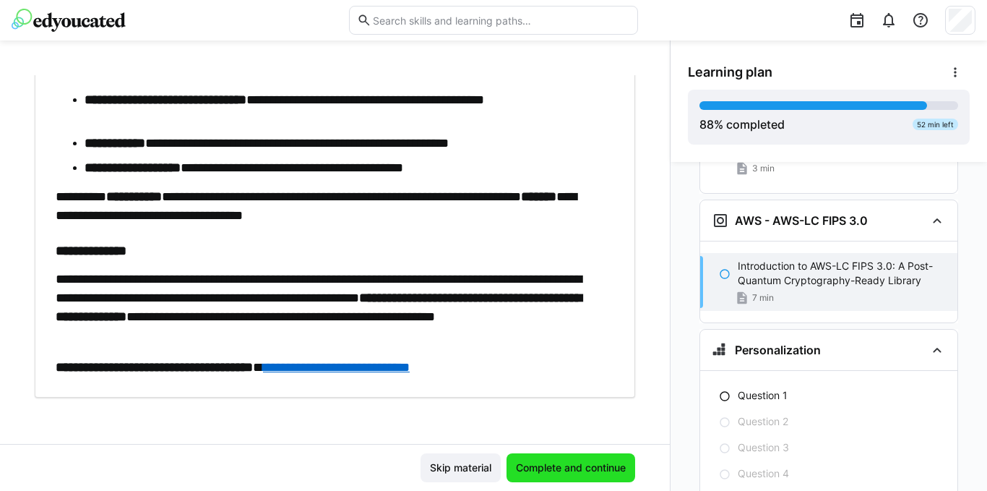
click at [544, 466] on span "Complete and continue" at bounding box center [571, 467] width 114 height 14
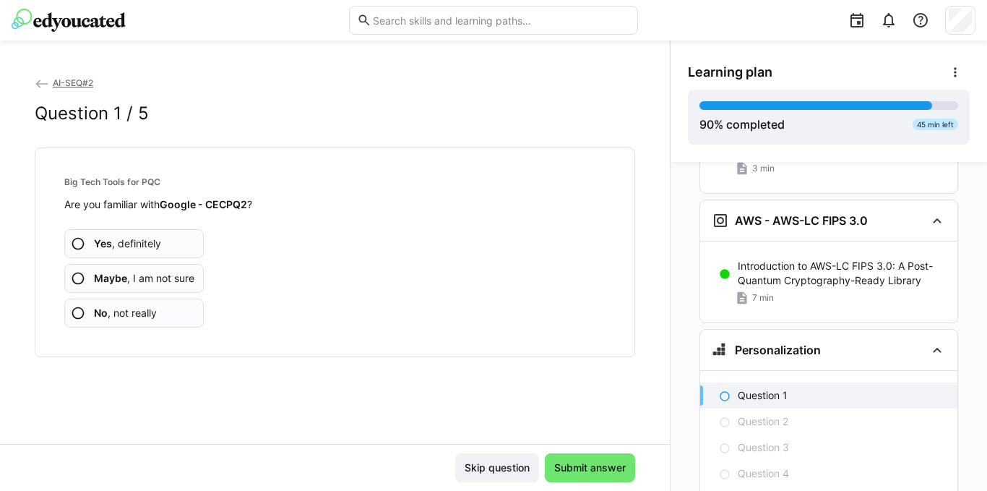
scroll to position [4844, 0]
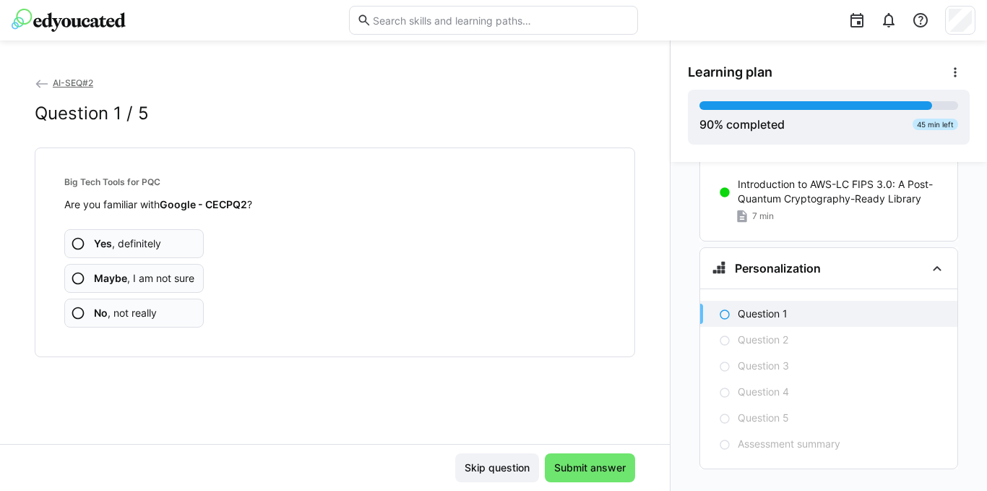
click at [83, 251] on app-assessment-question-radio "Yes , definitely" at bounding box center [133, 243] width 139 height 29
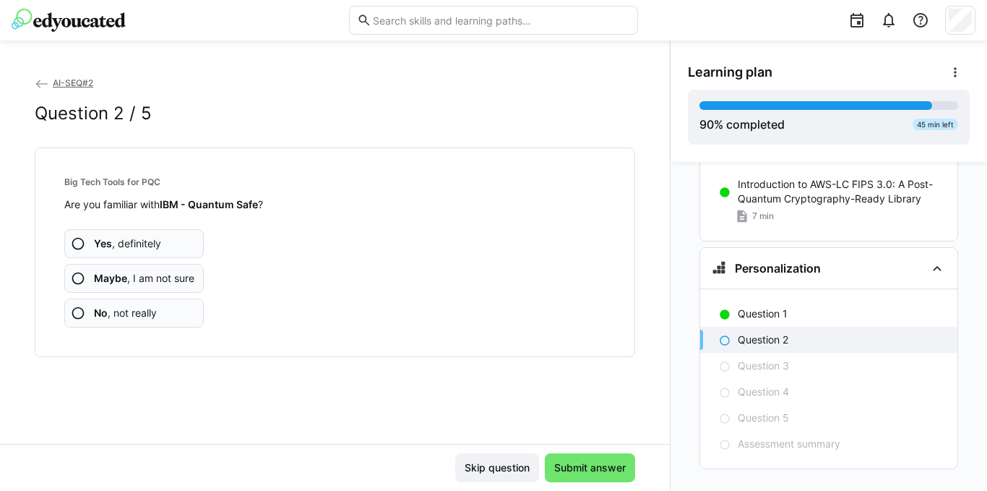
click at [79, 238] on eds-icon at bounding box center [78, 243] width 14 height 14
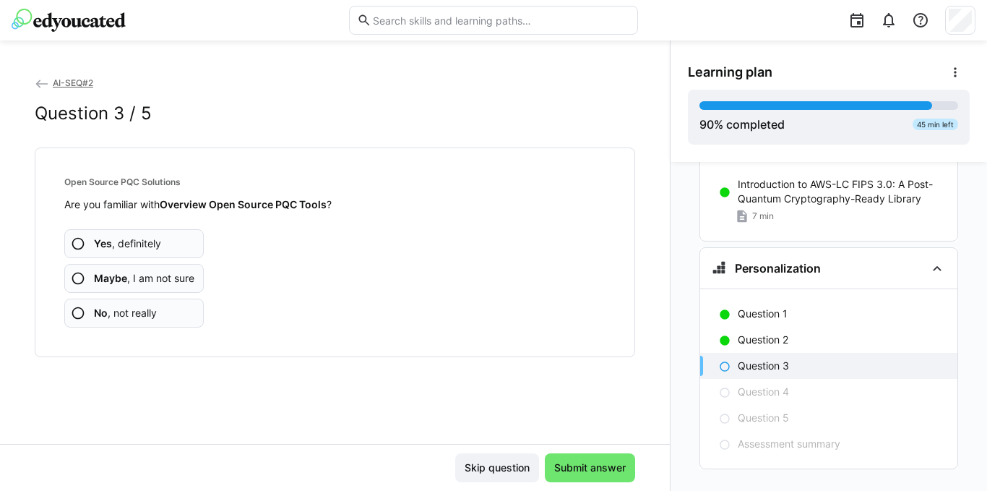
click at [85, 277] on app-assessment-question-radio "Maybe , I am not sure" at bounding box center [133, 278] width 139 height 29
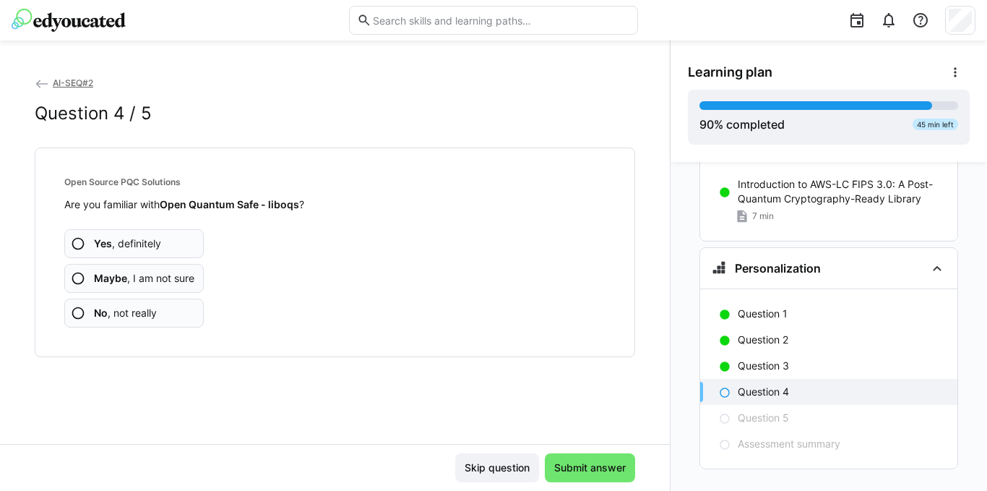
click at [82, 275] on eds-icon at bounding box center [78, 278] width 14 height 14
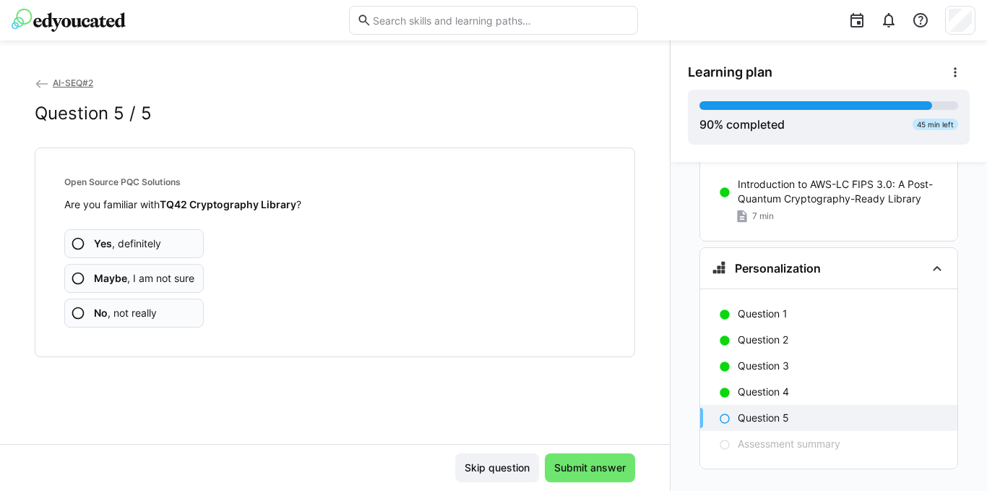
click at [104, 279] on b "Maybe" at bounding box center [110, 278] width 33 height 12
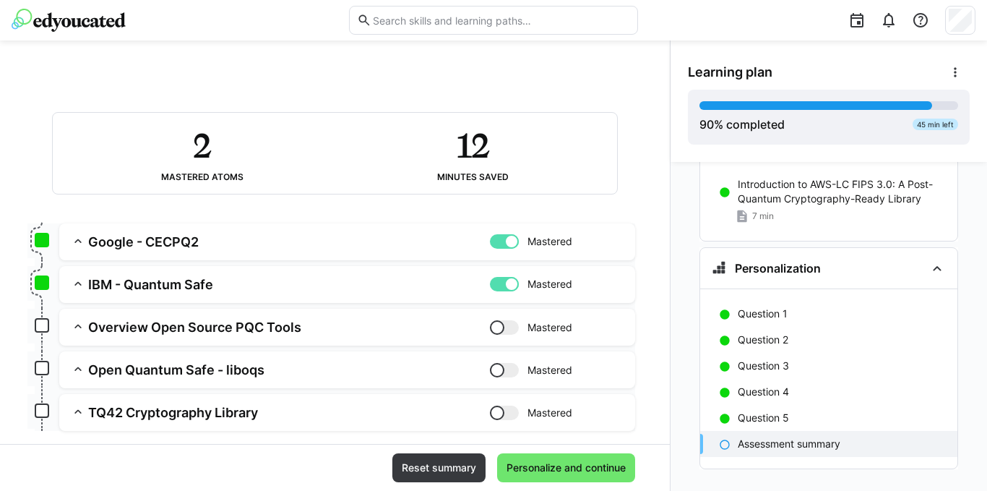
scroll to position [142, 0]
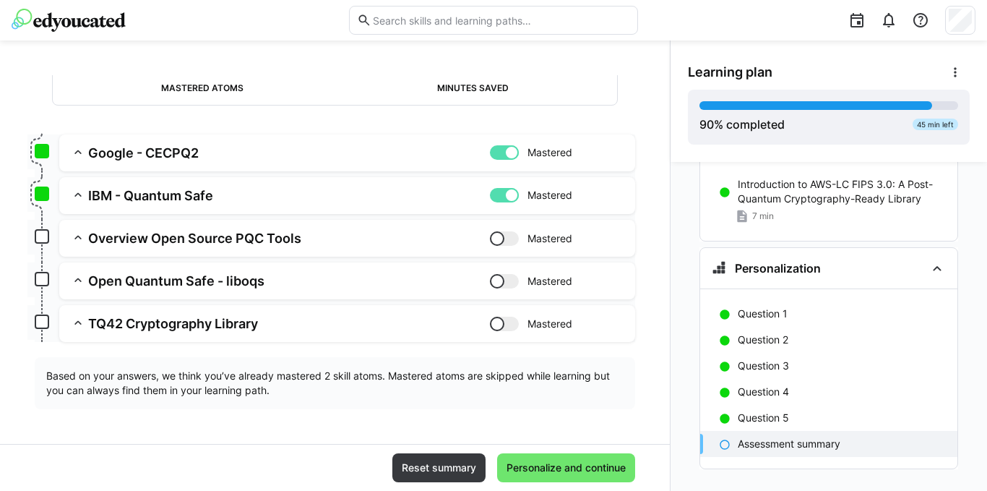
click at [504, 196] on div at bounding box center [511, 195] width 14 height 14
click at [490, 159] on div at bounding box center [504, 152] width 29 height 14
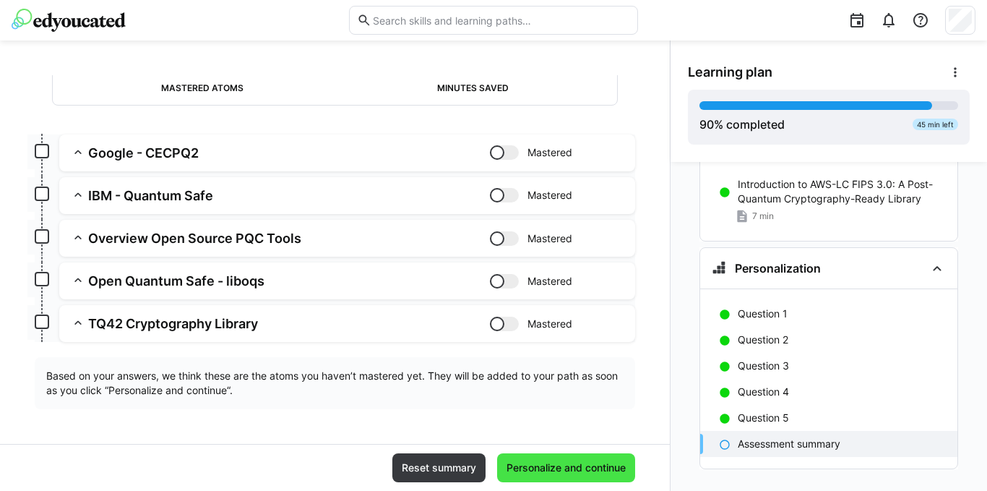
click at [550, 469] on span "Personalize and continue" at bounding box center [566, 467] width 124 height 14
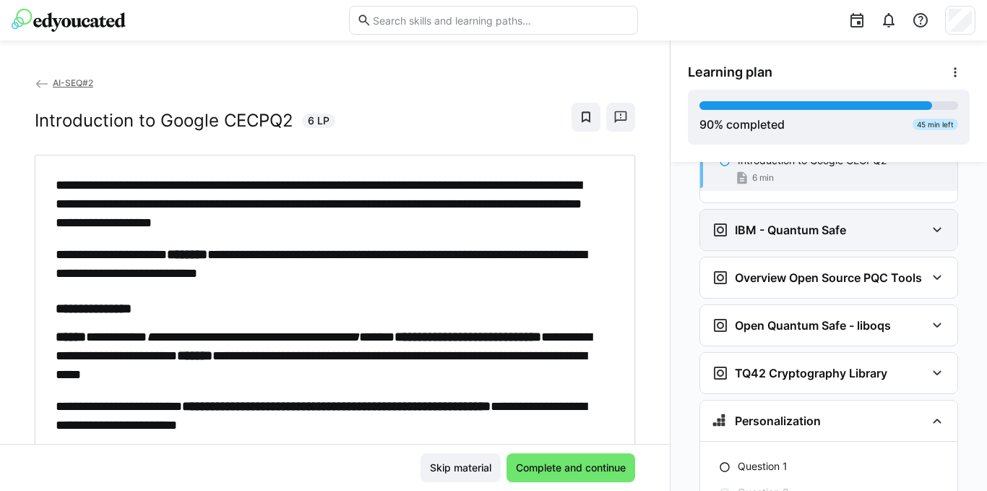
scroll to position [5047, 0]
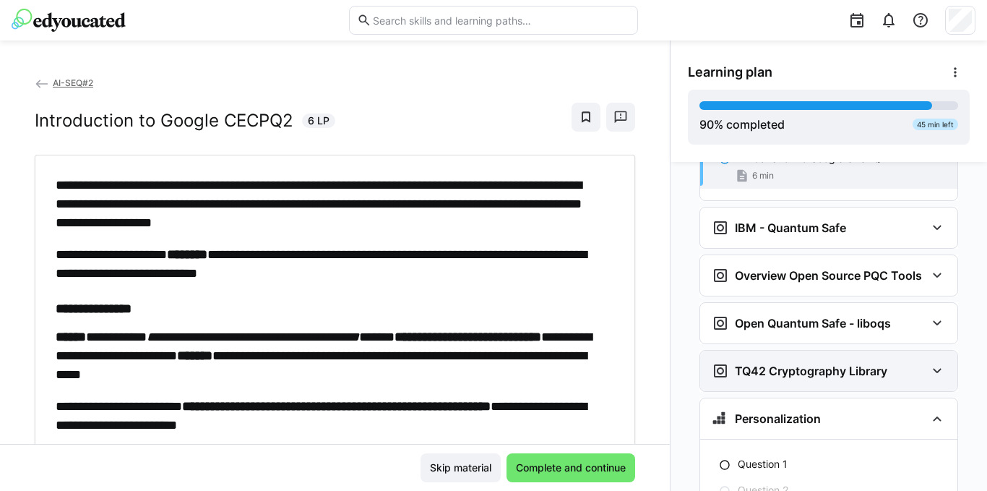
click at [752, 358] on div "TQ42 Cryptography Library" at bounding box center [828, 370] width 257 height 40
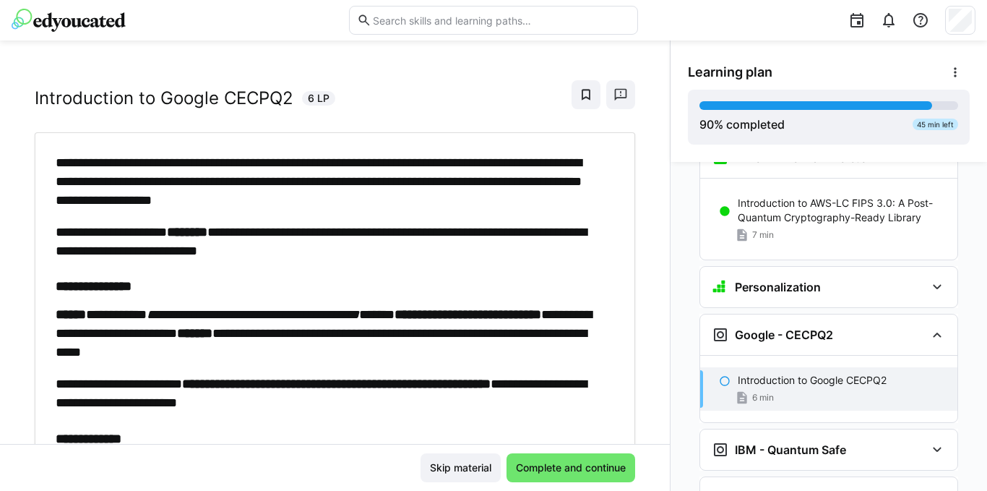
scroll to position [0, 0]
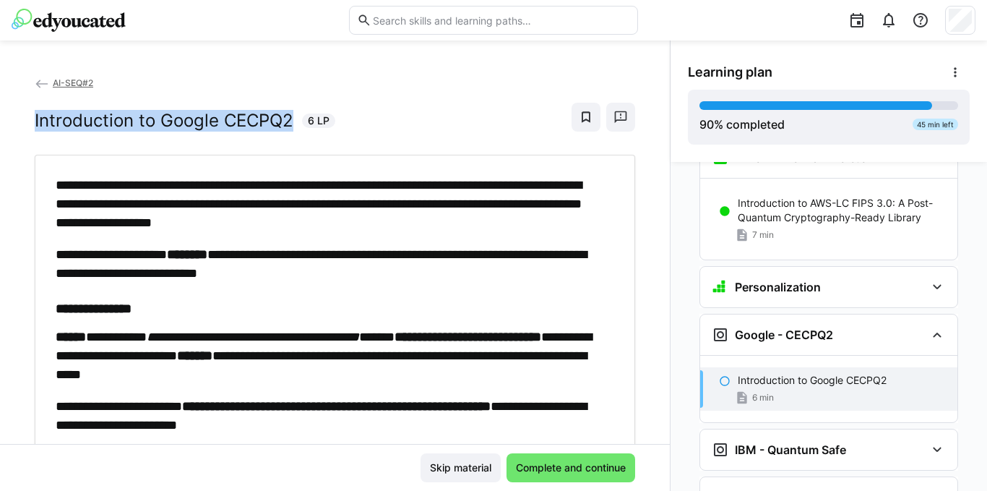
drag, startPoint x: 290, startPoint y: 120, endPoint x: 21, endPoint y: 116, distance: 269.5
click at [20, 116] on div "**********" at bounding box center [335, 259] width 670 height 368
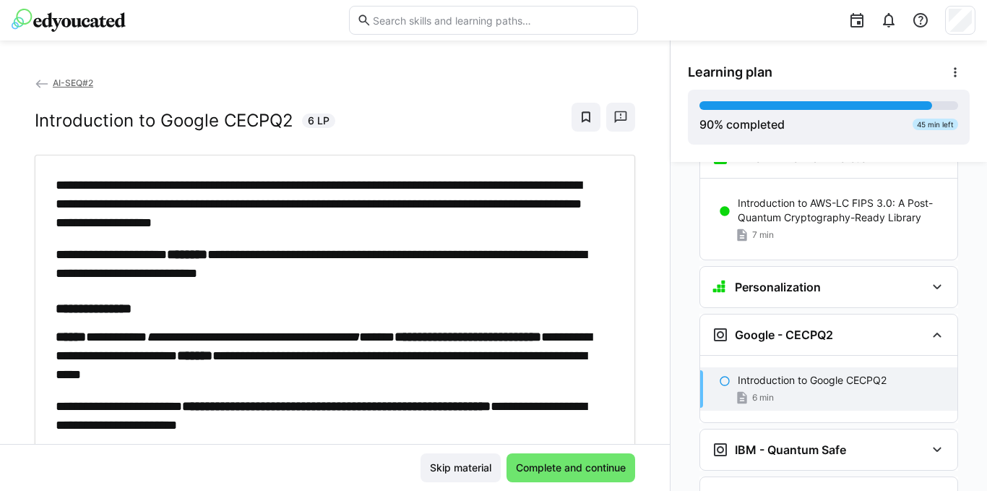
click at [139, 199] on p "**********" at bounding box center [328, 204] width 544 height 56
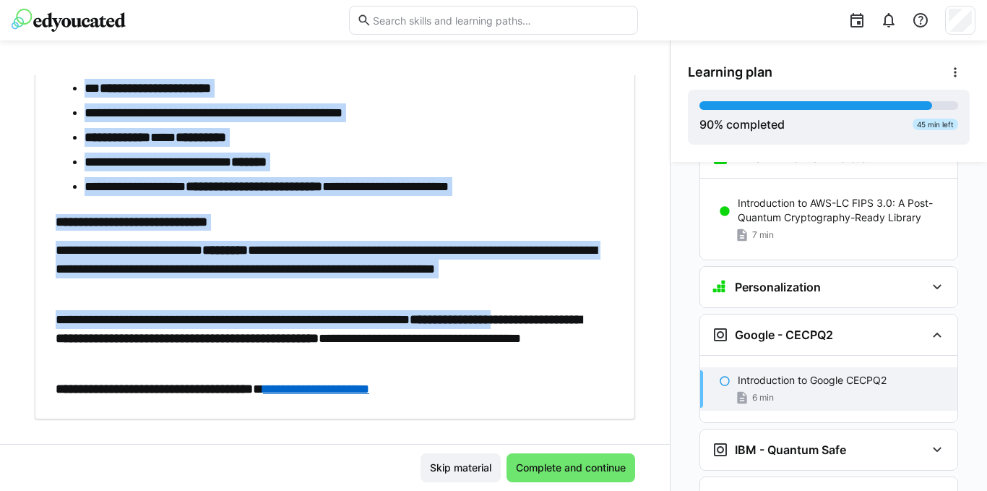
scroll to position [670, 0]
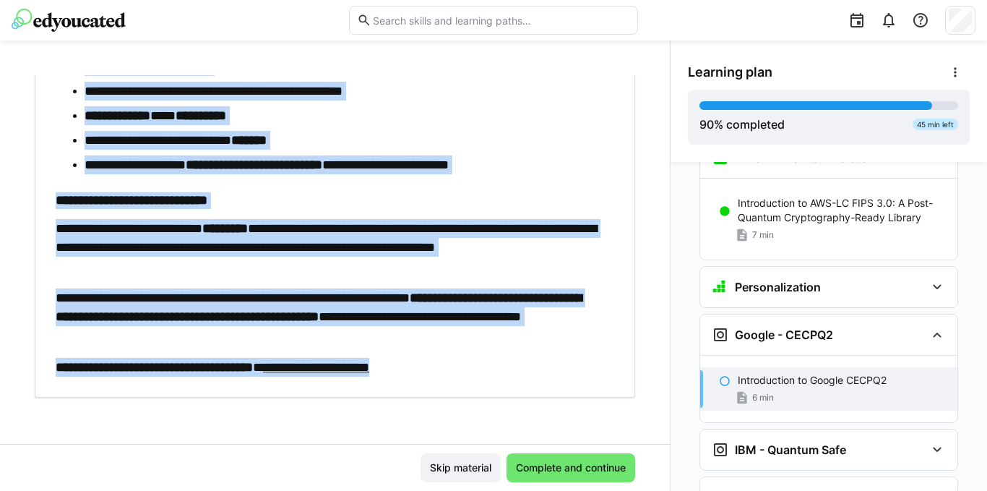
drag, startPoint x: 53, startPoint y: 186, endPoint x: 493, endPoint y: 361, distance: 474.3
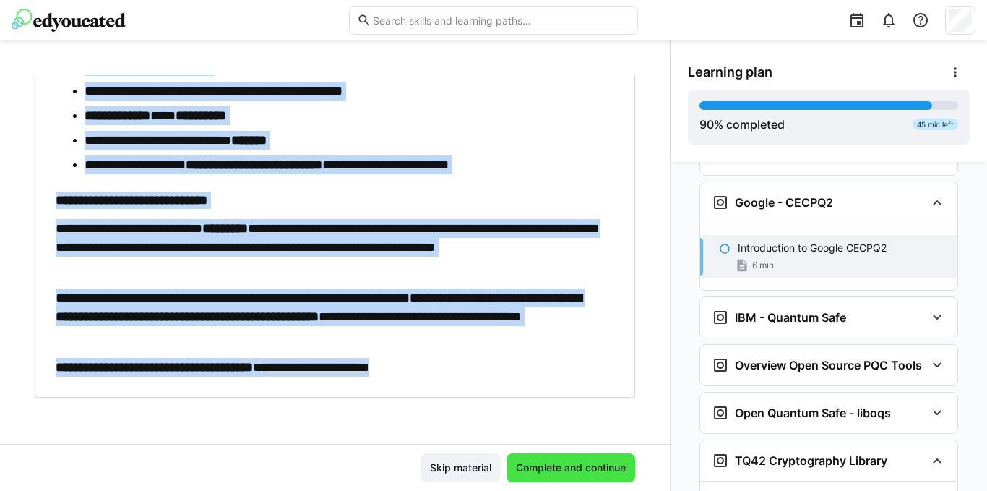
scroll to position [4970, 0]
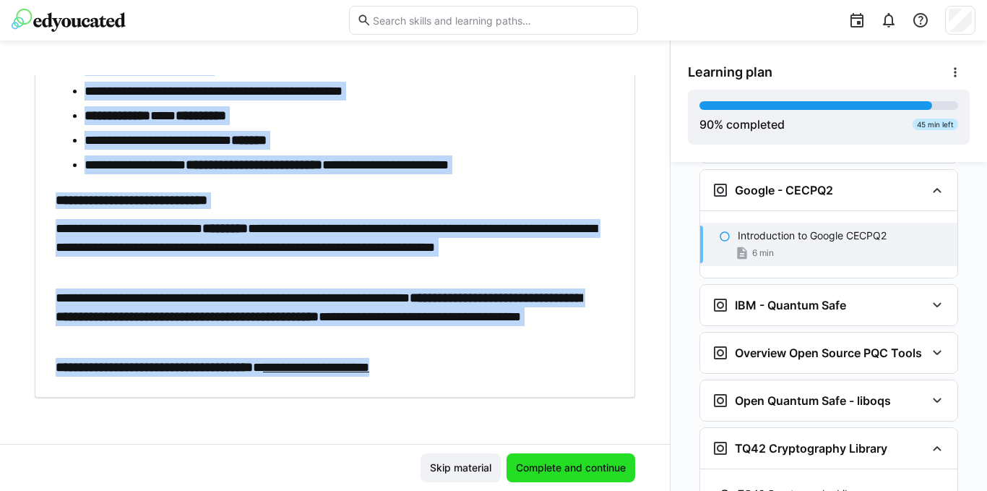
click at [535, 478] on span "Complete and continue" at bounding box center [570, 467] width 129 height 29
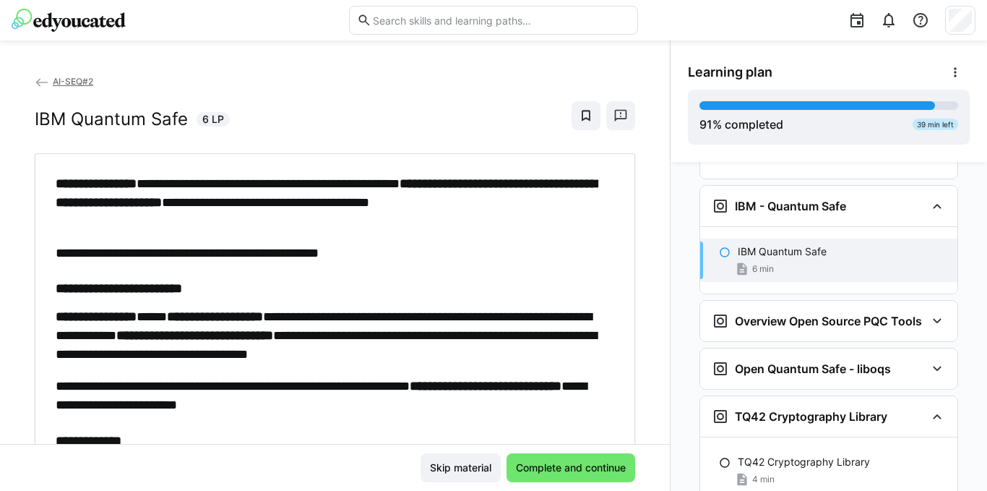
scroll to position [0, 0]
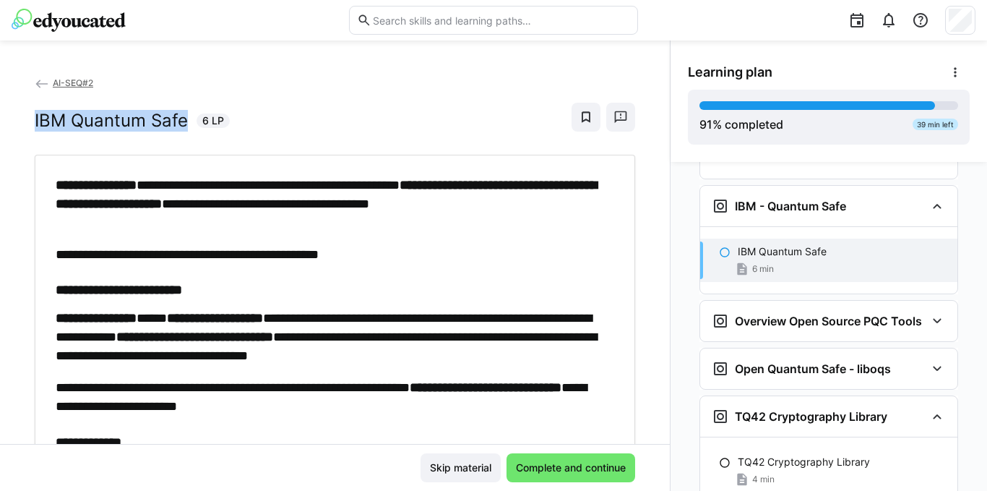
drag, startPoint x: 181, startPoint y: 121, endPoint x: 30, endPoint y: 123, distance: 151.0
click at [30, 121] on div "**********" at bounding box center [335, 259] width 670 height 368
click at [183, 246] on p "**********" at bounding box center [328, 254] width 544 height 19
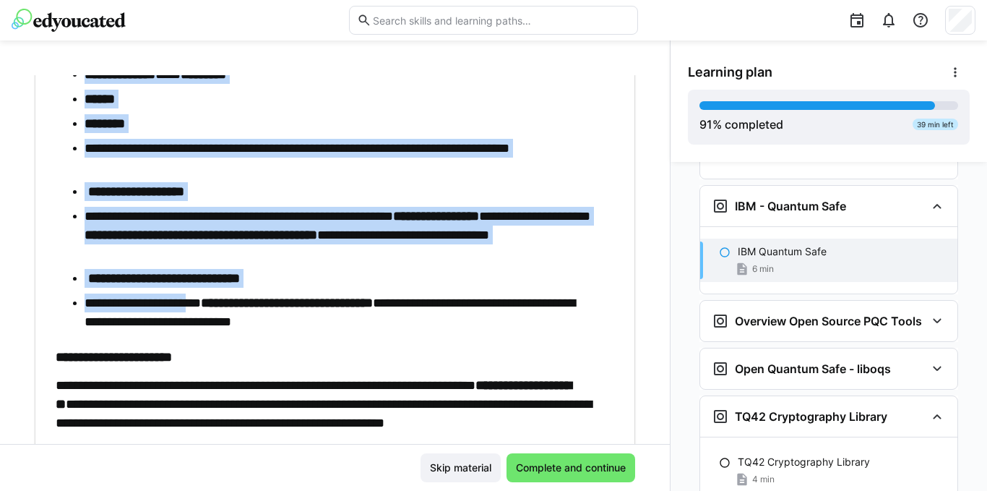
drag, startPoint x: 52, startPoint y: 188, endPoint x: 202, endPoint y: 308, distance: 191.7
click at [202, 307] on div "**********" at bounding box center [335, 73] width 579 height 821
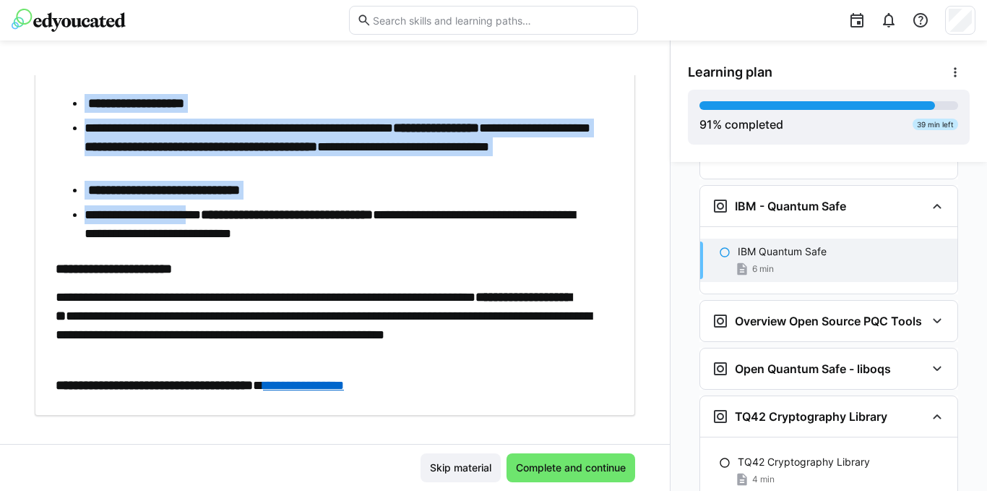
scroll to position [619, 0]
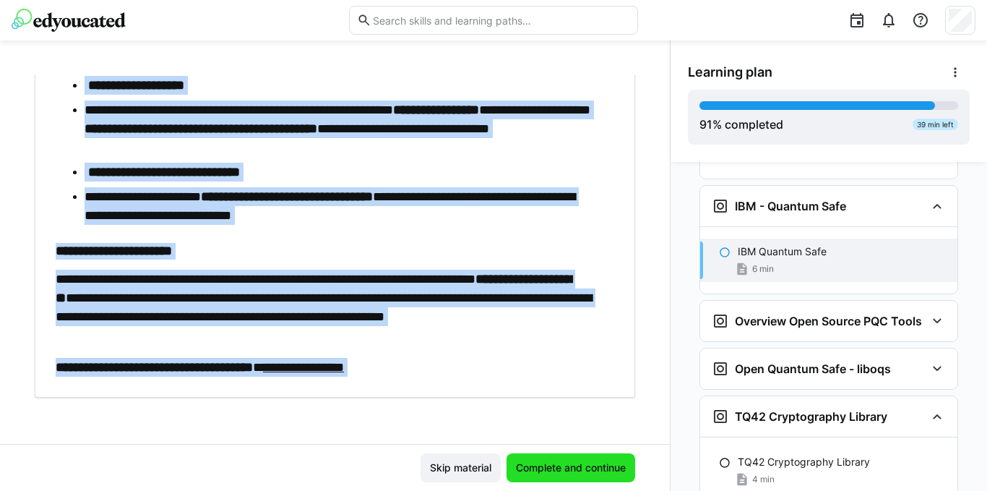
click at [537, 464] on span "Complete and continue" at bounding box center [571, 467] width 114 height 14
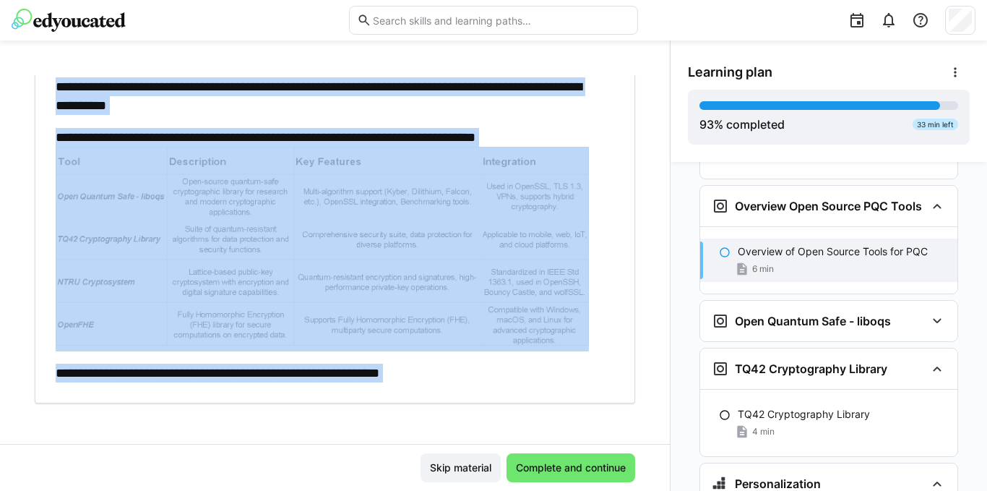
scroll to position [155, 0]
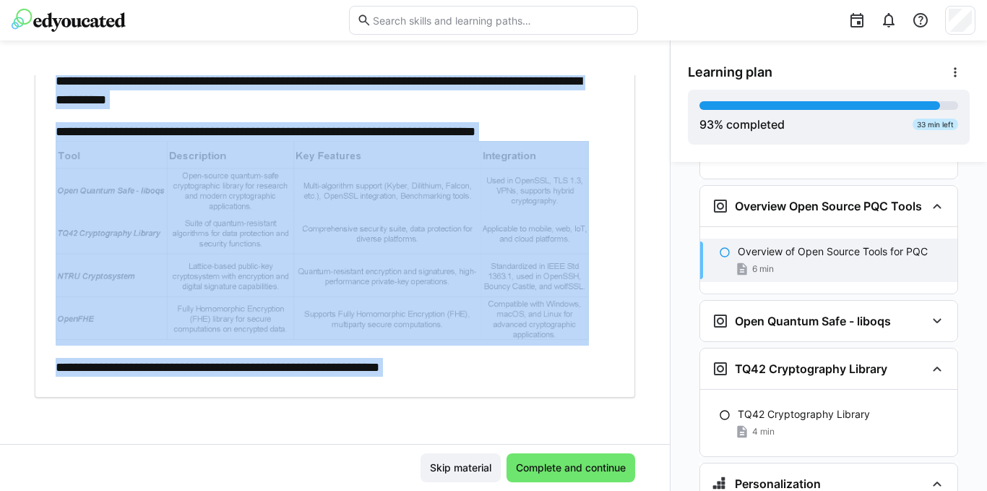
click at [285, 415] on div "**********" at bounding box center [335, 259] width 670 height 368
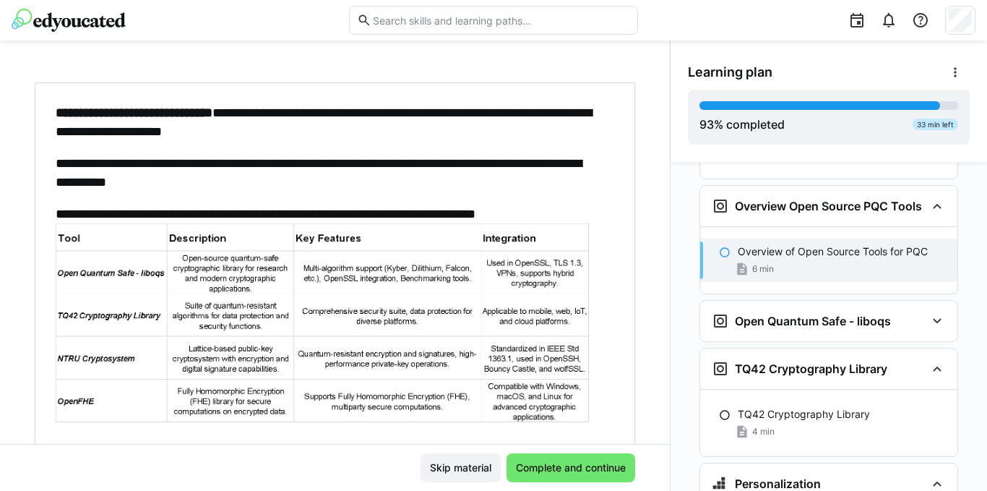
scroll to position [0, 0]
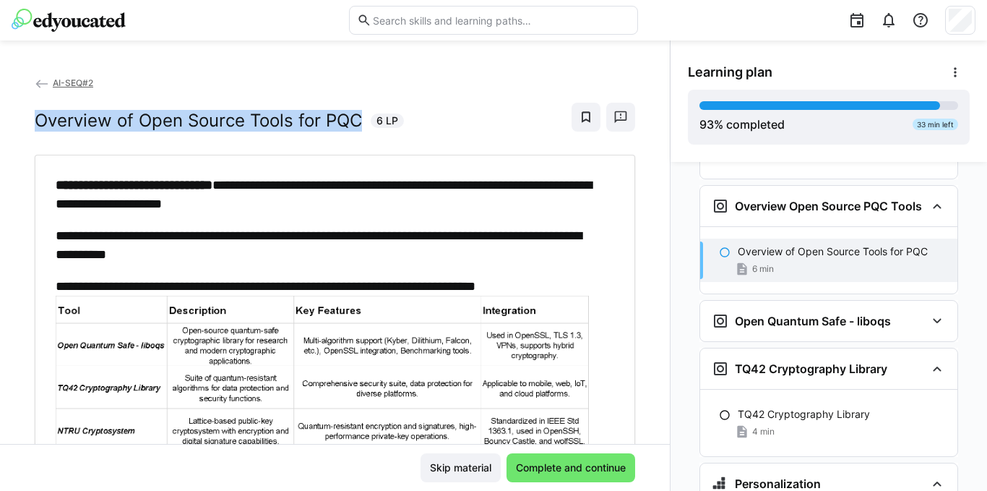
drag, startPoint x: 362, startPoint y: 118, endPoint x: 33, endPoint y: 116, distance: 329.4
click at [35, 118] on h2 "Overview of Open Source Tools for PQC" at bounding box center [198, 121] width 327 height 22
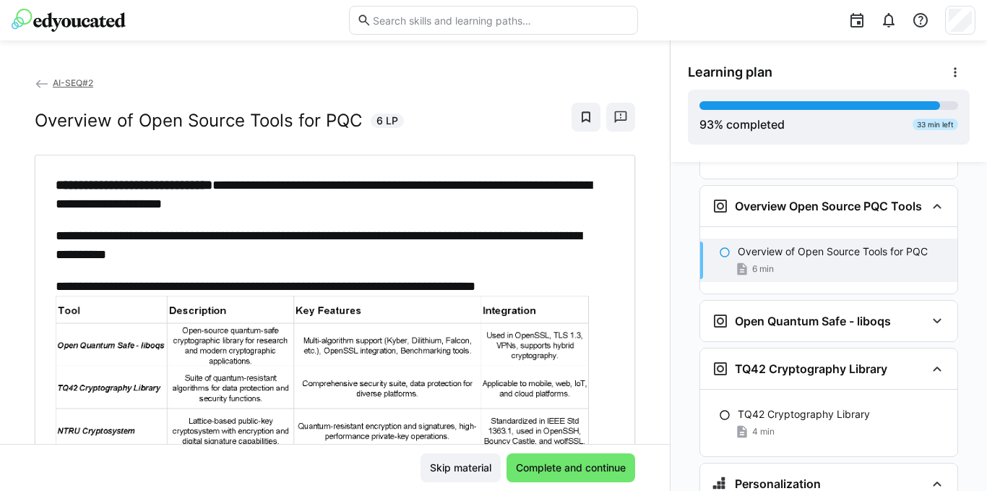
click at [202, 163] on div "**********" at bounding box center [335, 354] width 600 height 398
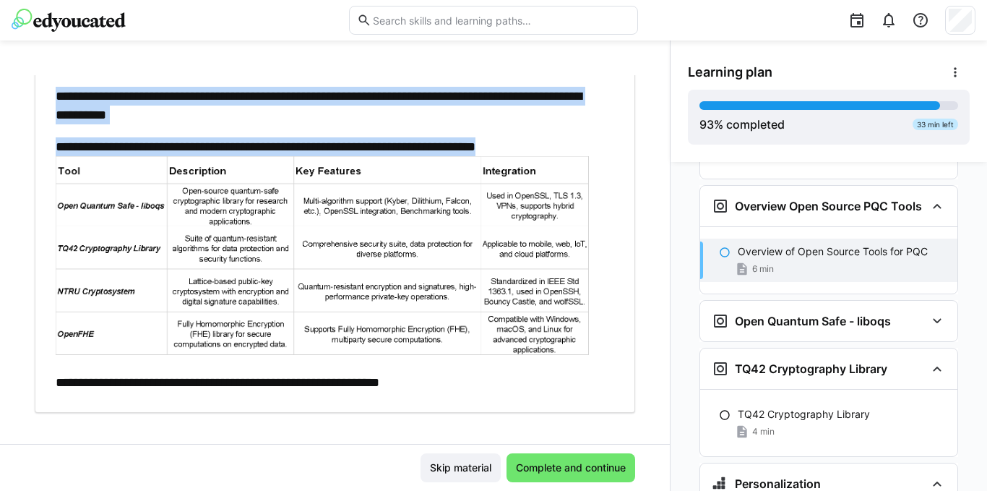
scroll to position [155, 0]
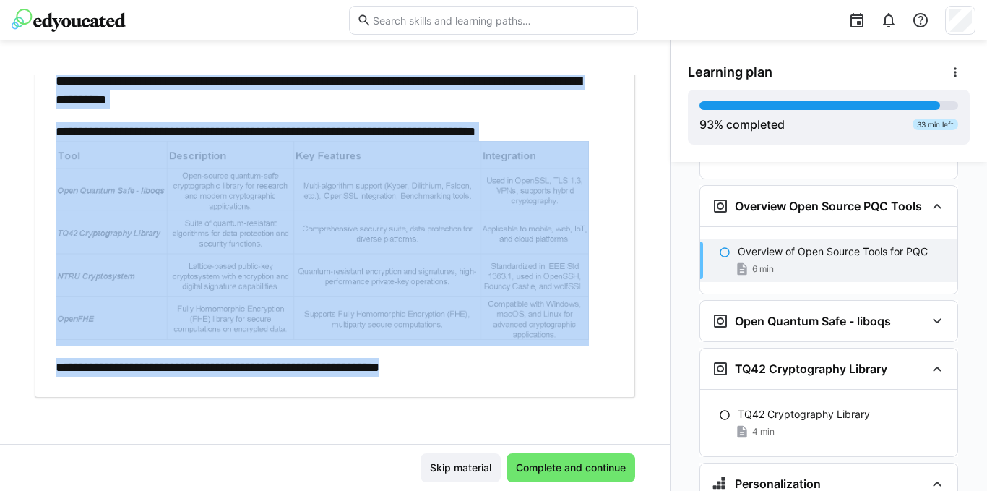
drag, startPoint x: 47, startPoint y: 172, endPoint x: 483, endPoint y: 369, distance: 478.2
click at [476, 376] on div "**********" at bounding box center [335, 199] width 600 height 398
click at [625, 316] on div "**********" at bounding box center [335, 259] width 670 height 368
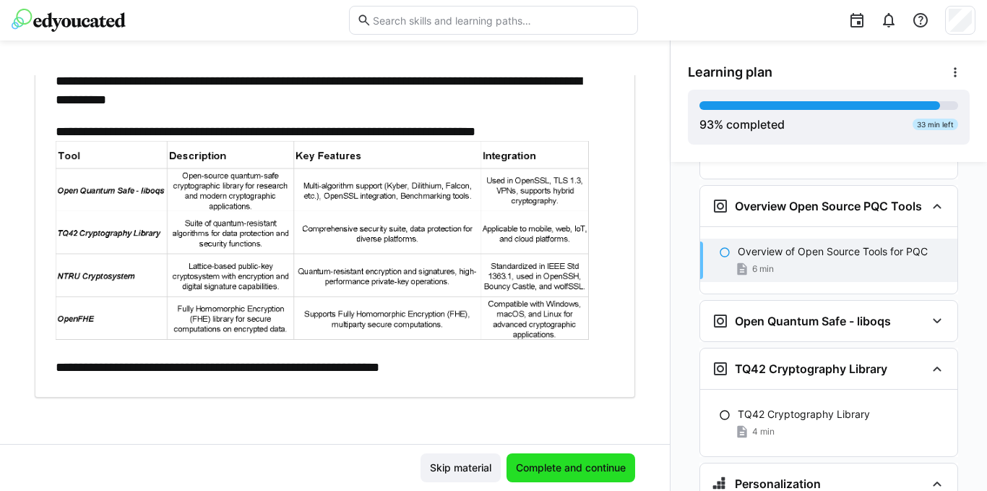
click at [574, 467] on span "Complete and continue" at bounding box center [571, 467] width 114 height 14
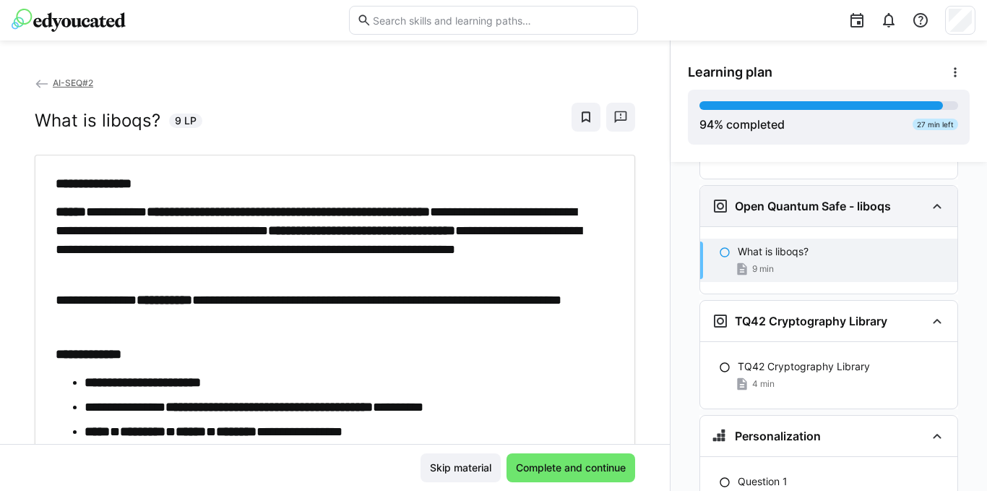
scroll to position [5154, 0]
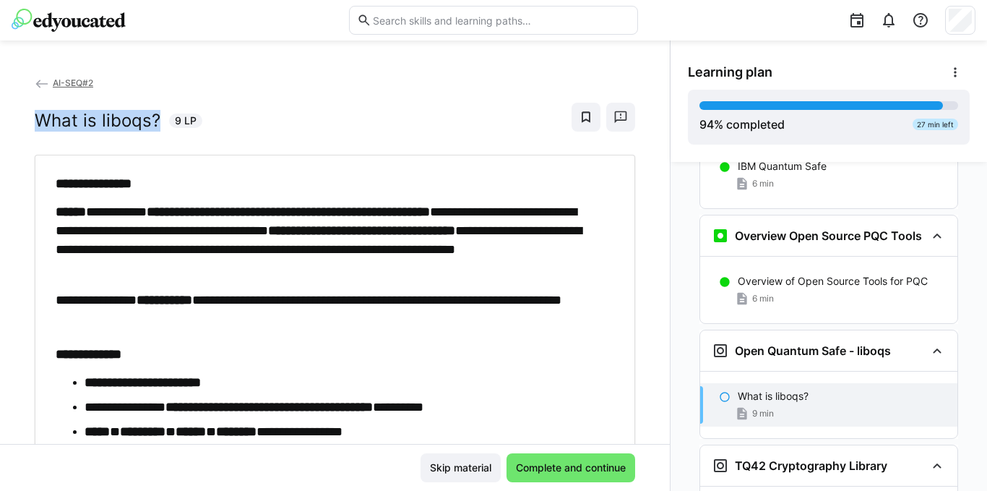
drag, startPoint x: 154, startPoint y: 122, endPoint x: 37, endPoint y: 118, distance: 117.1
click at [37, 118] on h2 "What is liboqs?" at bounding box center [98, 121] width 126 height 22
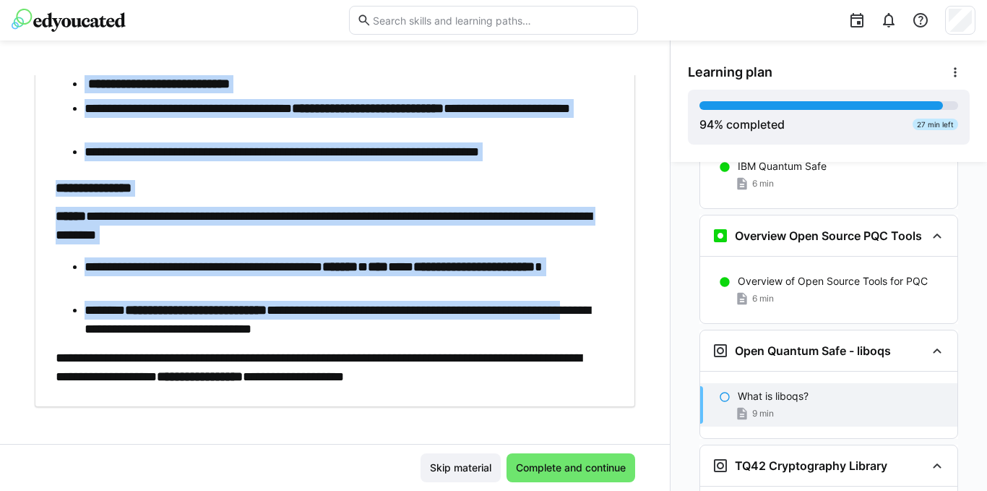
scroll to position [542, 0]
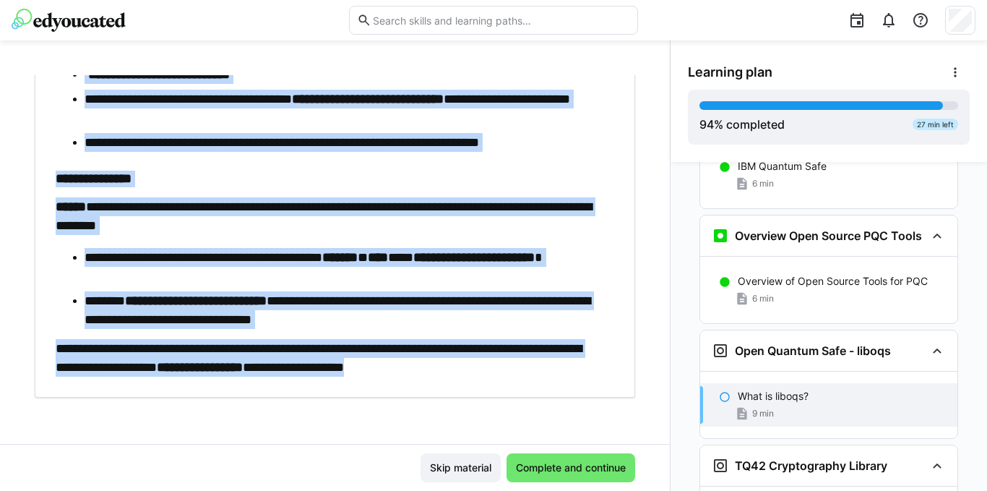
drag, startPoint x: 53, startPoint y: 181, endPoint x: 546, endPoint y: 366, distance: 527.2
click at [544, 371] on div "**********" at bounding box center [335, 5] width 579 height 743
click at [514, 413] on div "**********" at bounding box center [335, 259] width 670 height 368
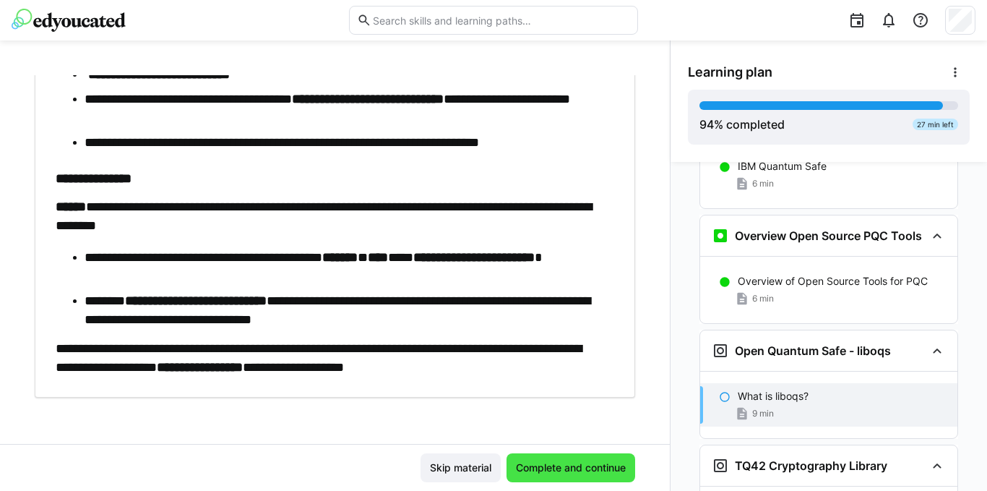
click at [528, 458] on span "Complete and continue" at bounding box center [570, 467] width 129 height 29
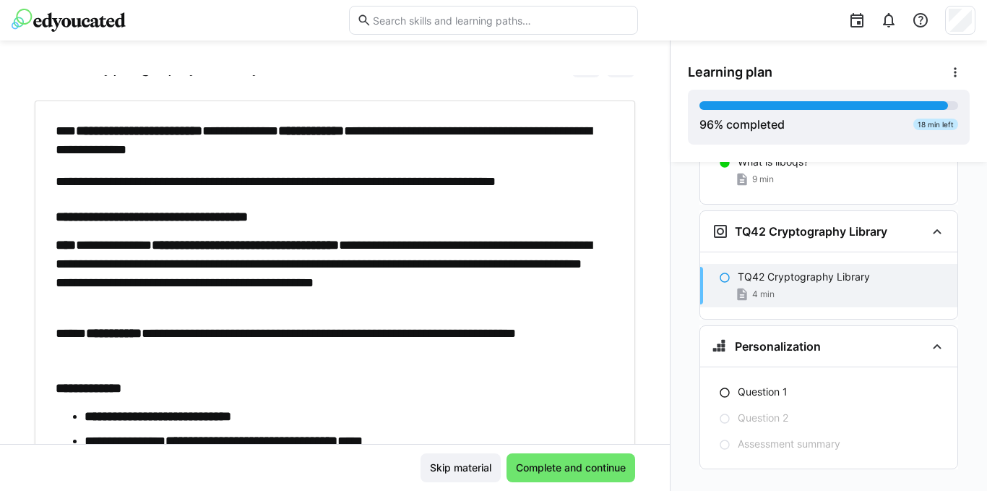
scroll to position [0, 0]
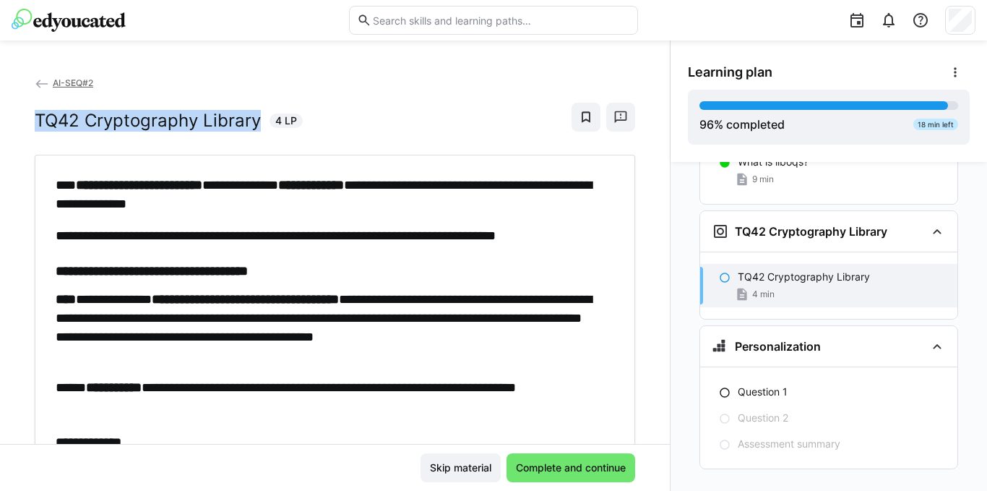
drag, startPoint x: 259, startPoint y: 122, endPoint x: 16, endPoint y: 118, distance: 243.5
click at [16, 118] on div "**********" at bounding box center [335, 259] width 670 height 368
click at [58, 177] on p "**********" at bounding box center [328, 195] width 544 height 38
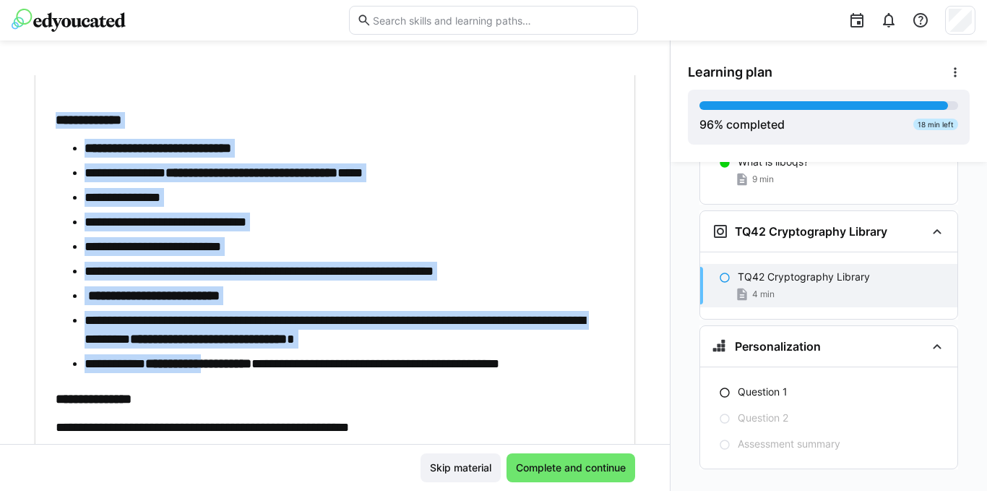
scroll to position [535, 0]
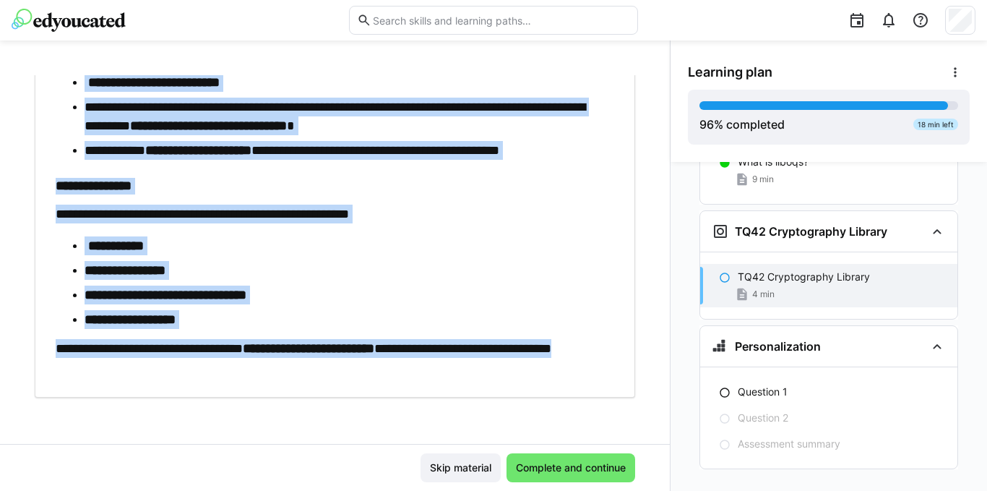
drag, startPoint x: 58, startPoint y: 178, endPoint x: 150, endPoint y: 378, distance: 220.4
click at [150, 378] on div "**********" at bounding box center [335, 8] width 600 height 779
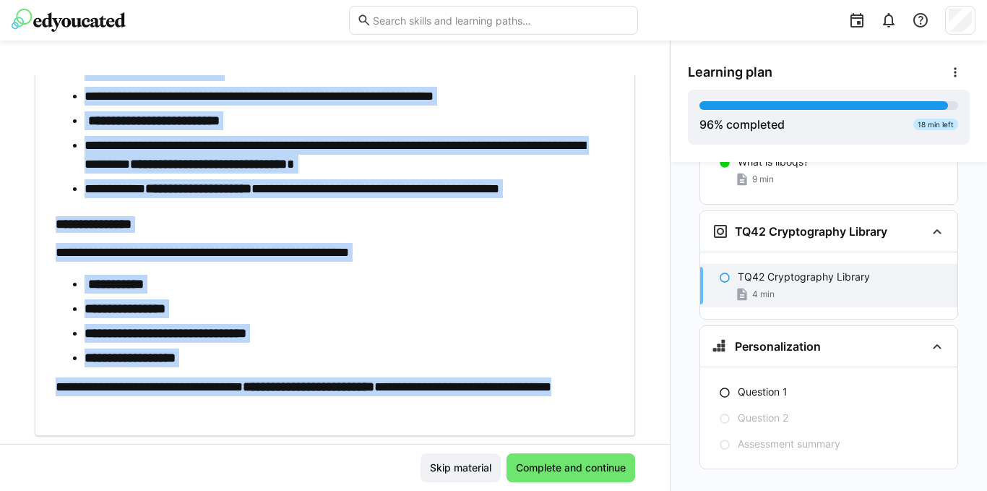
scroll to position [463, 0]
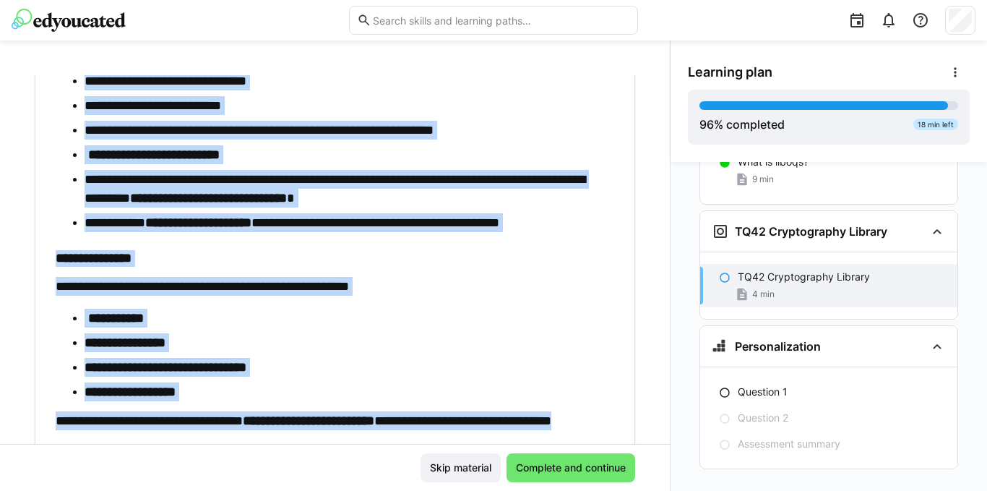
click at [518, 275] on div "**********" at bounding box center [328, 80] width 544 height 737
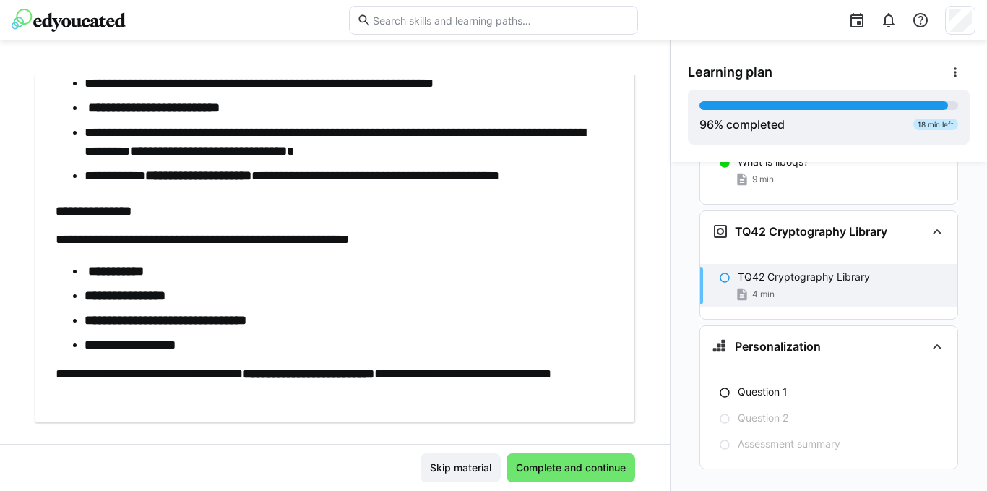
scroll to position [535, 0]
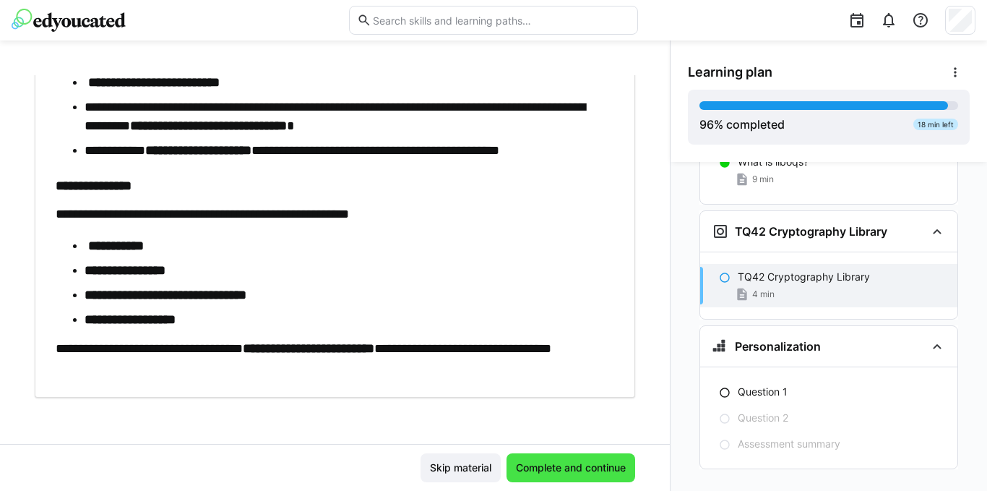
click at [548, 461] on span "Complete and continue" at bounding box center [571, 467] width 114 height 14
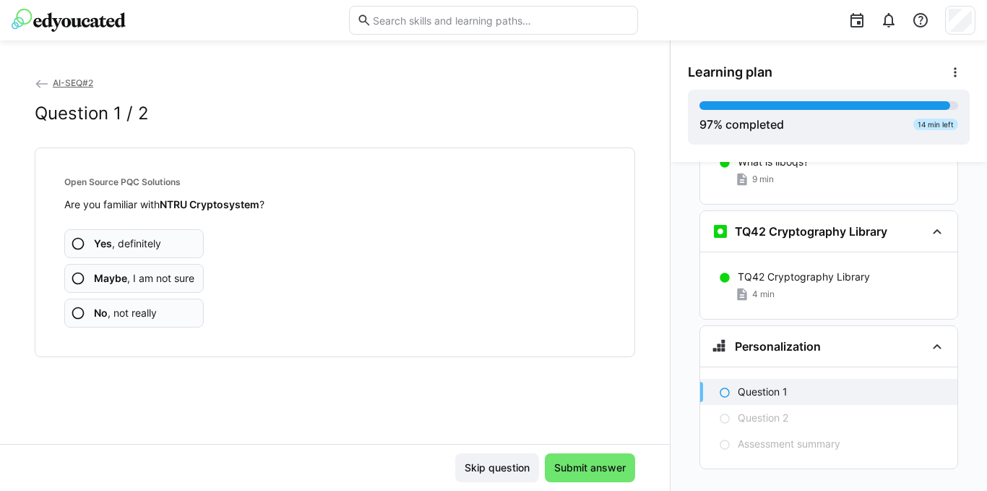
click at [177, 281] on span "Maybe , I am not sure" at bounding box center [144, 278] width 100 height 14
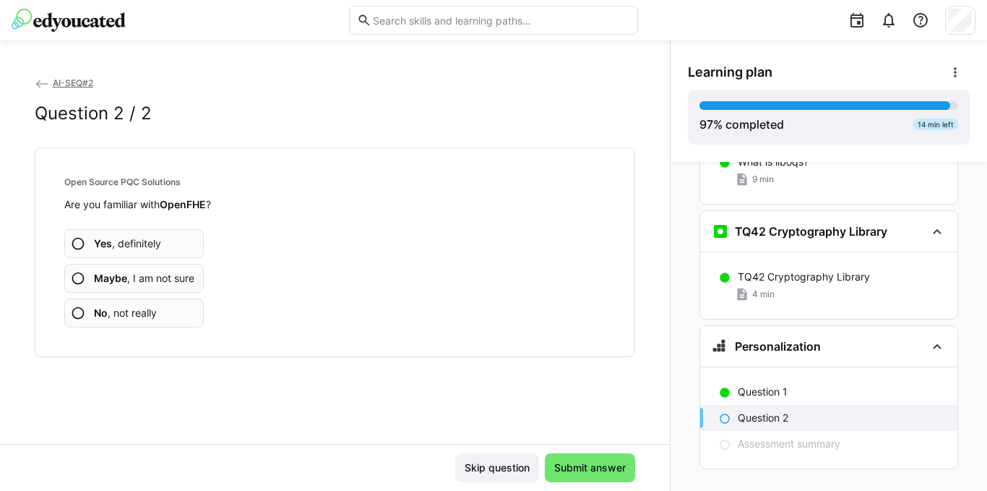
click at [176, 282] on span "Maybe , I am not sure" at bounding box center [144, 278] width 100 height 14
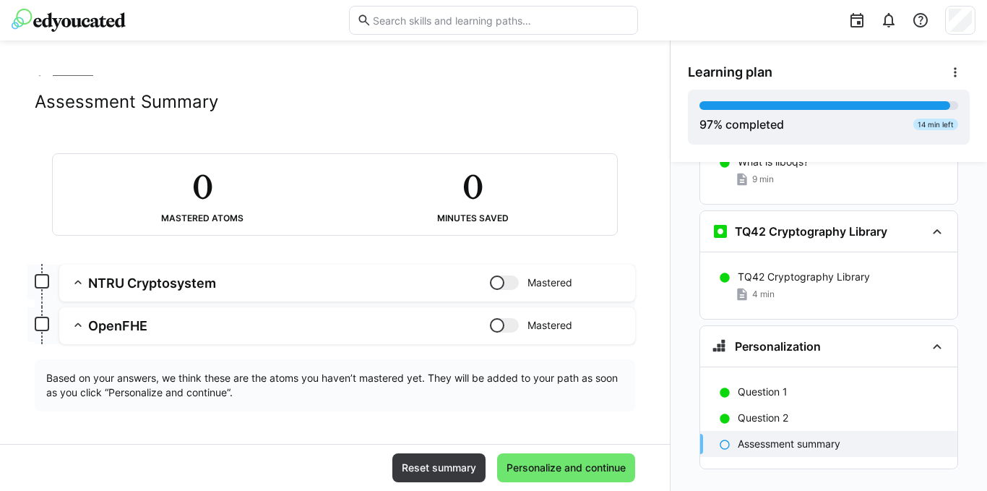
scroll to position [14, 0]
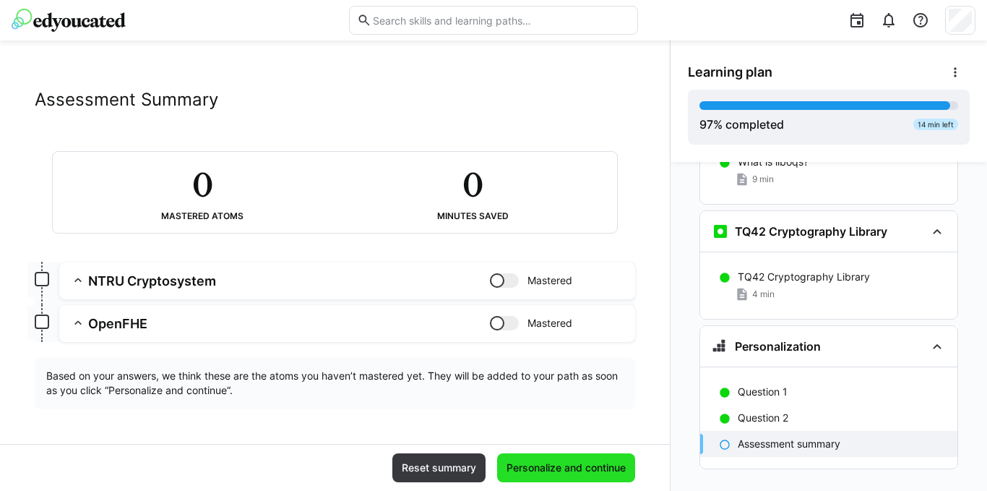
click at [539, 470] on span "Personalize and continue" at bounding box center [566, 467] width 124 height 14
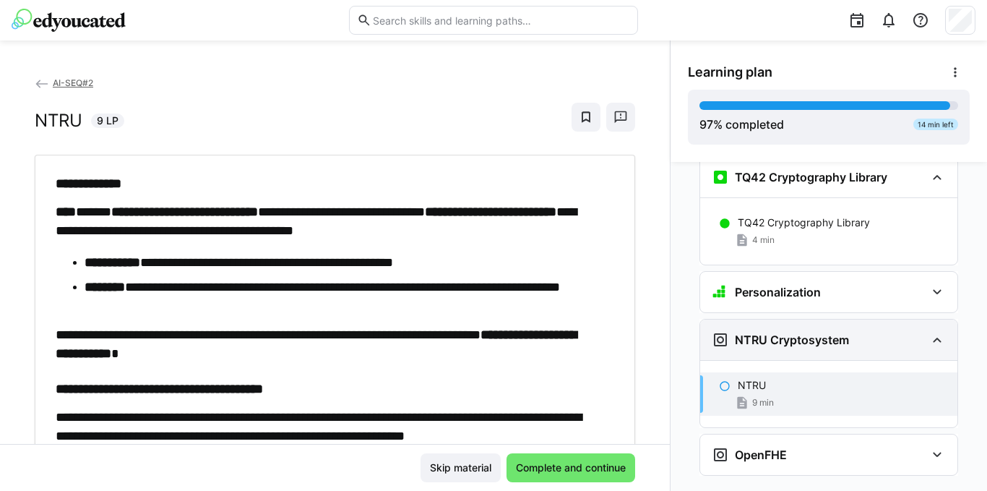
scroll to position [5449, 0]
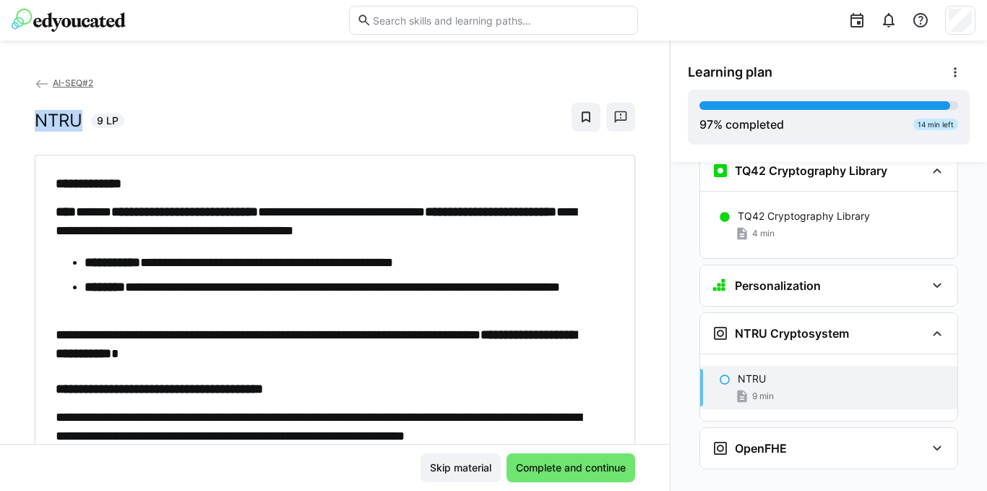
drag, startPoint x: 82, startPoint y: 118, endPoint x: 20, endPoint y: 117, distance: 61.4
click at [20, 117] on div "**********" at bounding box center [335, 259] width 670 height 368
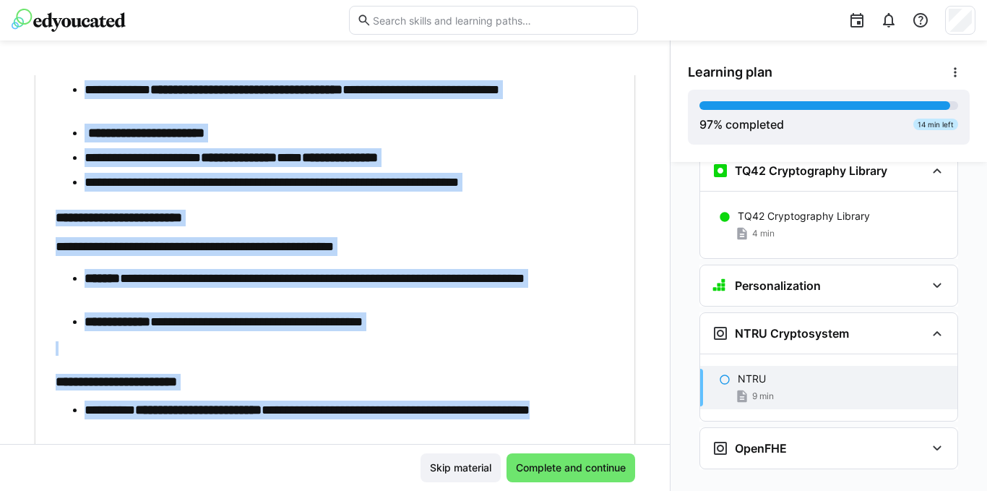
scroll to position [722, 0]
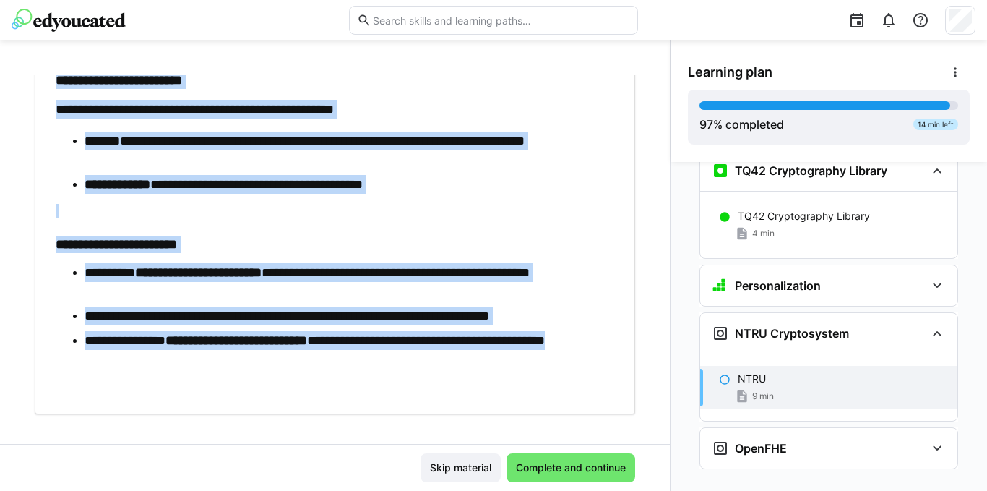
drag, startPoint x: 56, startPoint y: 111, endPoint x: 201, endPoint y: 360, distance: 288.7
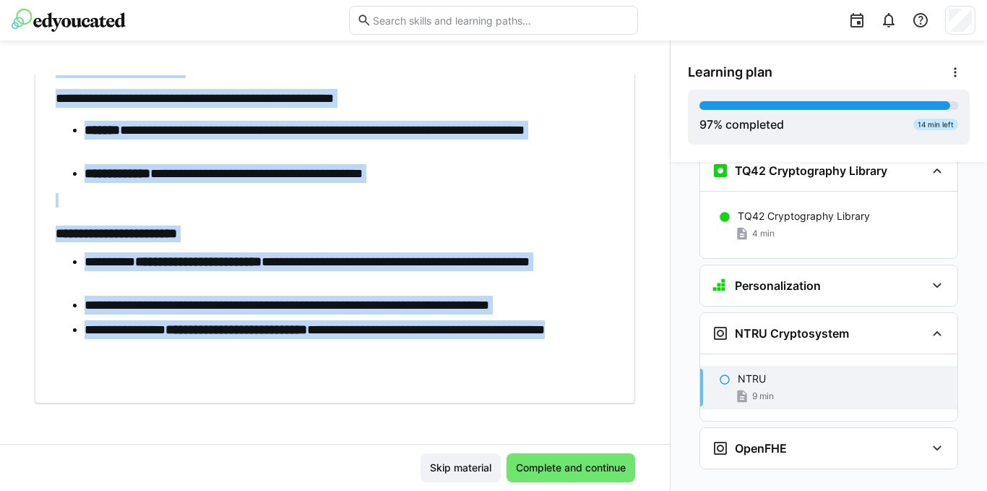
scroll to position [739, 0]
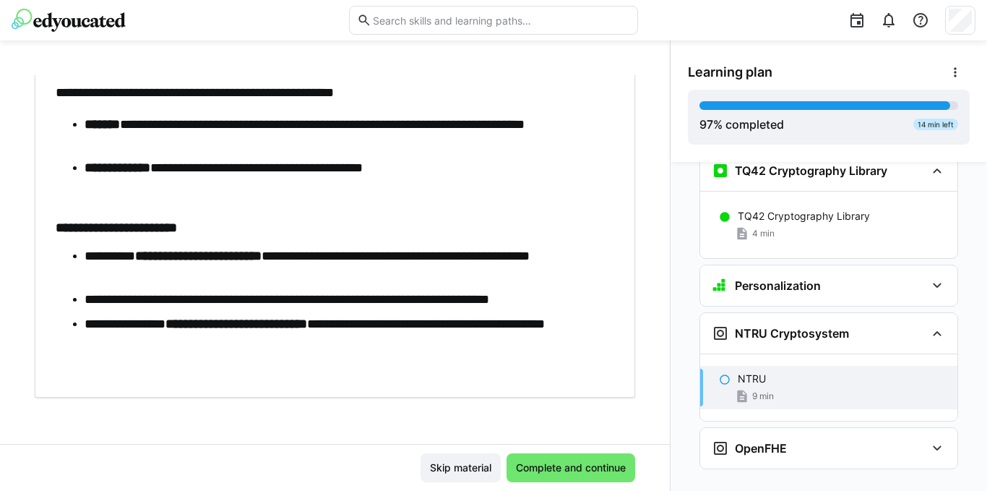
click at [555, 462] on span "Complete and continue" at bounding box center [571, 467] width 114 height 14
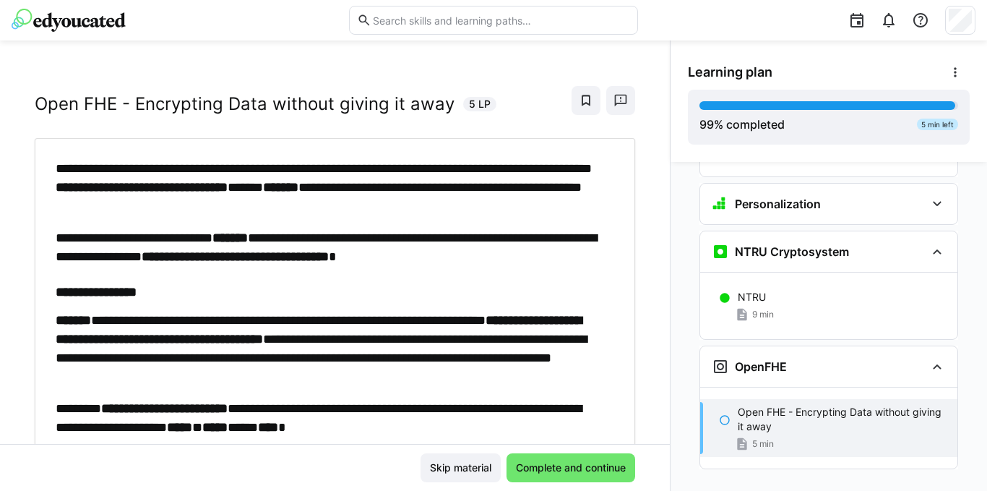
scroll to position [0, 0]
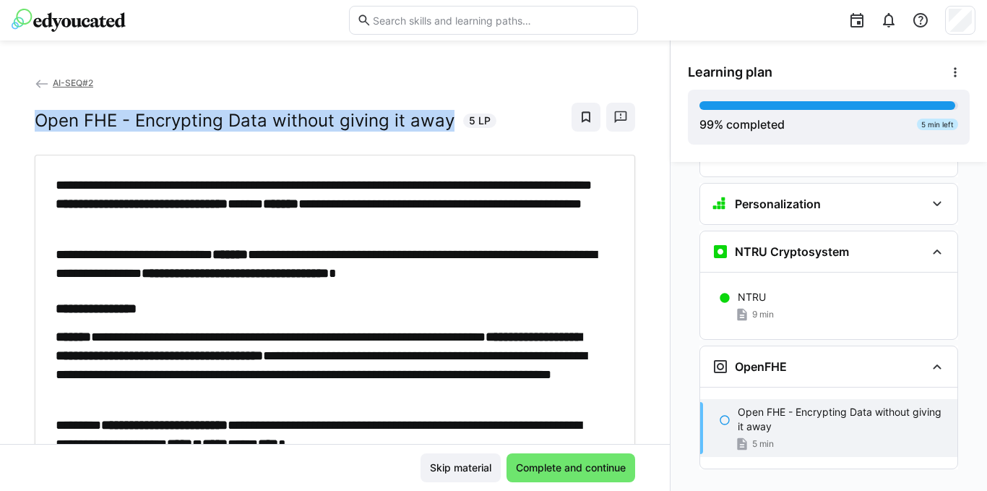
drag, startPoint x: 449, startPoint y: 117, endPoint x: 35, endPoint y: 140, distance: 413.9
click at [35, 140] on div "AI-SEQ#2 Open FHE - Encrypting Data without giving it away 5 LP" at bounding box center [335, 114] width 600 height 79
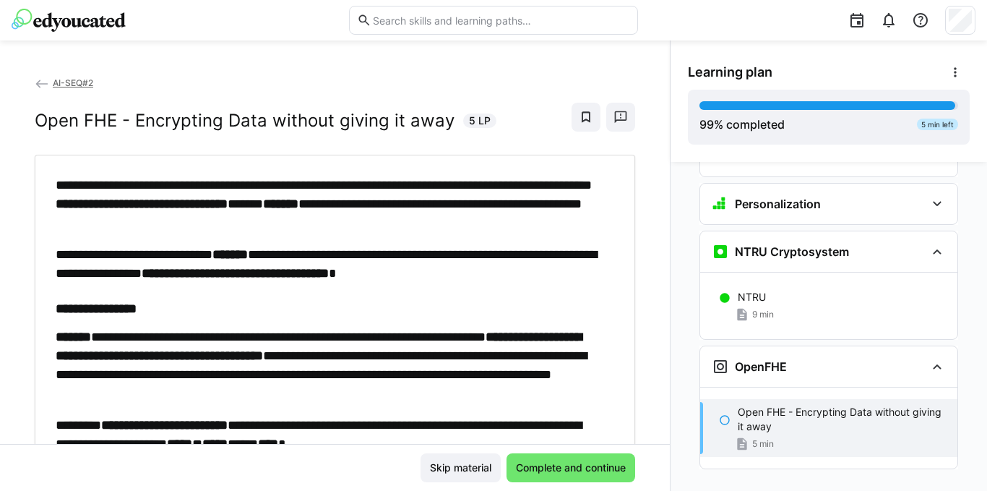
click at [90, 176] on p "**********" at bounding box center [328, 204] width 544 height 56
click at [60, 178] on p "**********" at bounding box center [328, 204] width 544 height 56
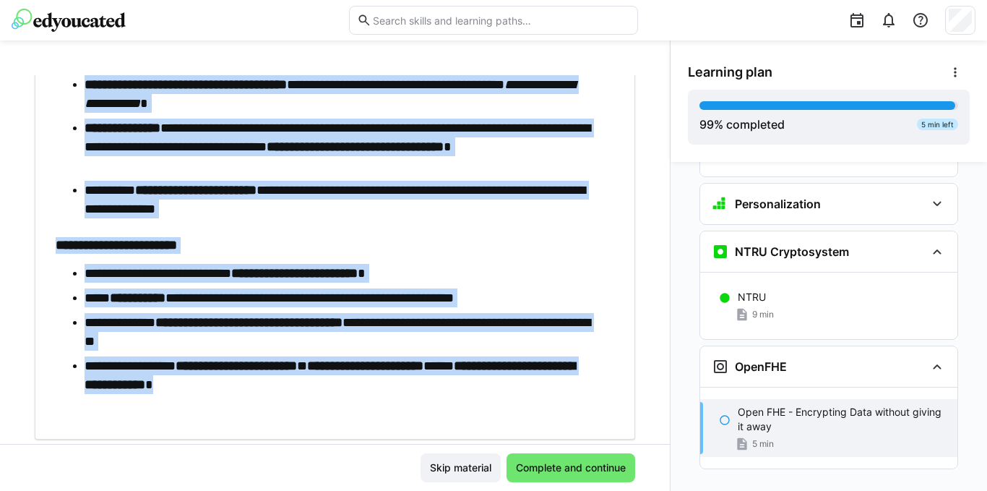
scroll to position [923, 0]
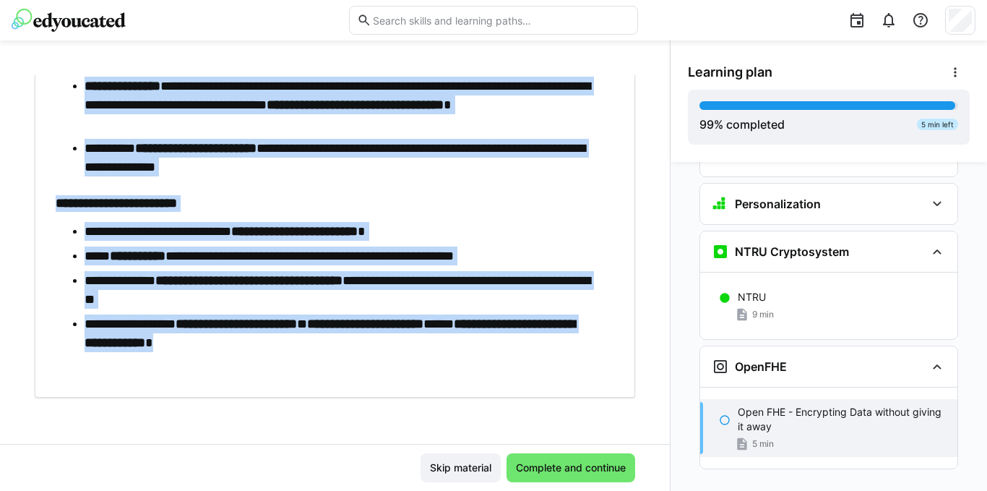
drag, startPoint x: 55, startPoint y: 183, endPoint x: 350, endPoint y: 356, distance: 342.6
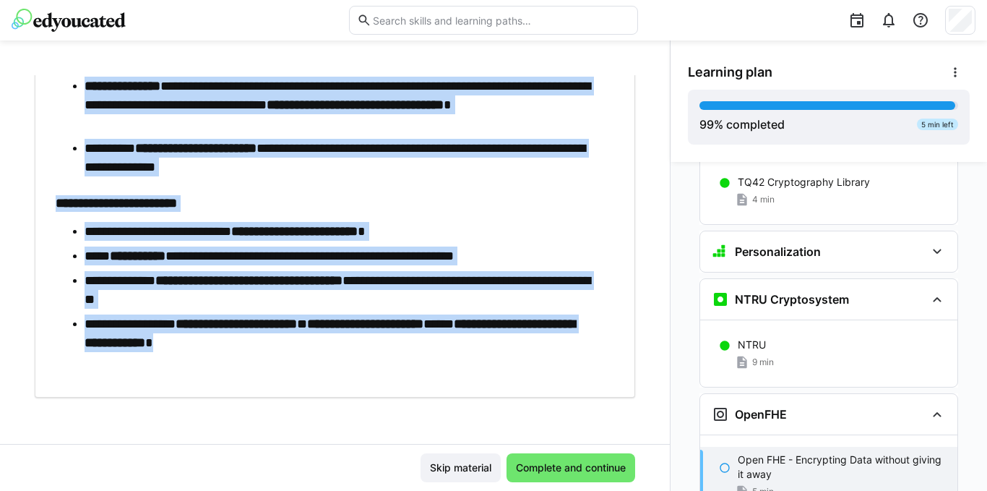
scroll to position [5458, 0]
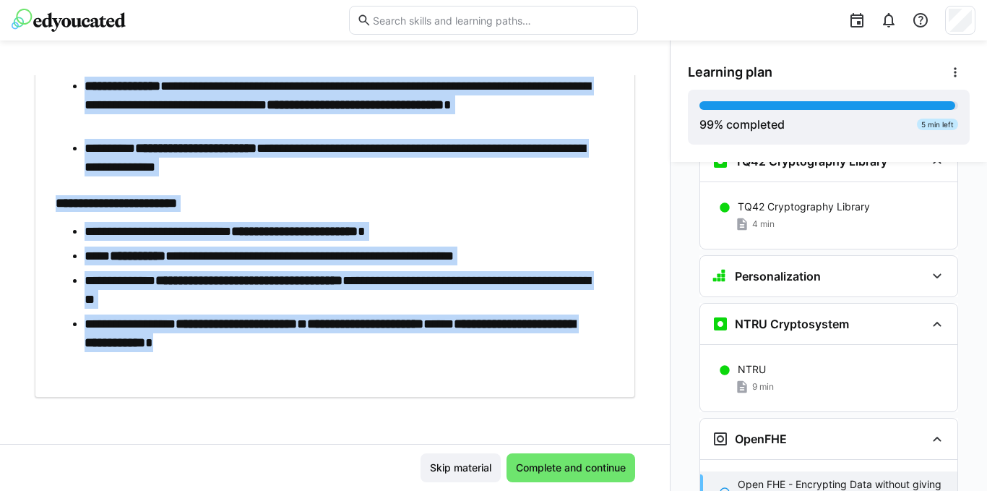
click at [477, 228] on li "**********" at bounding box center [342, 231] width 515 height 19
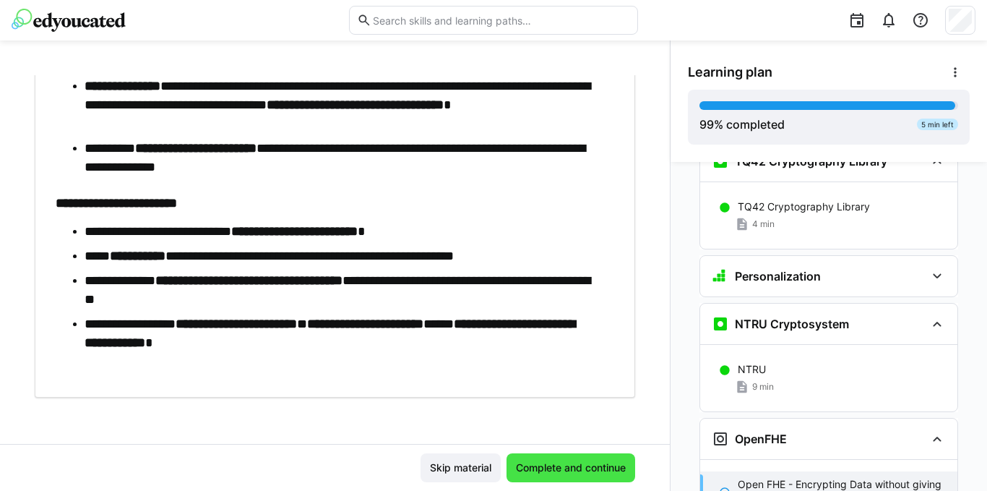
click at [579, 467] on span "Complete and continue" at bounding box center [571, 467] width 114 height 14
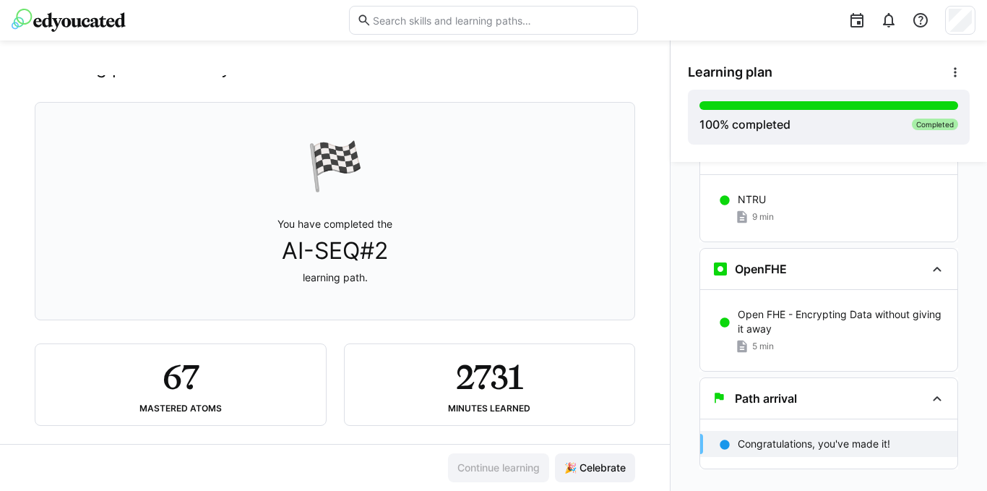
scroll to position [67, 0]
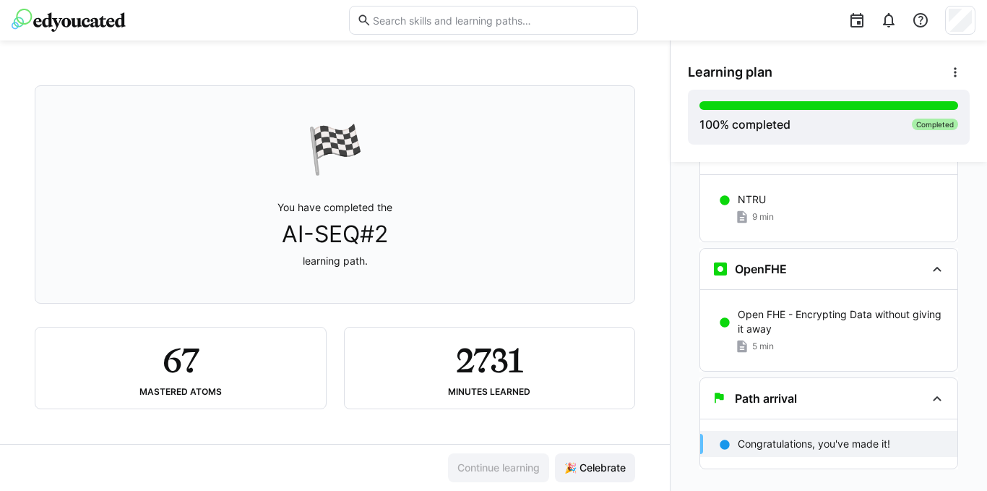
click at [482, 370] on h2 "2731" at bounding box center [489, 360] width 66 height 42
click at [181, 374] on h2 "67" at bounding box center [181, 360] width 36 height 42
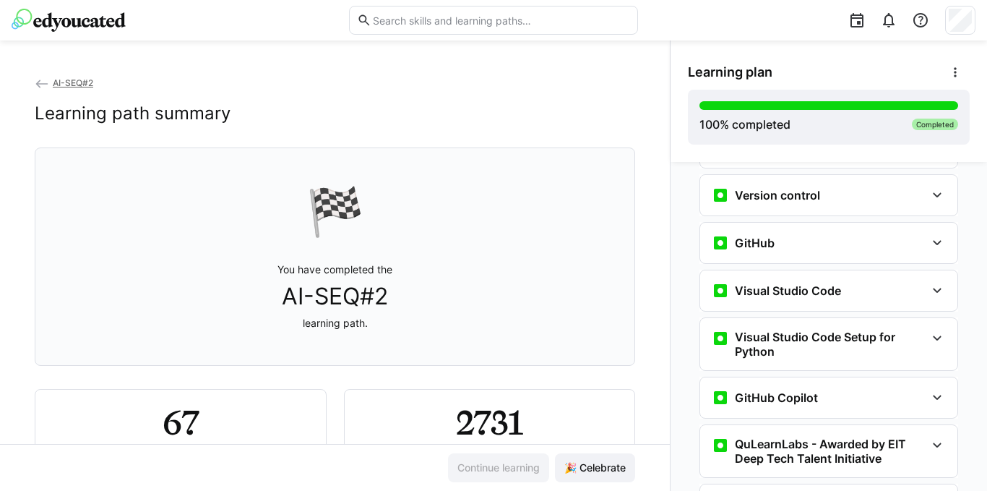
scroll to position [0, 0]
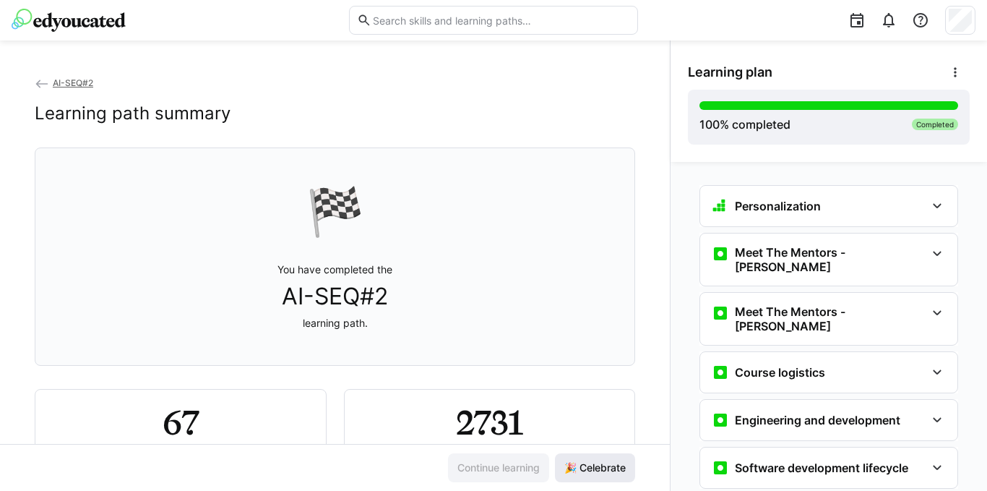
click at [585, 467] on span "🎉 Celebrate" at bounding box center [595, 467] width 66 height 14
click at [594, 466] on span "🎉 Celebrate" at bounding box center [595, 467] width 66 height 14
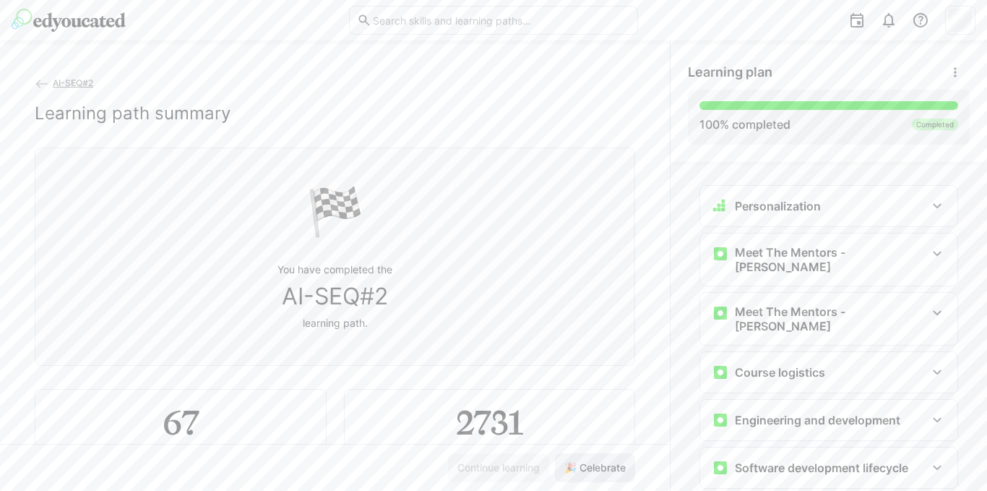
click at [595, 464] on span "🎉 Celebrate" at bounding box center [595, 467] width 66 height 14
click at [596, 462] on span "🎉 Celebrate" at bounding box center [595, 467] width 66 height 14
click at [596, 463] on span "🎉 Celebrate" at bounding box center [595, 467] width 66 height 14
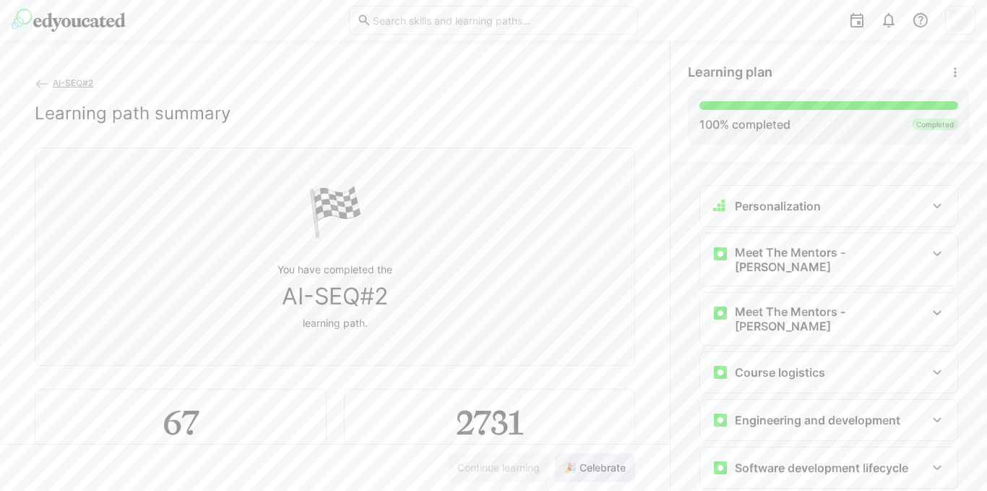
click at [595, 463] on span "🎉 Celebrate" at bounding box center [595, 467] width 66 height 14
click at [595, 461] on span "🎉 Celebrate" at bounding box center [595, 467] width 66 height 14
click at [596, 460] on span "🎉 Celebrate" at bounding box center [595, 467] width 66 height 14
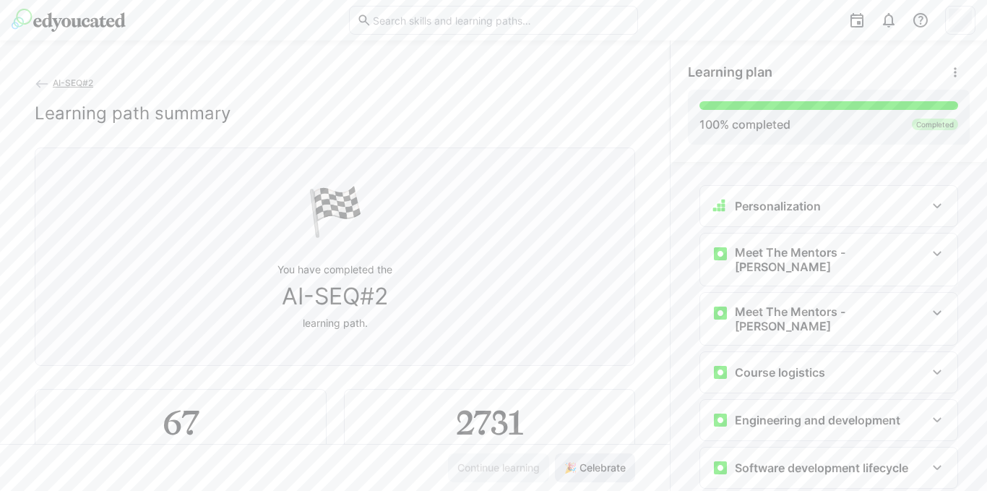
click at [596, 460] on span "🎉 Celebrate" at bounding box center [595, 467] width 66 height 14
click at [596, 459] on span "🎉 Celebrate" at bounding box center [595, 467] width 80 height 29
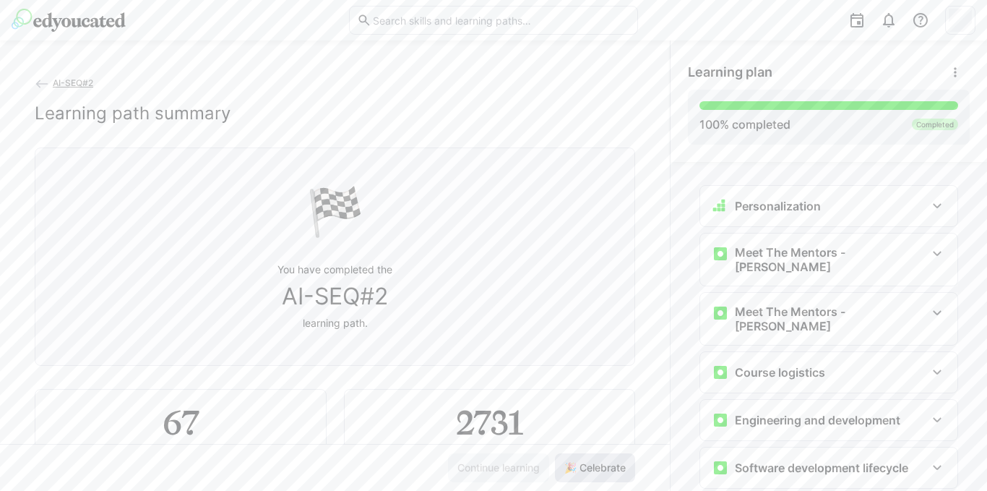
click at [596, 459] on span "🎉 Celebrate" at bounding box center [595, 467] width 80 height 29
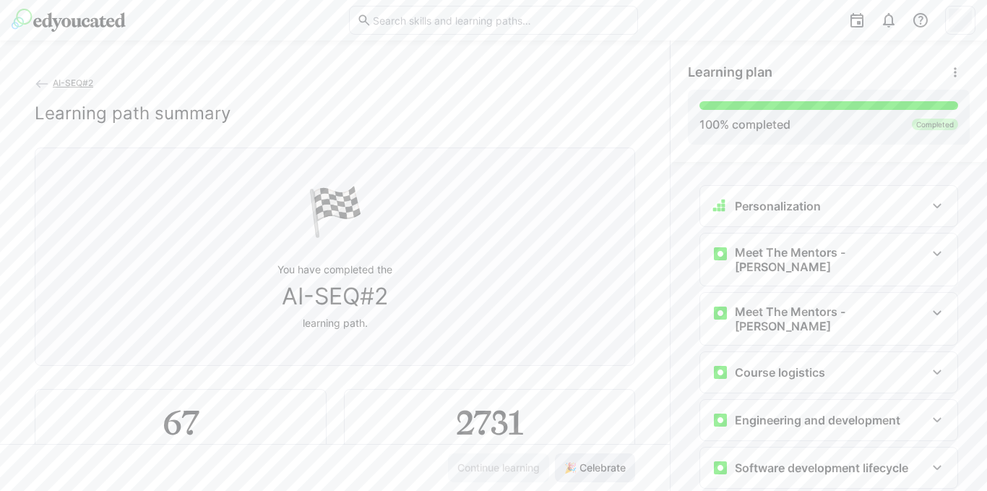
click at [596, 459] on span "🎉 Celebrate" at bounding box center [595, 467] width 80 height 29
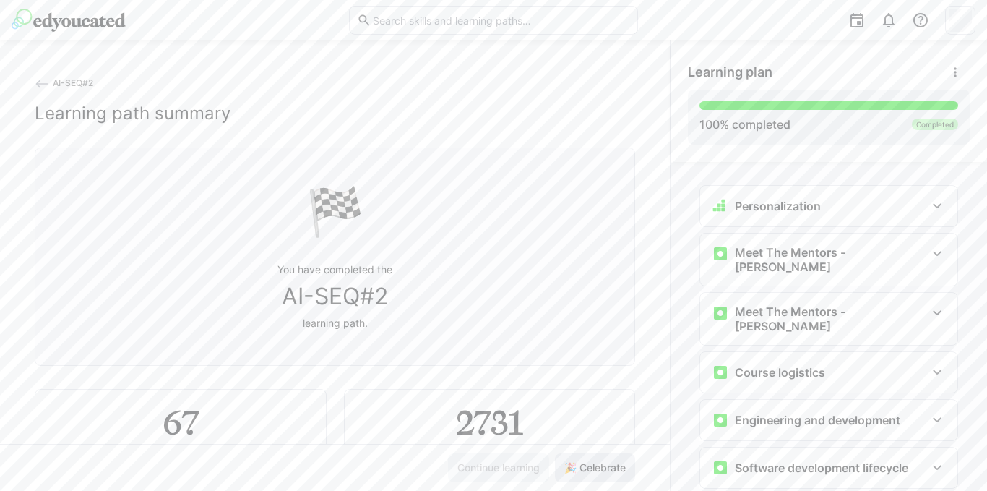
click at [596, 459] on span "🎉 Celebrate" at bounding box center [595, 467] width 80 height 29
click at [596, 458] on span "🎉 Celebrate" at bounding box center [595, 467] width 80 height 29
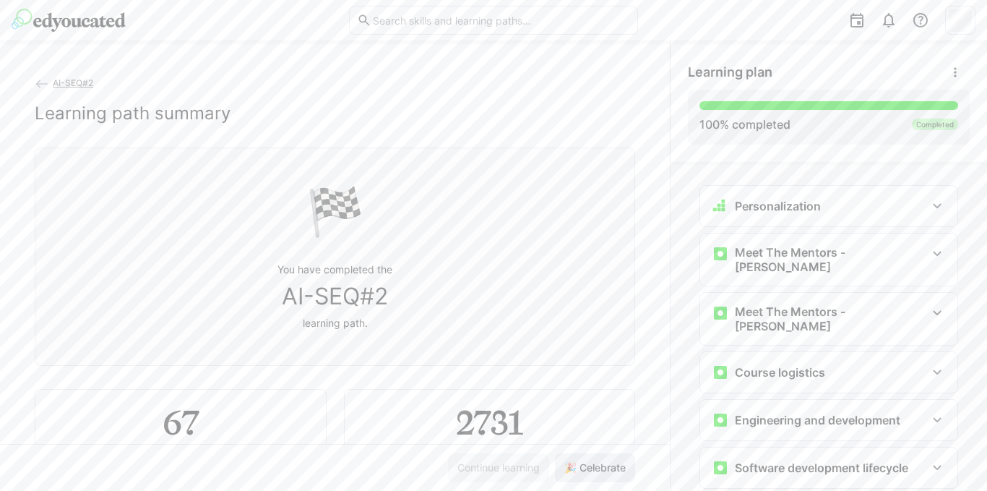
click at [596, 458] on span "🎉 Celebrate" at bounding box center [595, 467] width 80 height 29
click at [596, 457] on span "🎉 Celebrate" at bounding box center [595, 467] width 80 height 29
click at [595, 457] on span "🎉 Celebrate" at bounding box center [595, 467] width 80 height 29
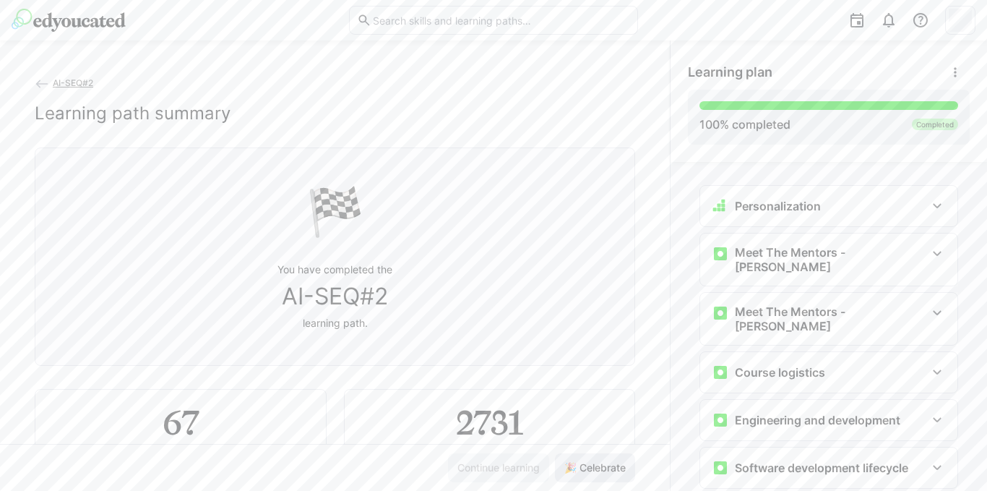
click at [595, 457] on span "🎉 Celebrate" at bounding box center [595, 467] width 80 height 29
click at [595, 456] on span "🎉 Celebrate" at bounding box center [595, 467] width 80 height 29
click at [595, 455] on span "🎉 Celebrate" at bounding box center [595, 467] width 80 height 29
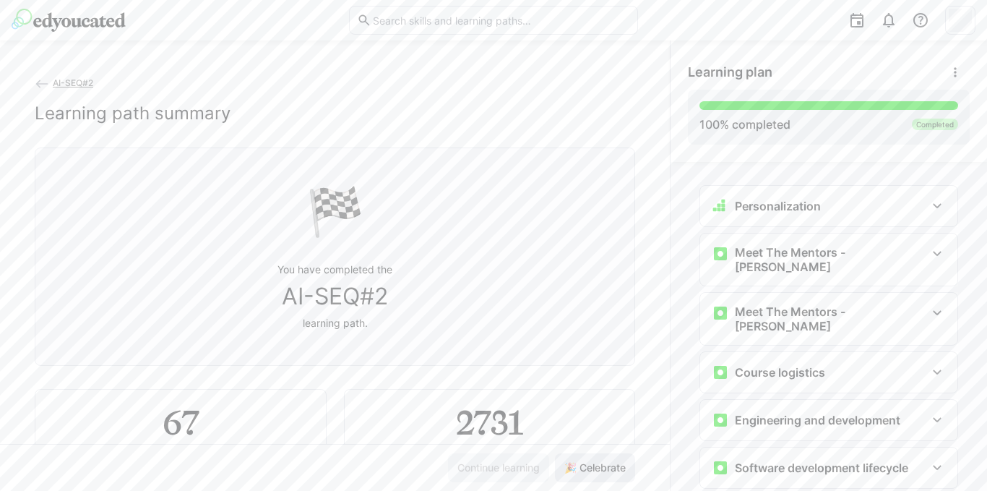
click at [595, 455] on span "🎉 Celebrate" at bounding box center [595, 467] width 80 height 29
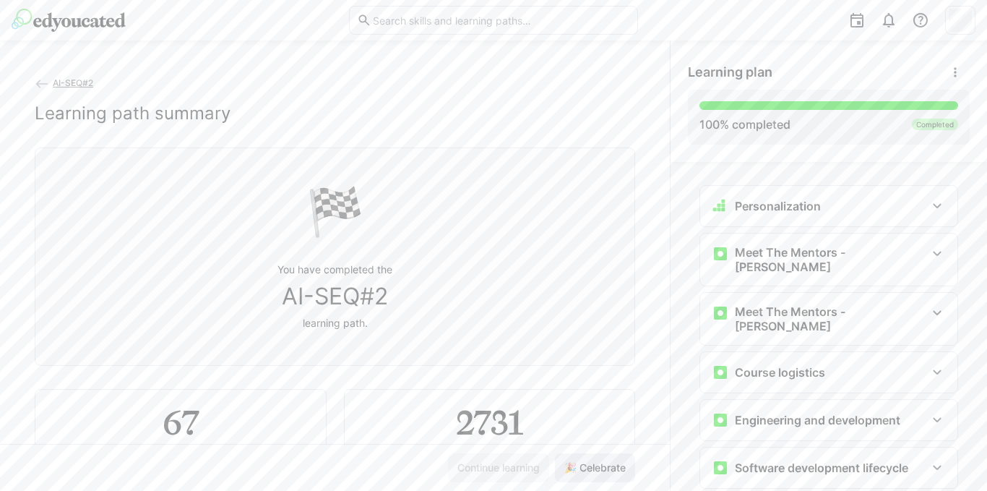
click at [595, 455] on span "🎉 Celebrate" at bounding box center [595, 467] width 80 height 29
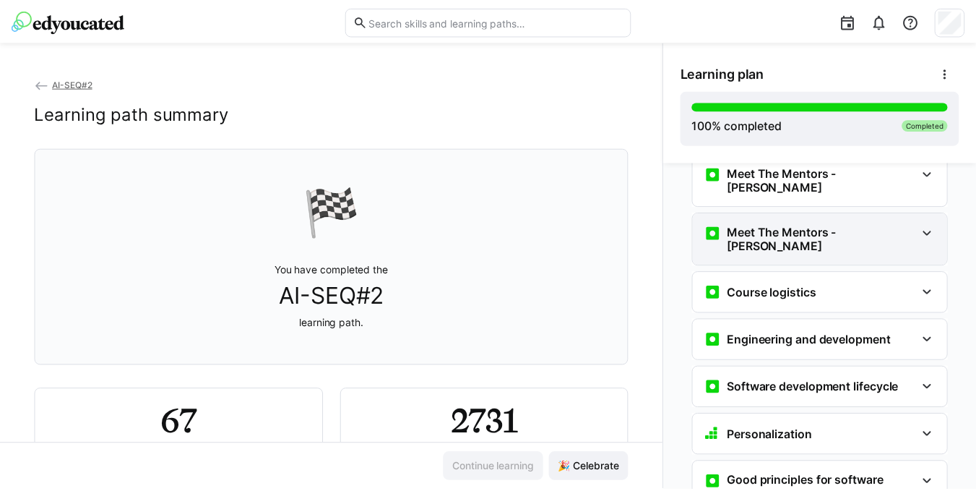
scroll to position [72, 0]
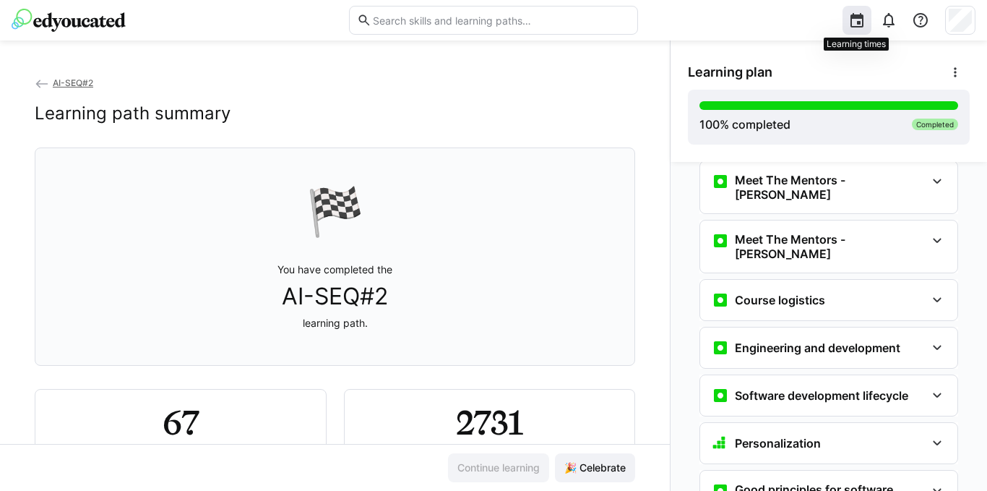
click at [860, 19] on eds-icon at bounding box center [856, 20] width 17 height 17
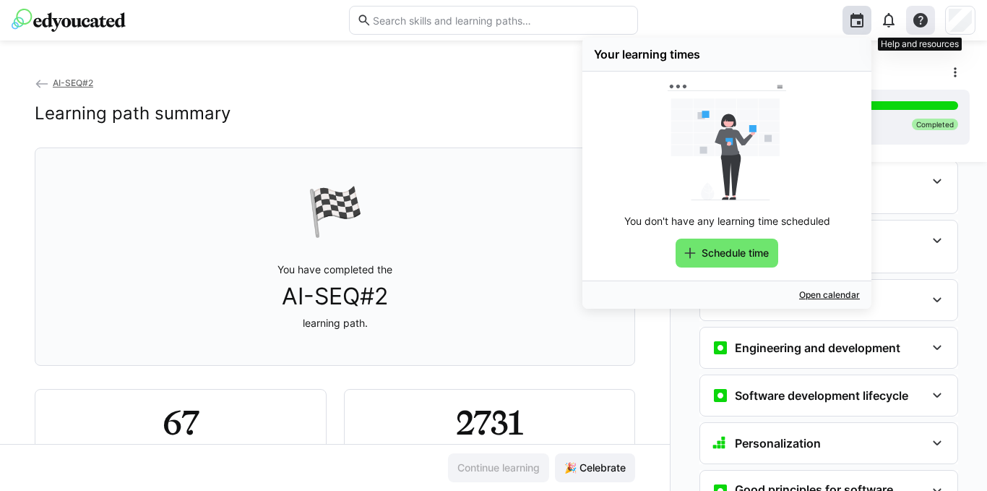
click at [912, 20] on eds-icon at bounding box center [920, 20] width 17 height 17
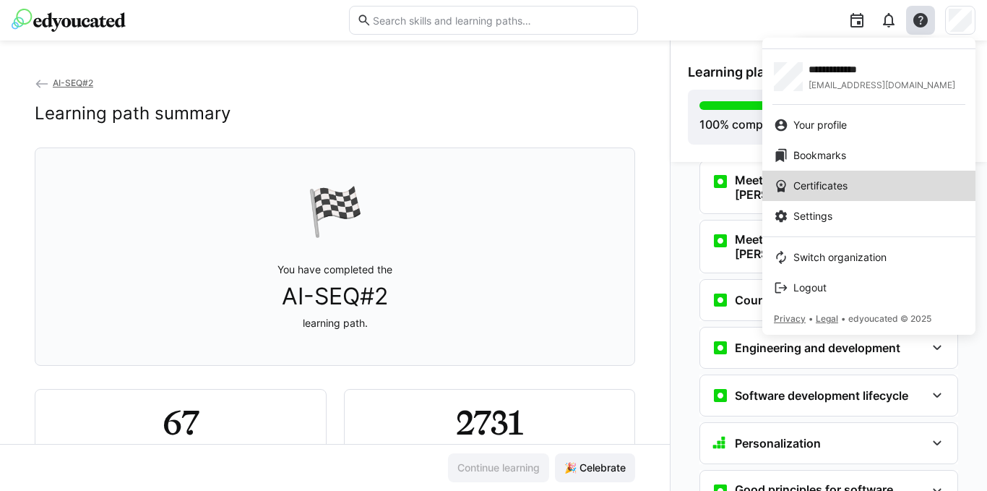
click at [860, 189] on div "Certificates" at bounding box center [869, 185] width 190 height 14
